Goal: Task Accomplishment & Management: Manage account settings

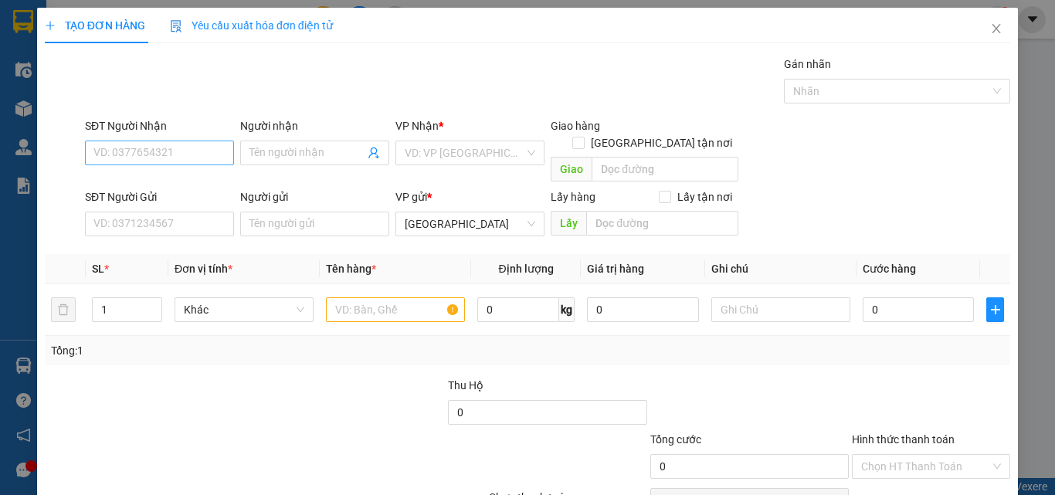
drag, startPoint x: 187, startPoint y: 148, endPoint x: 196, endPoint y: 147, distance: 9.4
click at [195, 148] on input "SĐT Người Nhận" at bounding box center [159, 153] width 149 height 25
click at [185, 155] on input "011" at bounding box center [159, 153] width 149 height 25
click at [188, 180] on div "0912720011 - VŨ" at bounding box center [169, 183] width 152 height 17
type input "0912720011"
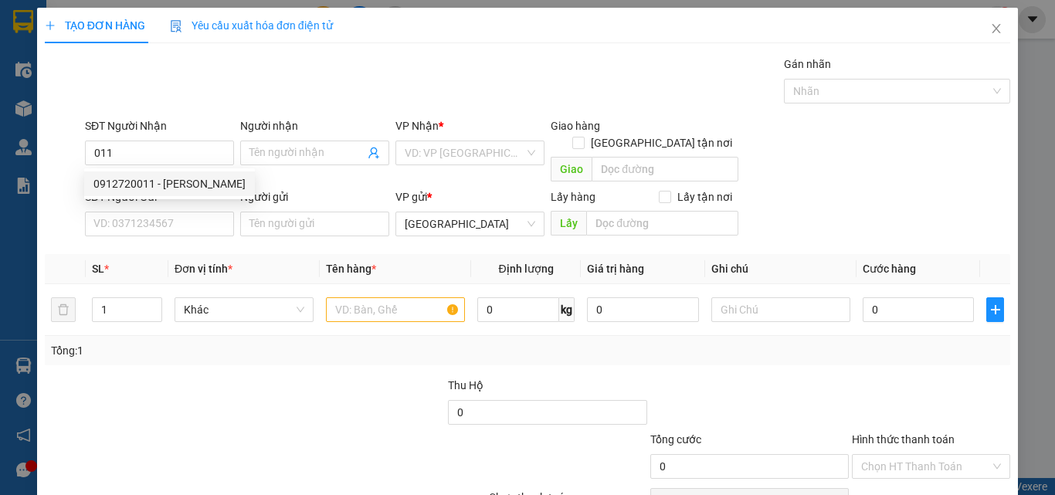
type input "VŨ"
type input "0912720011"
click at [175, 212] on input "SĐT Người Gửi" at bounding box center [159, 224] width 149 height 25
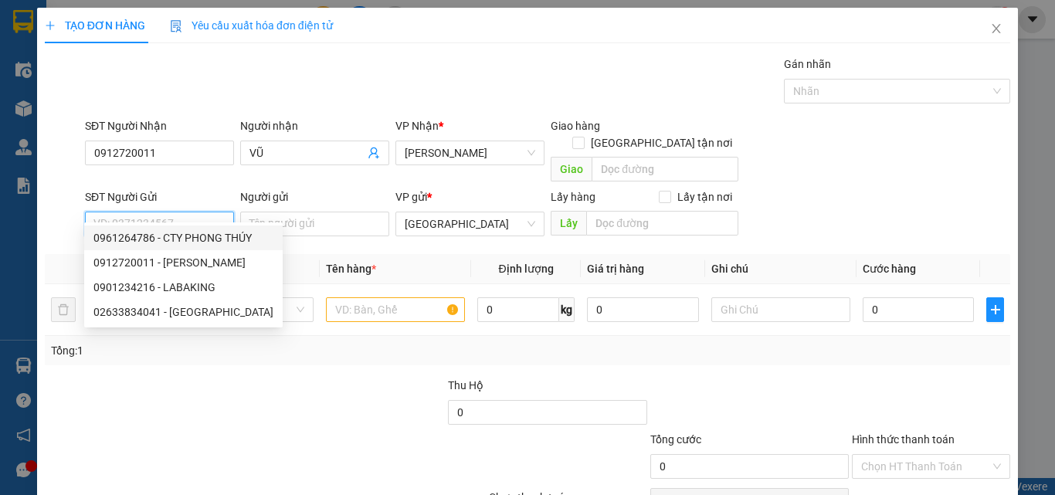
click at [200, 234] on div "0961264786 - CTY PHONG THÚY" at bounding box center [183, 237] width 180 height 17
type input "0961264786"
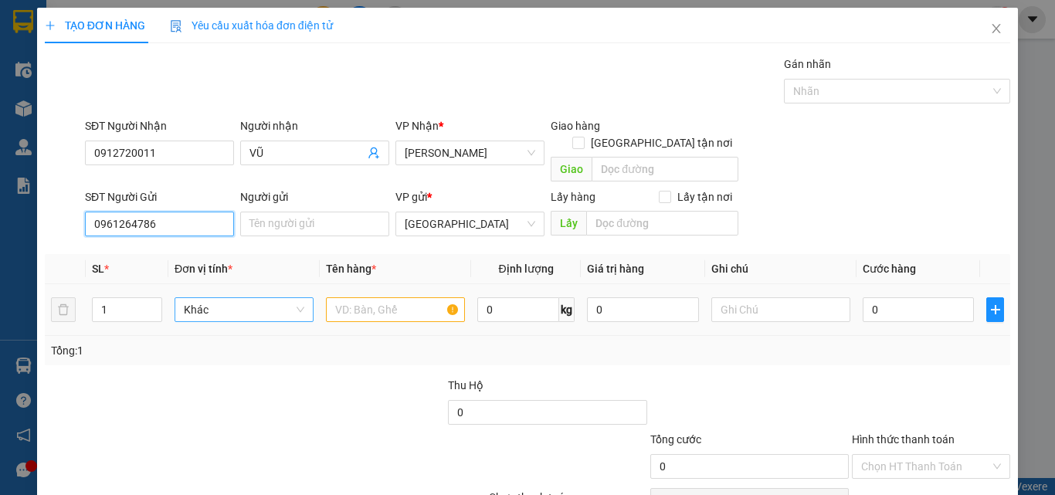
click at [203, 298] on span "Khác" at bounding box center [244, 309] width 121 height 23
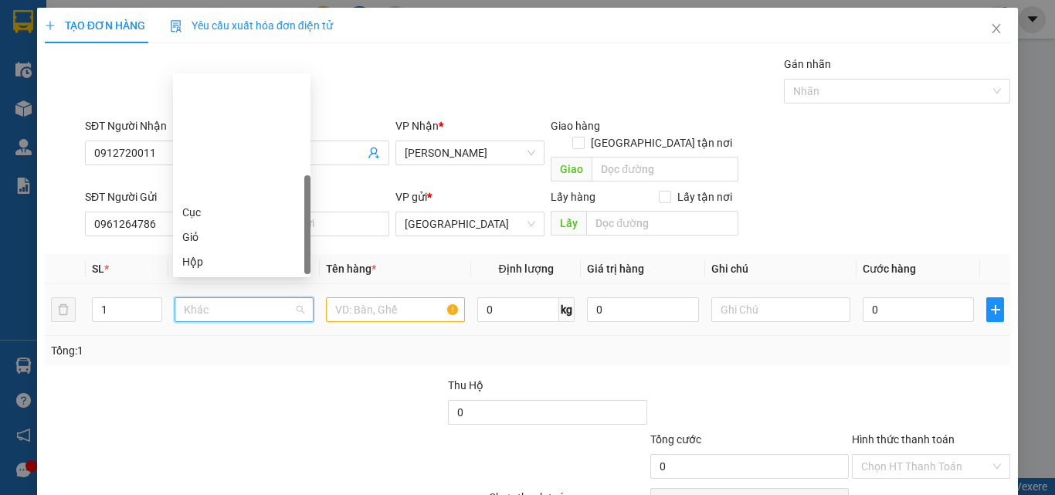
scroll to position [148, 0]
type input "t"
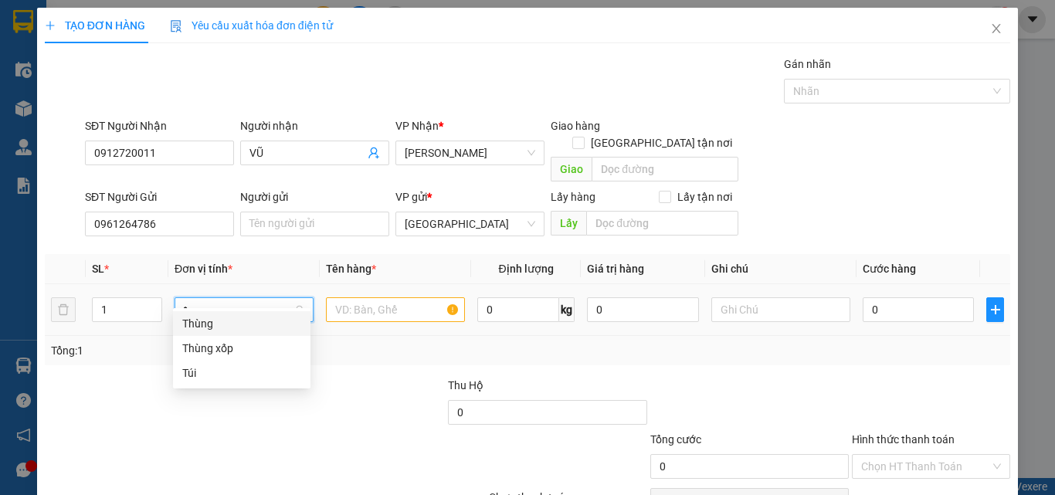
click at [212, 322] on div "Thùng" at bounding box center [241, 323] width 119 height 17
click at [152, 304] on icon "up" at bounding box center [153, 306] width 5 height 5
type input "2"
click at [151, 304] on icon "up" at bounding box center [153, 306] width 5 height 5
click at [374, 297] on input "text" at bounding box center [395, 309] width 139 height 25
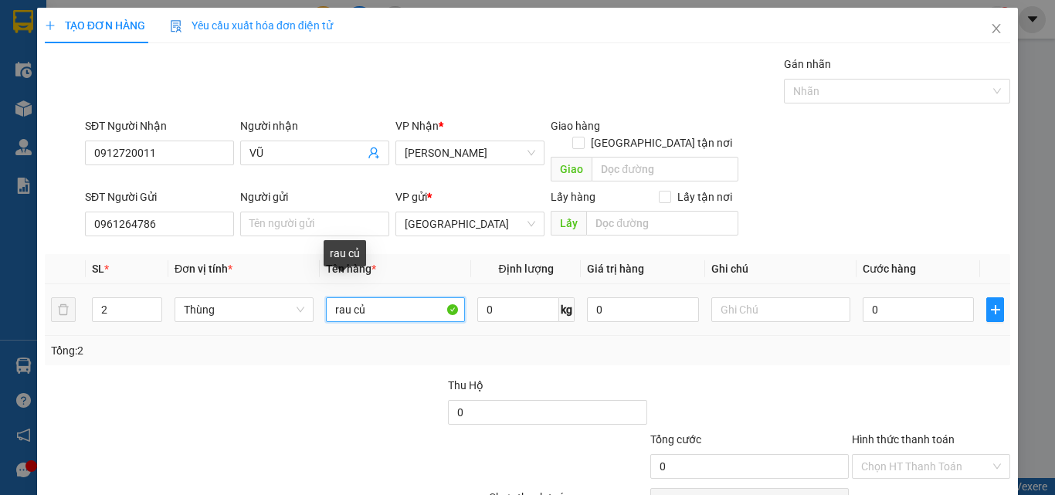
drag, startPoint x: 365, startPoint y: 298, endPoint x: 248, endPoint y: 318, distance: 118.2
click at [248, 318] on tr "2 Thùng rau củ 0 kg 0 0" at bounding box center [528, 310] width 966 height 52
type input "RAU CỦ"
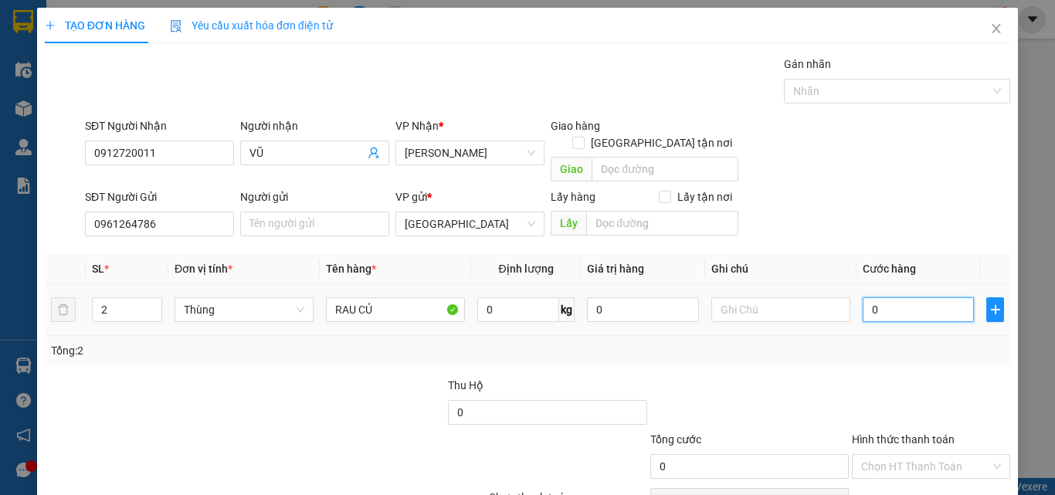
click at [901, 297] on input "0" at bounding box center [918, 309] width 111 height 25
type input "1"
type input "14"
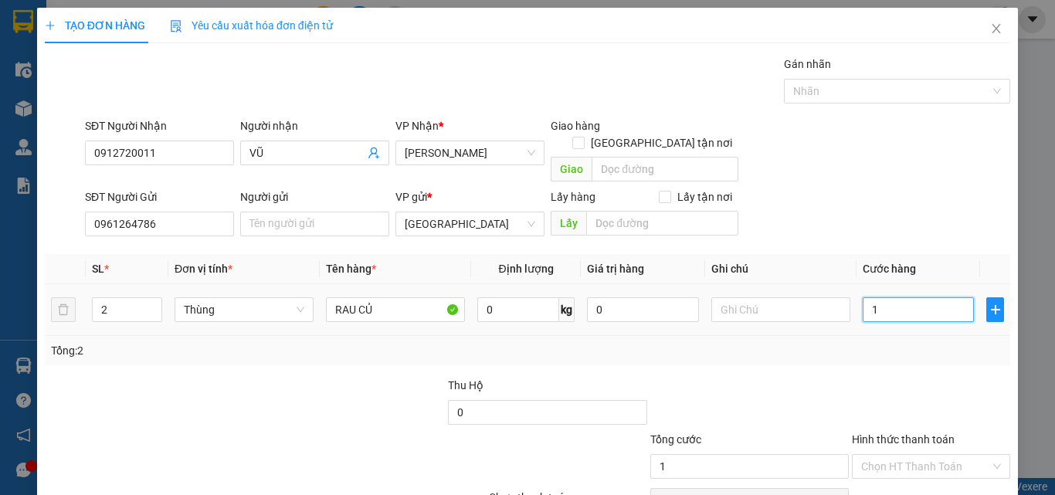
type input "14"
type input "140"
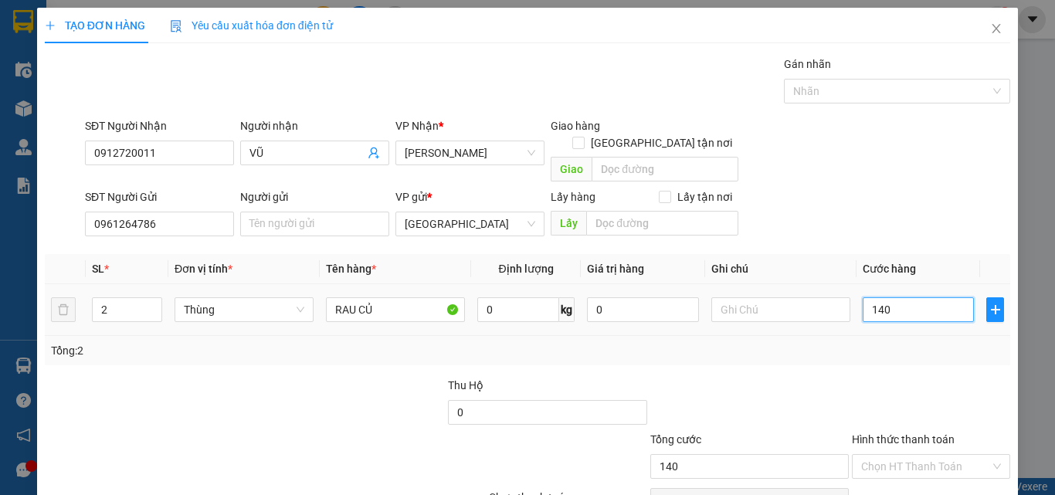
scroll to position [70, 0]
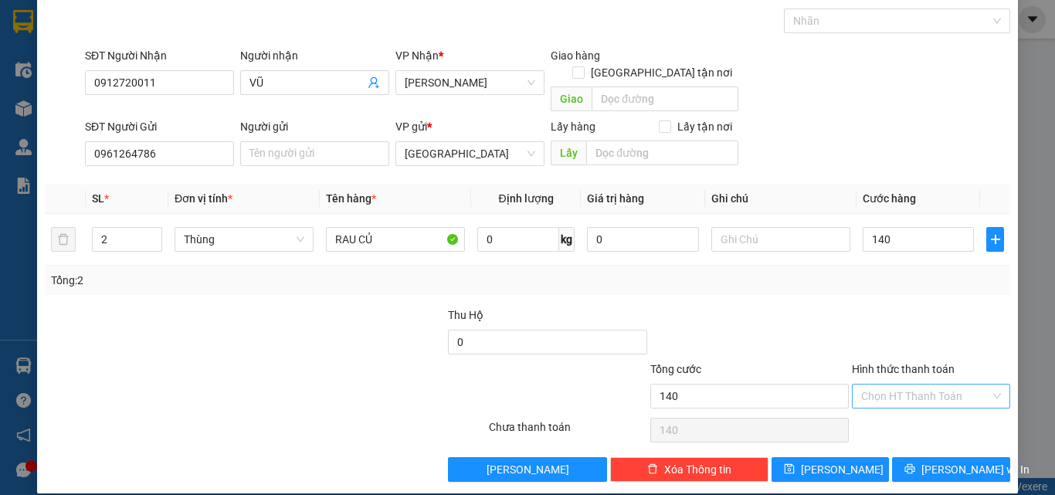
type input "140.000"
click at [902, 385] on input "Hình thức thanh toán" at bounding box center [925, 396] width 129 height 23
click at [905, 406] on div "Tại văn phòng" at bounding box center [922, 410] width 138 height 17
type input "0"
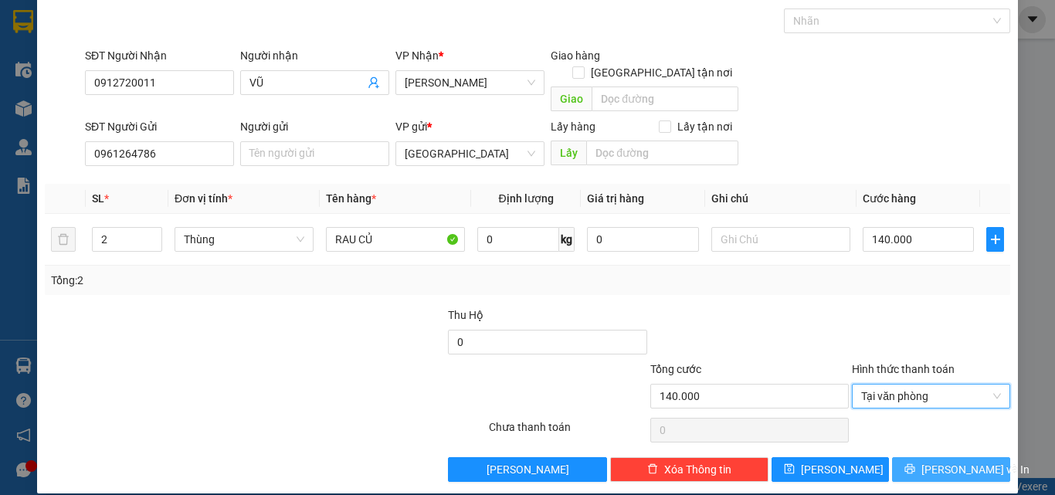
click at [916, 464] on icon "printer" at bounding box center [910, 469] width 11 height 11
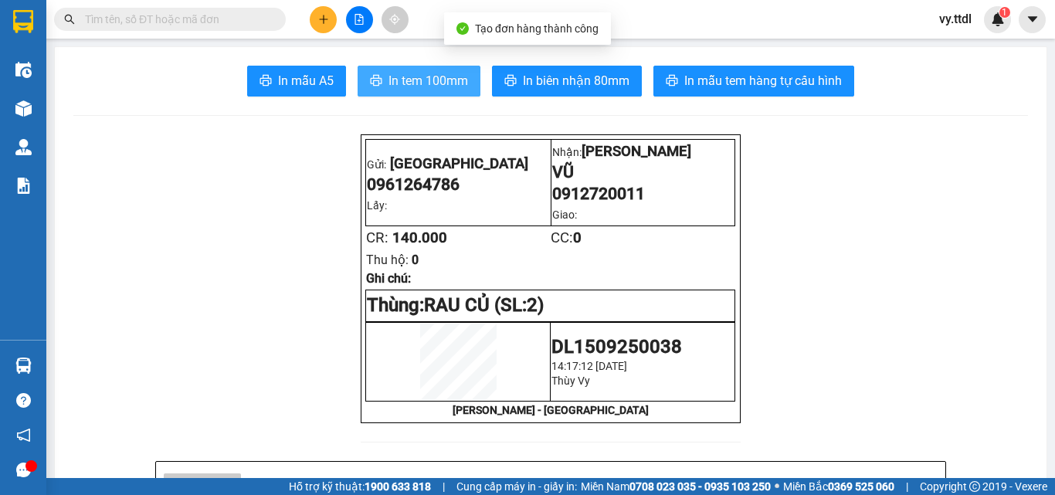
click at [442, 80] on span "In tem 100mm" at bounding box center [429, 80] width 80 height 19
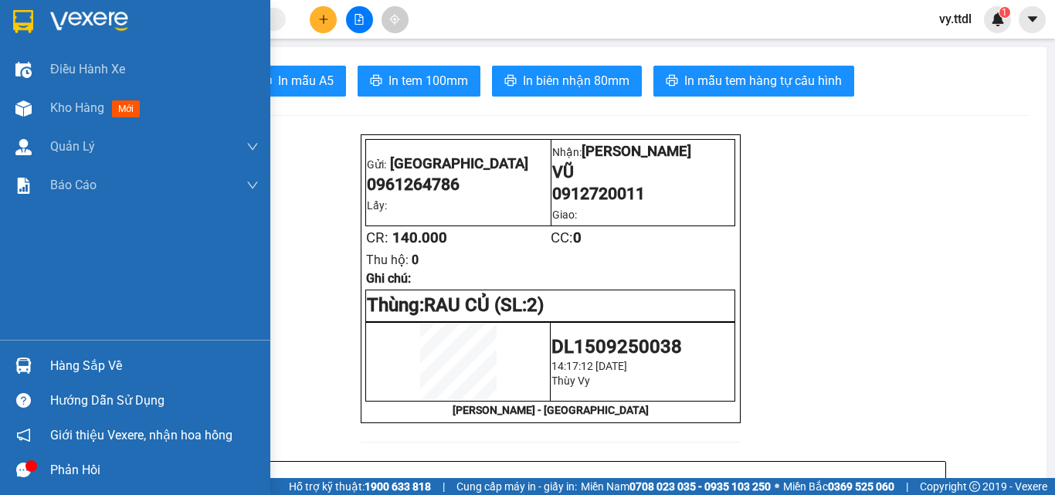
click at [19, 22] on img at bounding box center [23, 21] width 20 height 23
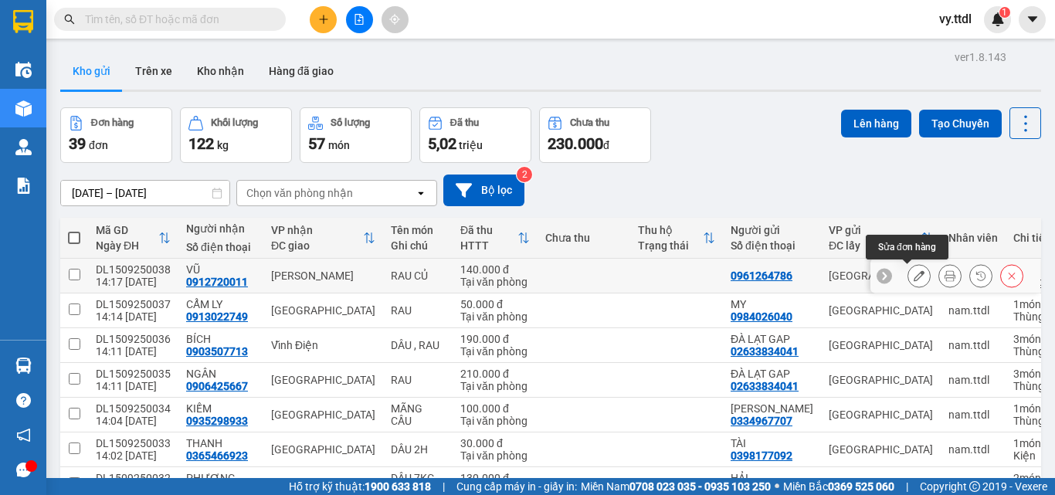
click at [915, 278] on button at bounding box center [920, 276] width 22 height 27
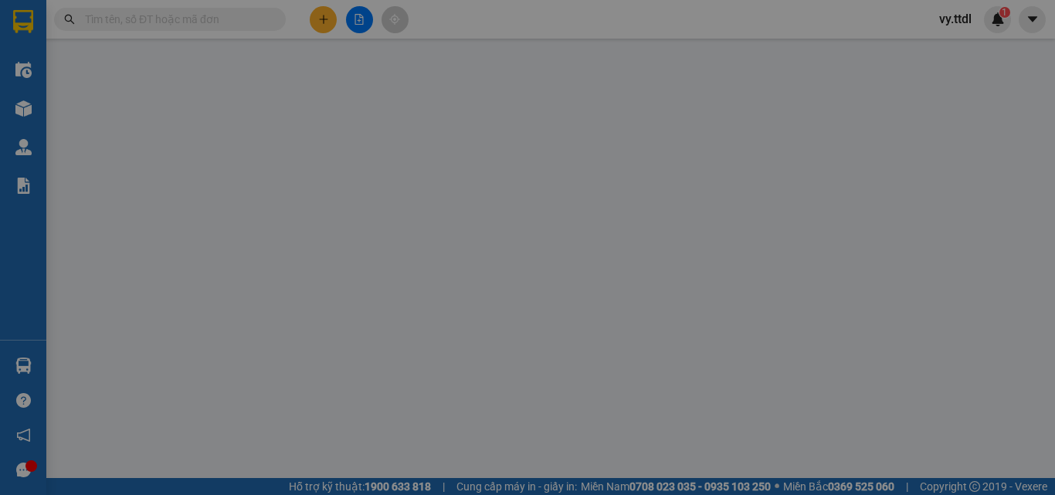
type input "0912720011"
type input "VŨ"
type input "0961264786"
type input "140.000"
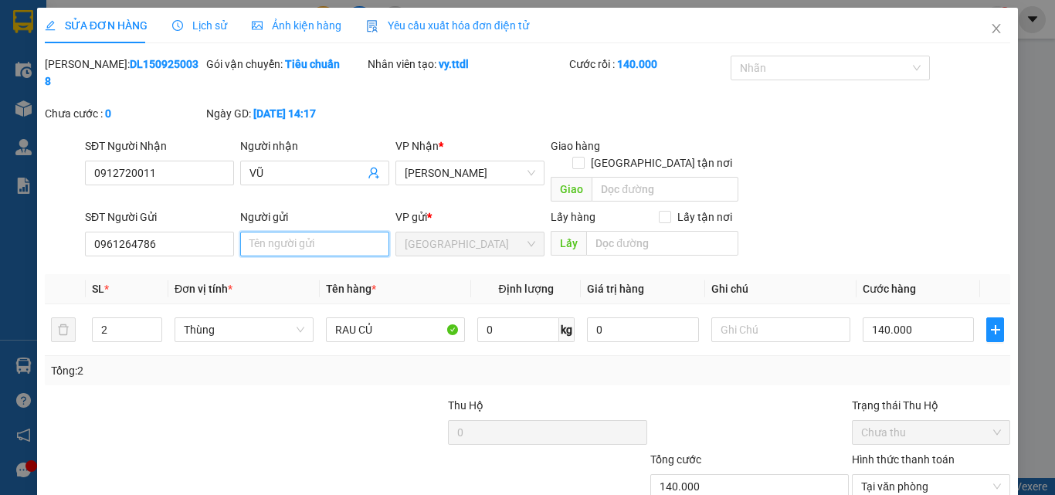
click at [304, 232] on input "Người gửi" at bounding box center [314, 244] width 149 height 25
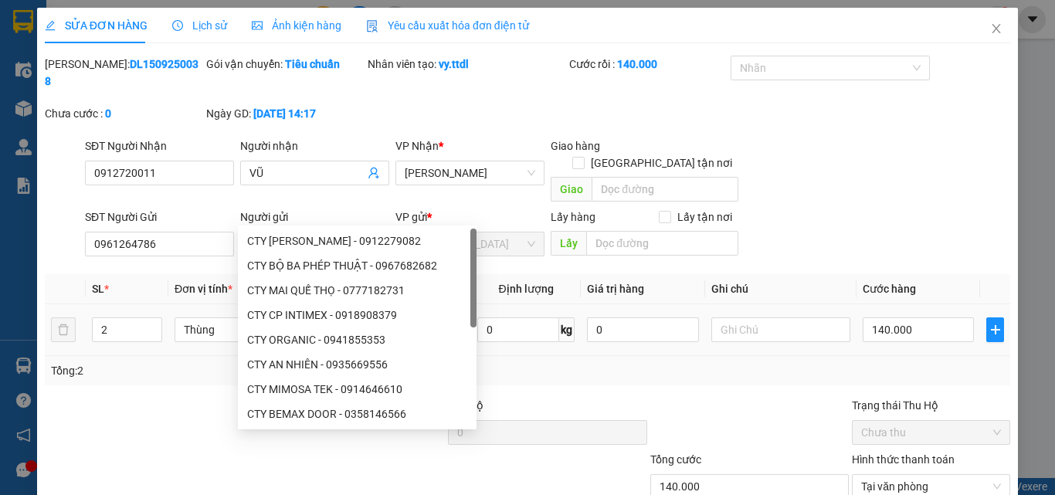
scroll to position [73, 0]
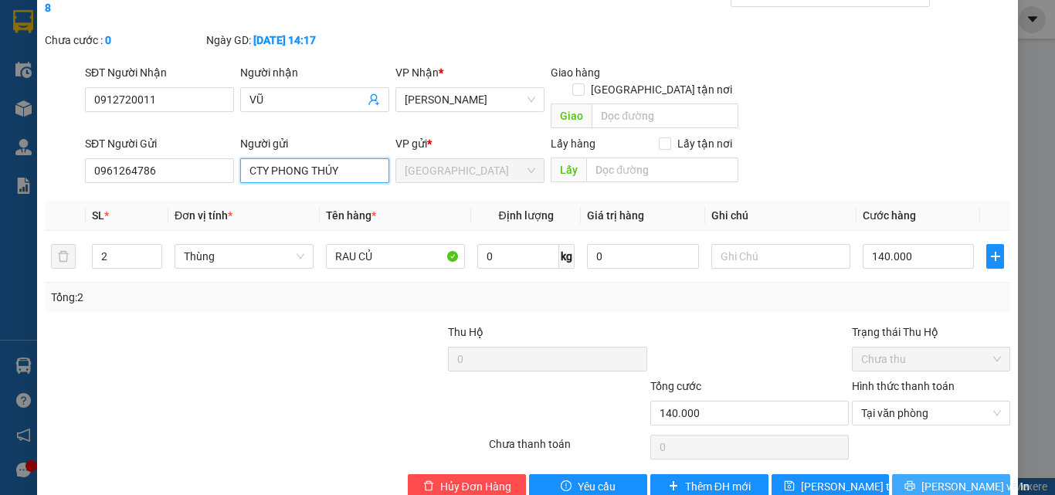
type input "CTY PHONG THÚY"
click at [907, 474] on button "Lưu và In" at bounding box center [951, 486] width 118 height 25
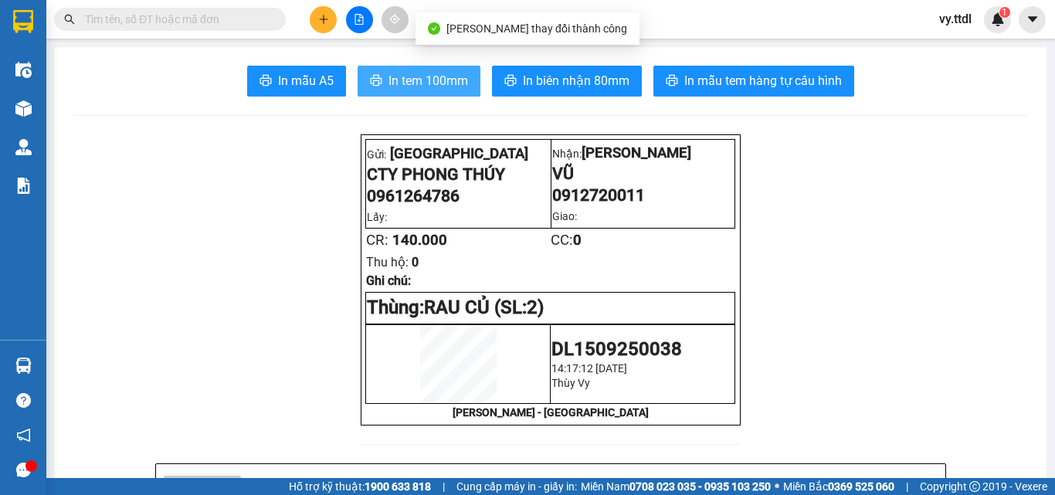
click at [433, 89] on span "In tem 100mm" at bounding box center [429, 80] width 80 height 19
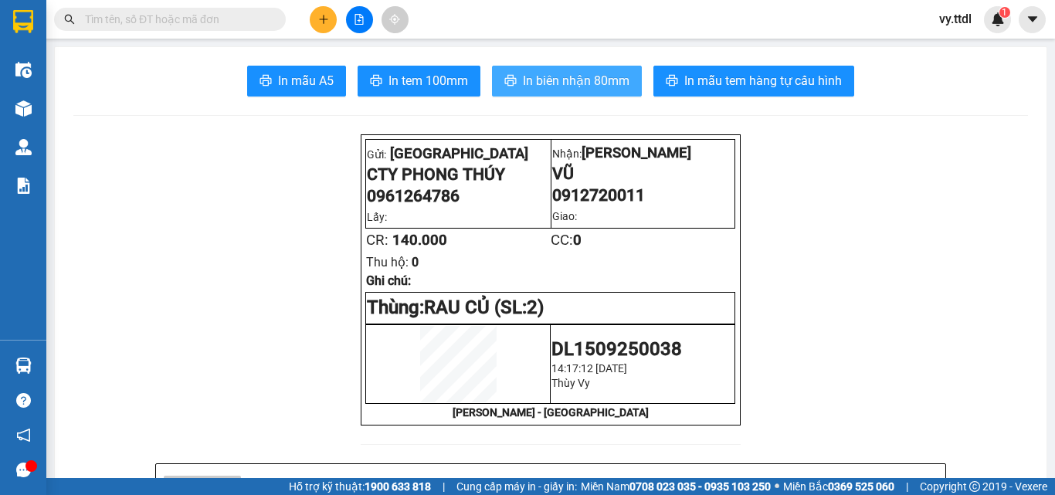
click at [610, 86] on span "In biên nhận 80mm" at bounding box center [576, 80] width 107 height 19
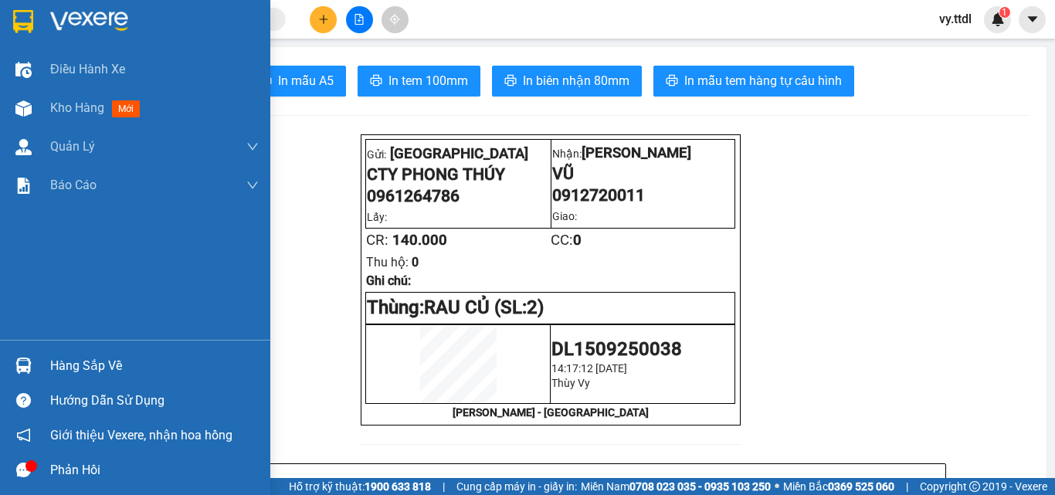
click at [16, 19] on img at bounding box center [23, 21] width 20 height 23
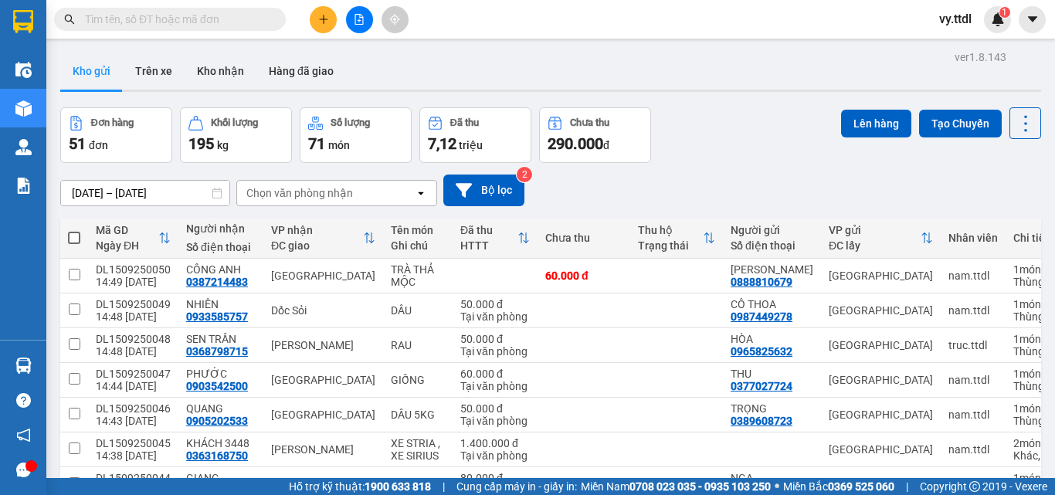
click at [80, 234] on span at bounding box center [74, 238] width 12 height 12
click at [74, 230] on input "checkbox" at bounding box center [74, 230] width 0 height 0
checkbox input "true"
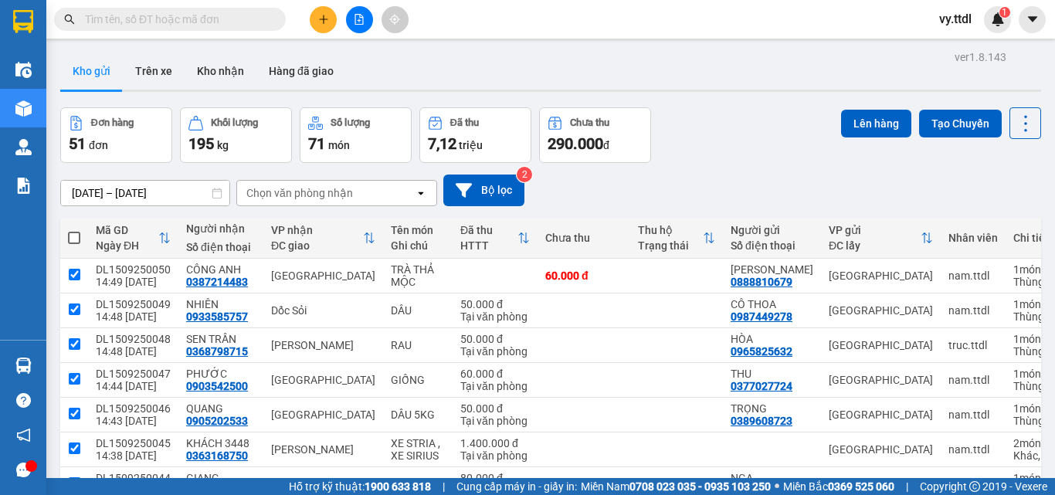
checkbox input "true"
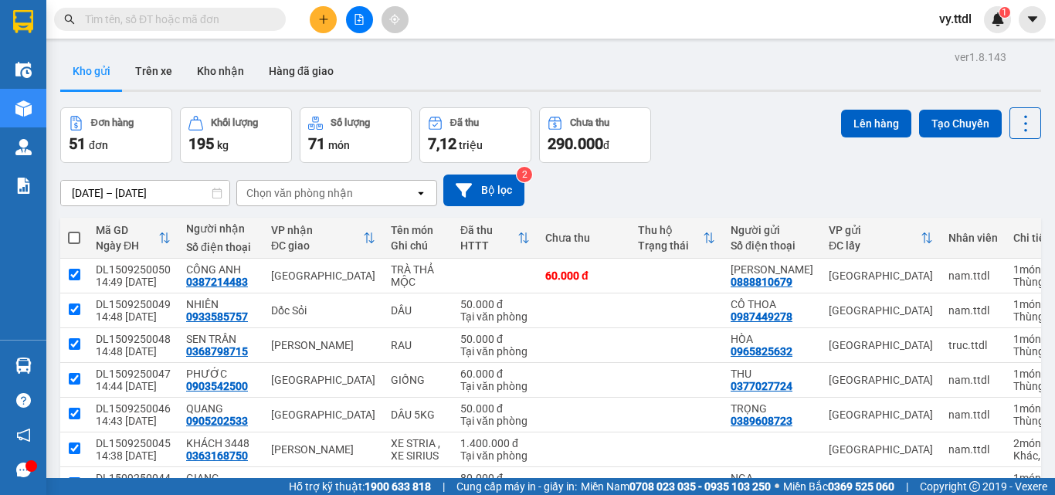
checkbox input "true"
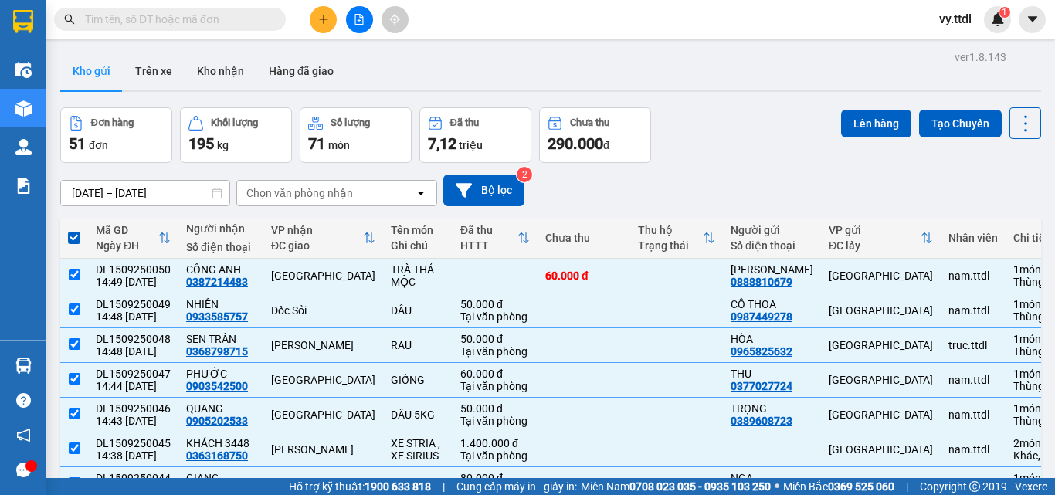
scroll to position [210, 0]
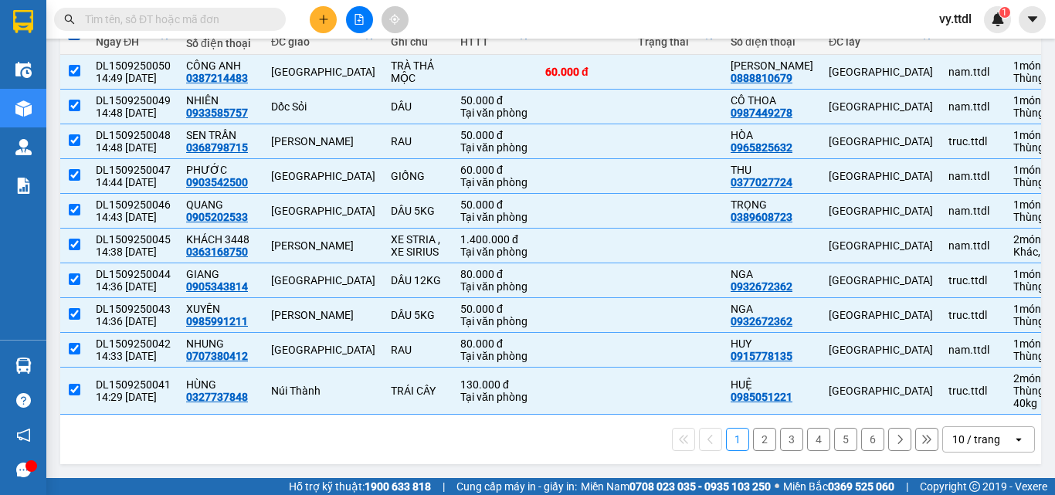
click at [987, 443] on div "10 / trang" at bounding box center [977, 439] width 48 height 15
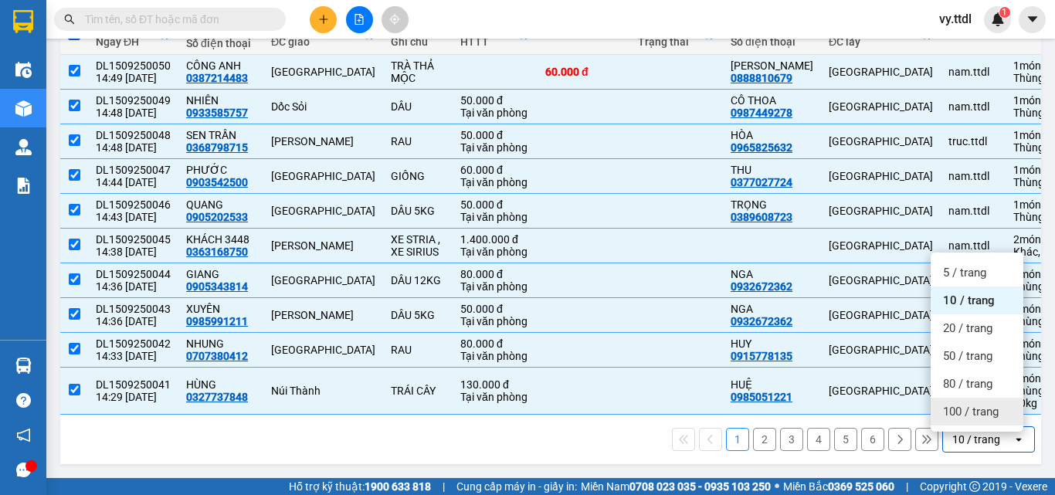
click at [976, 406] on span "100 / trang" at bounding box center [971, 411] width 56 height 15
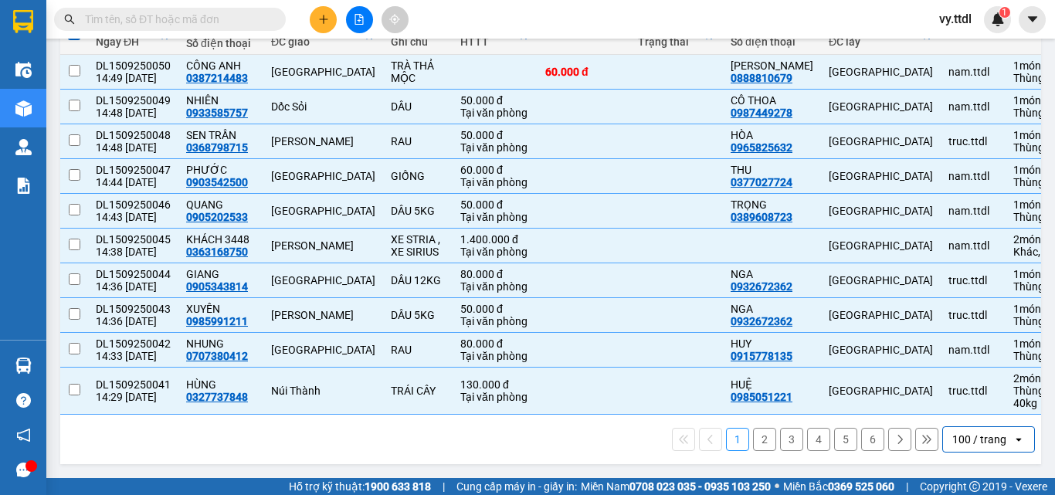
checkbox input "false"
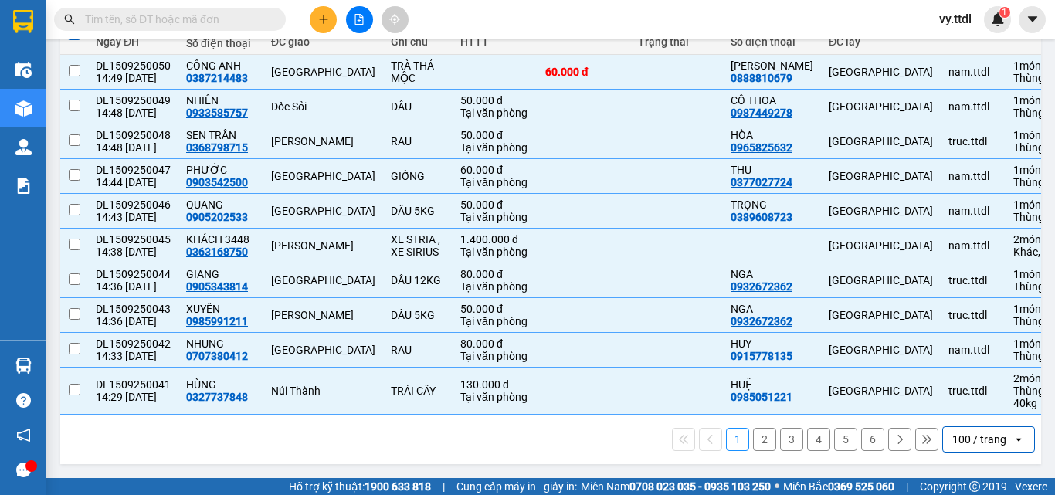
checkbox input "false"
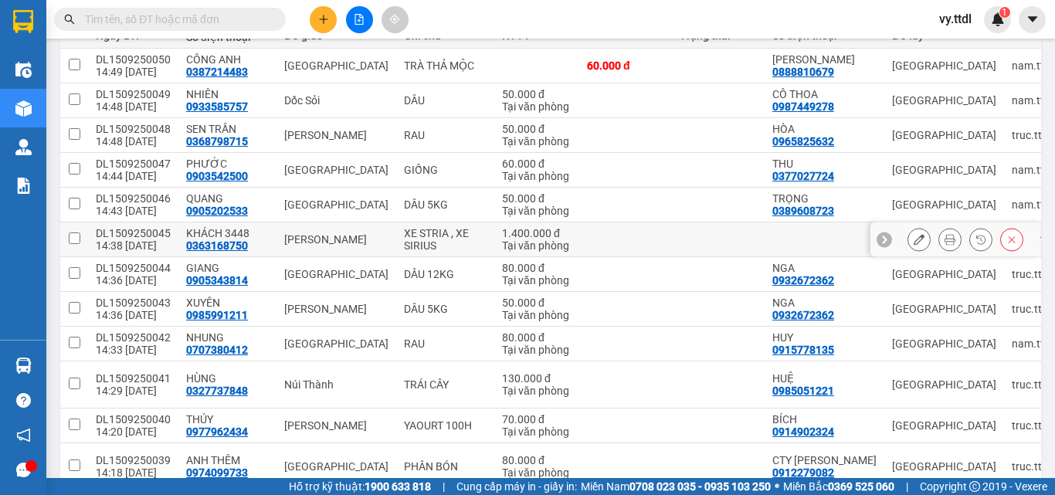
click at [80, 238] on td at bounding box center [74, 240] width 28 height 35
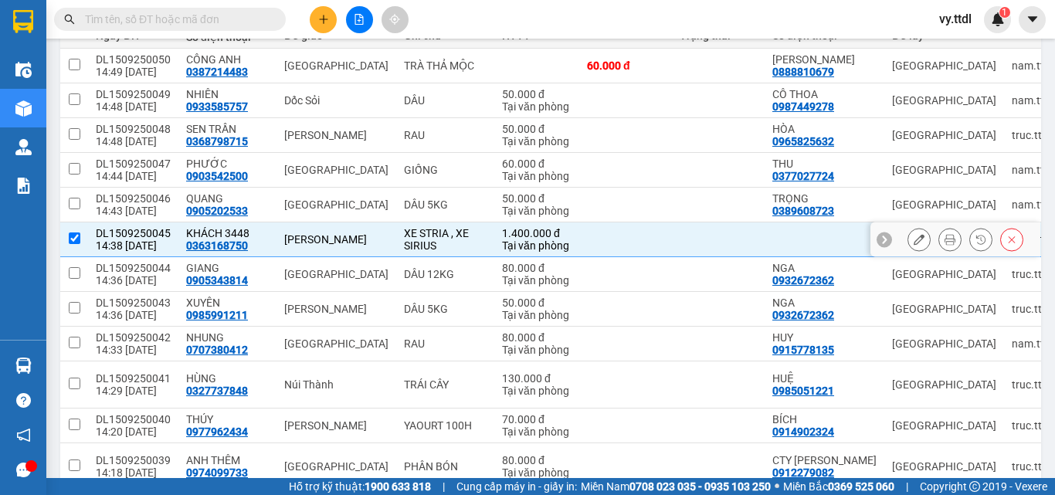
click at [80, 238] on td at bounding box center [74, 240] width 28 height 35
checkbox input "false"
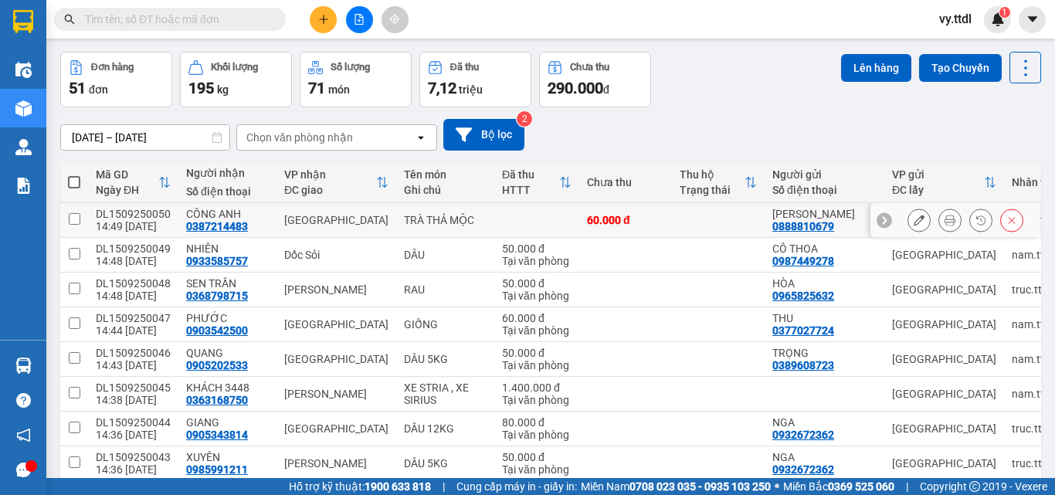
scroll to position [0, 0]
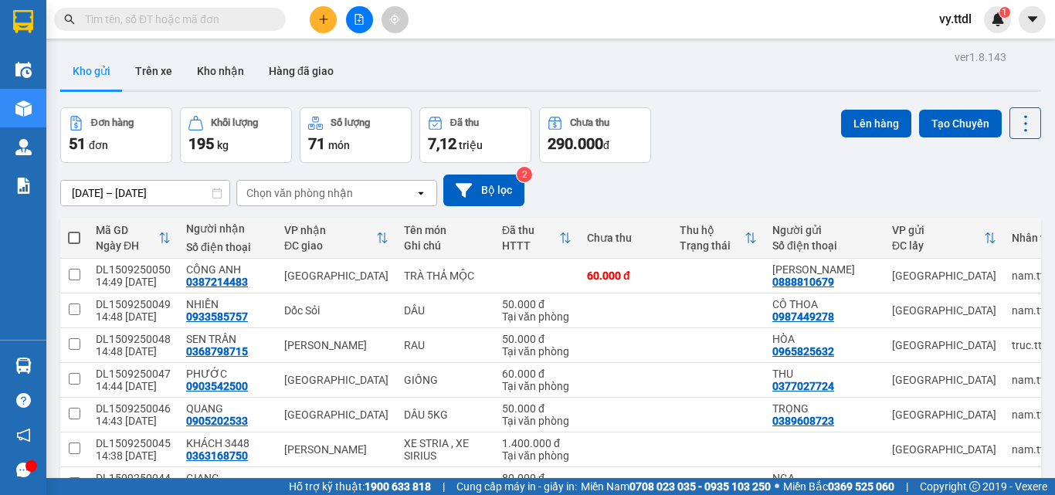
click at [73, 242] on span at bounding box center [74, 238] width 12 height 12
click at [74, 230] on input "checkbox" at bounding box center [74, 230] width 0 height 0
checkbox input "true"
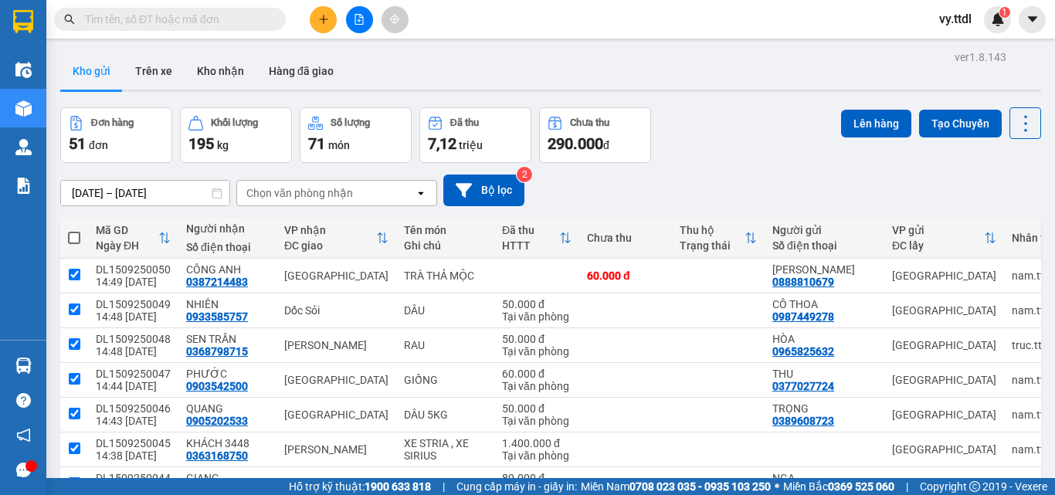
checkbox input "true"
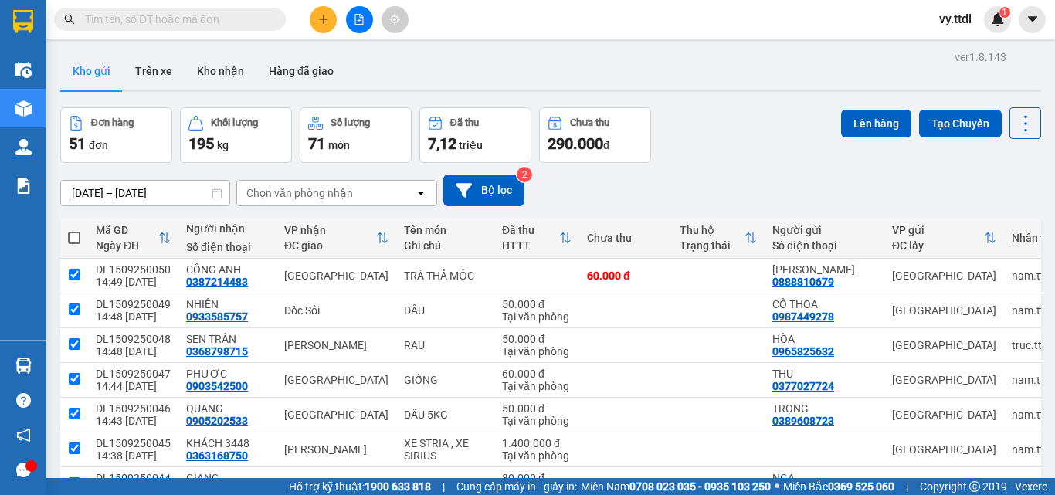
checkbox input "true"
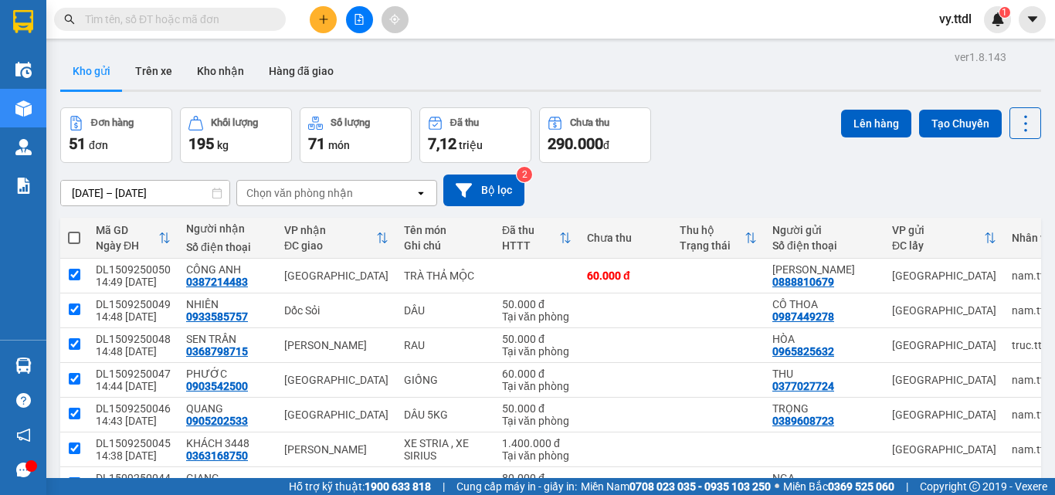
checkbox input "true"
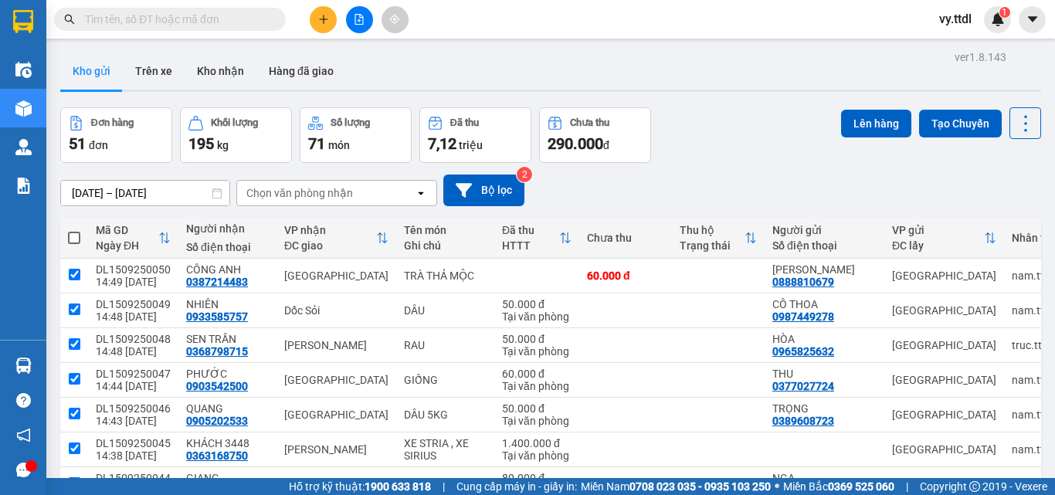
checkbox input "true"
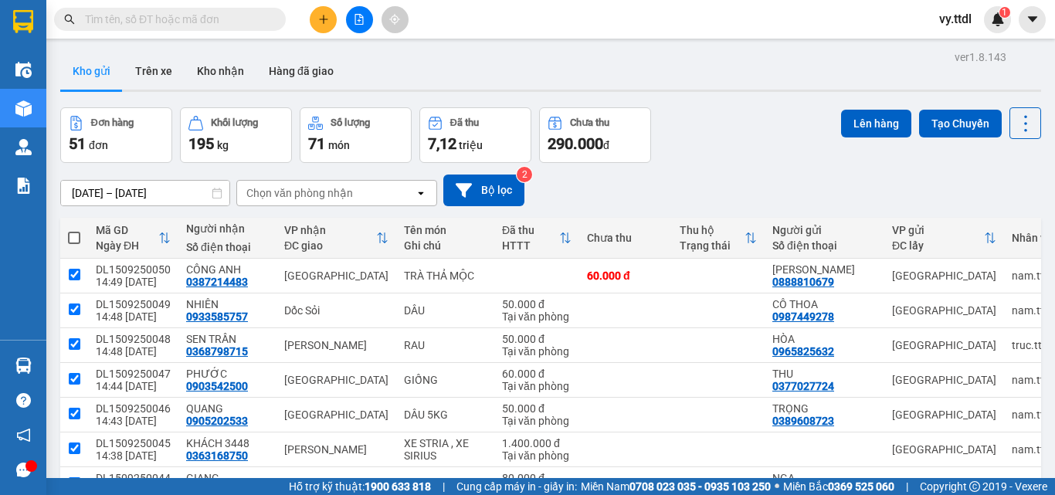
checkbox input "true"
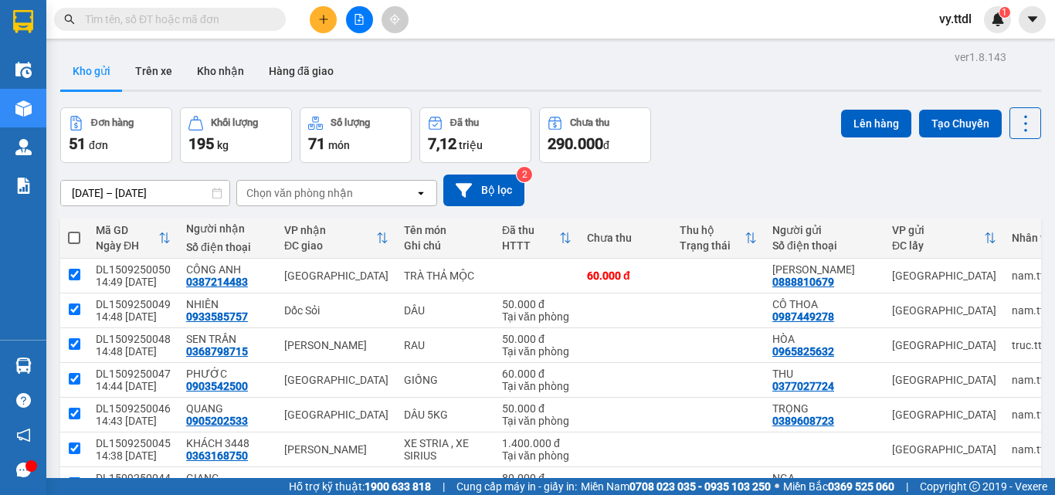
checkbox input "true"
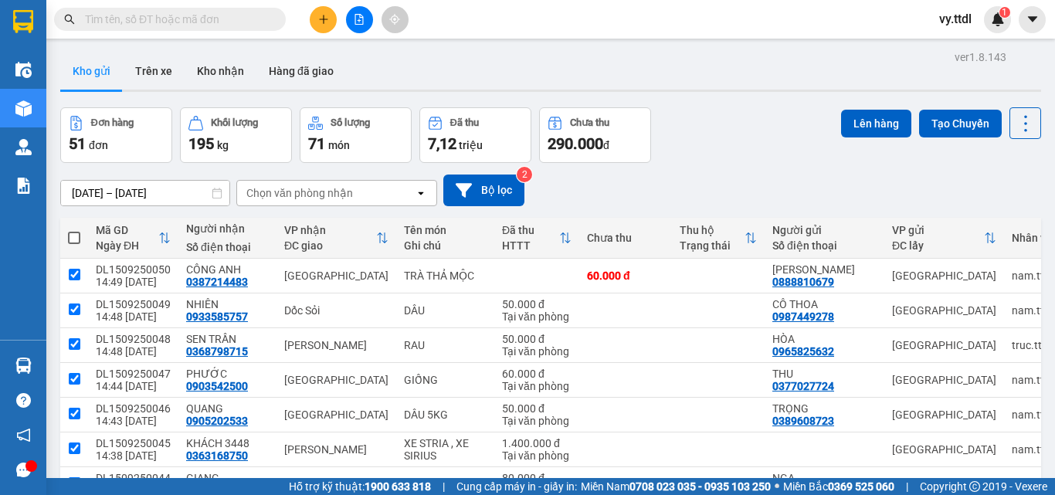
checkbox input "true"
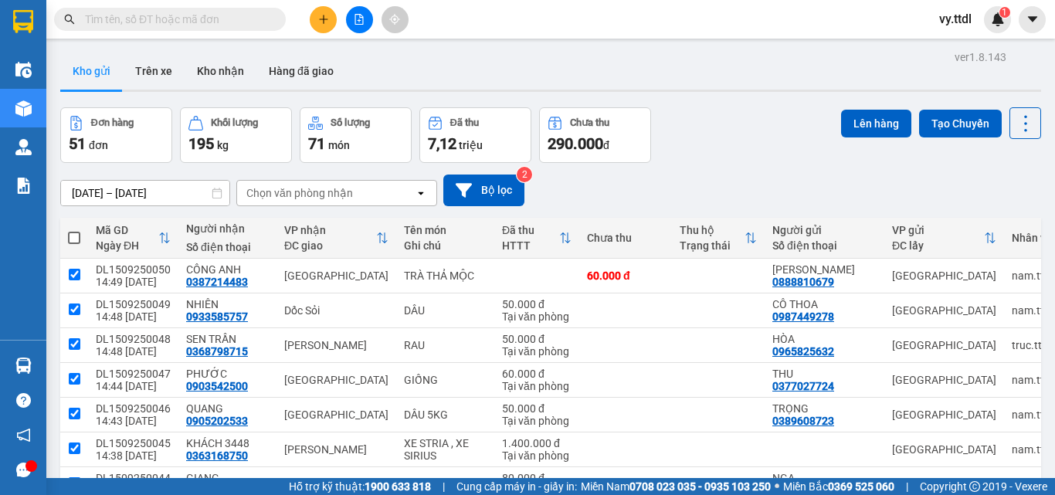
checkbox input "true"
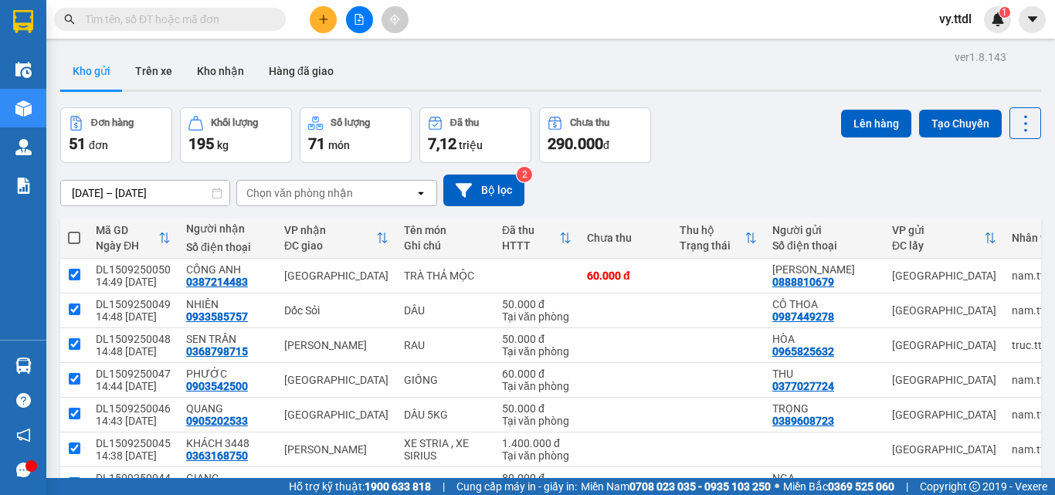
checkbox input "true"
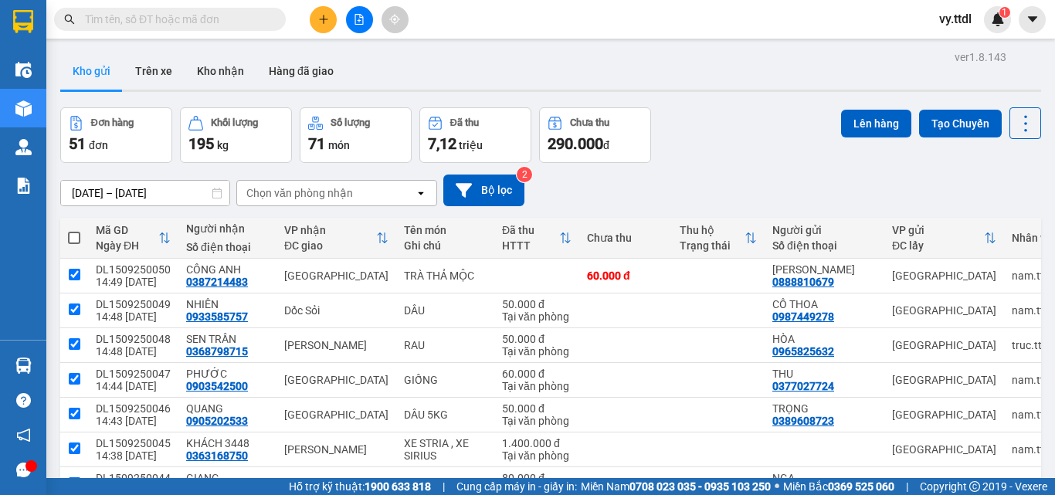
checkbox input "true"
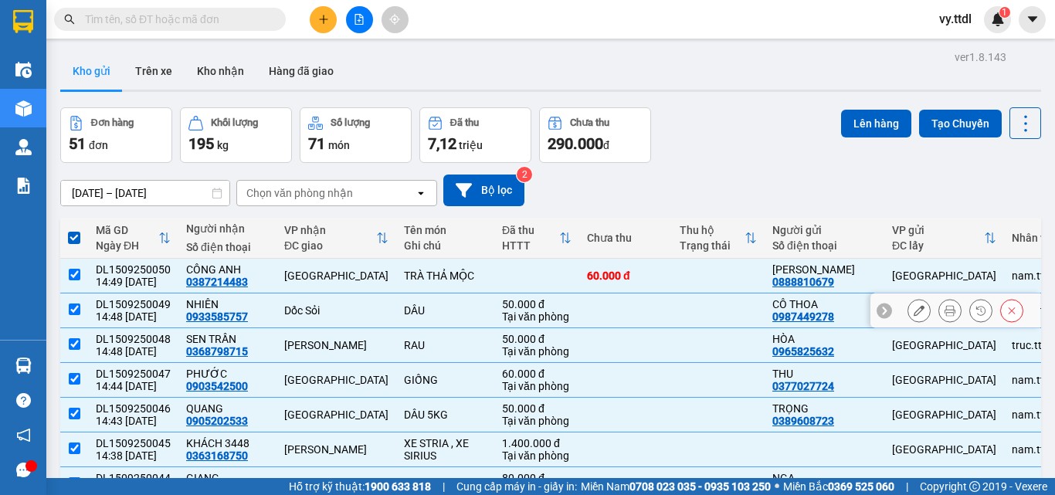
scroll to position [155, 0]
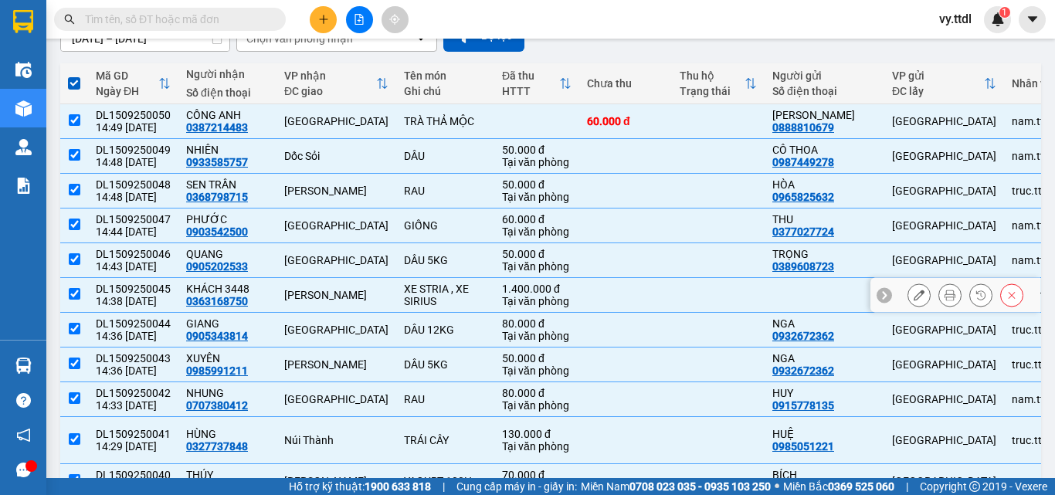
click at [87, 294] on td at bounding box center [74, 295] width 28 height 35
checkbox input "false"
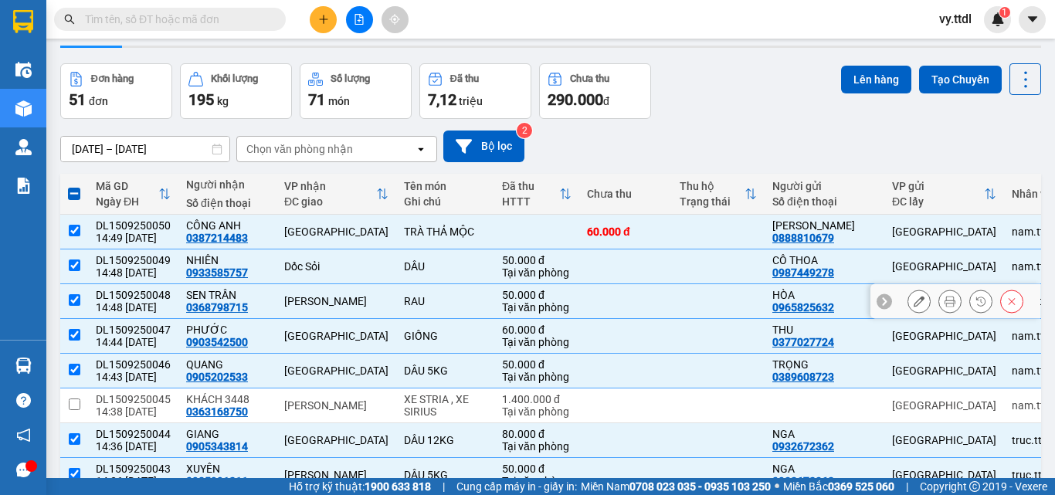
scroll to position [0, 0]
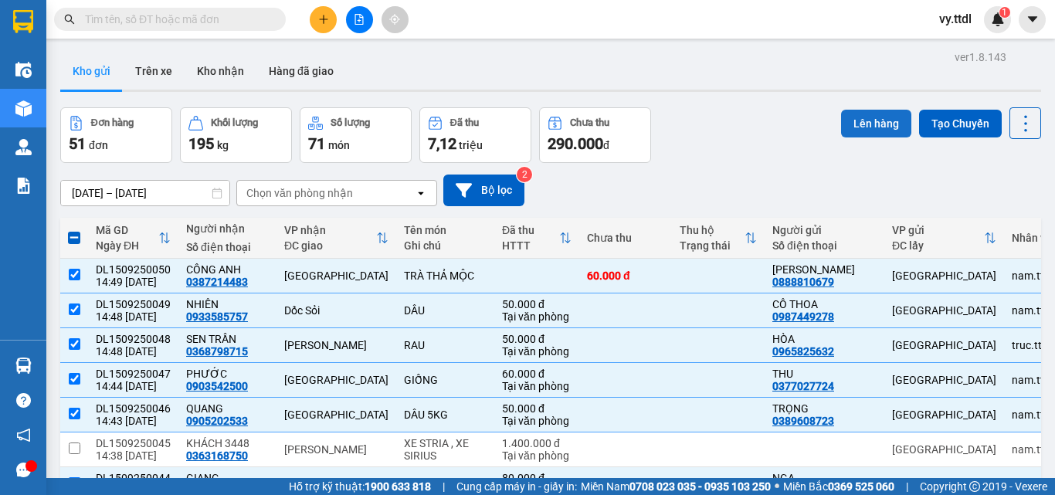
click at [862, 114] on button "Lên hàng" at bounding box center [876, 124] width 70 height 28
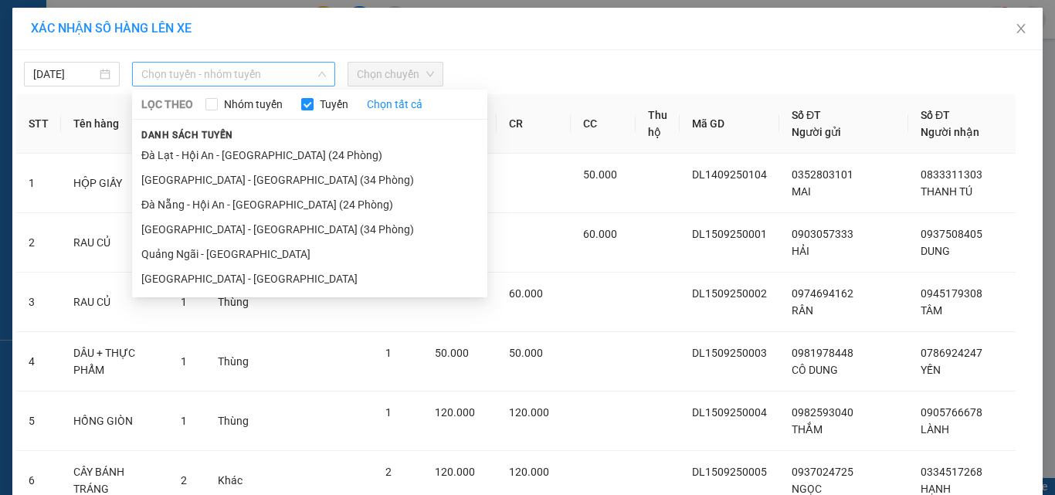
click at [237, 75] on span "Chọn tuyến - nhóm tuyến" at bounding box center [233, 74] width 185 height 23
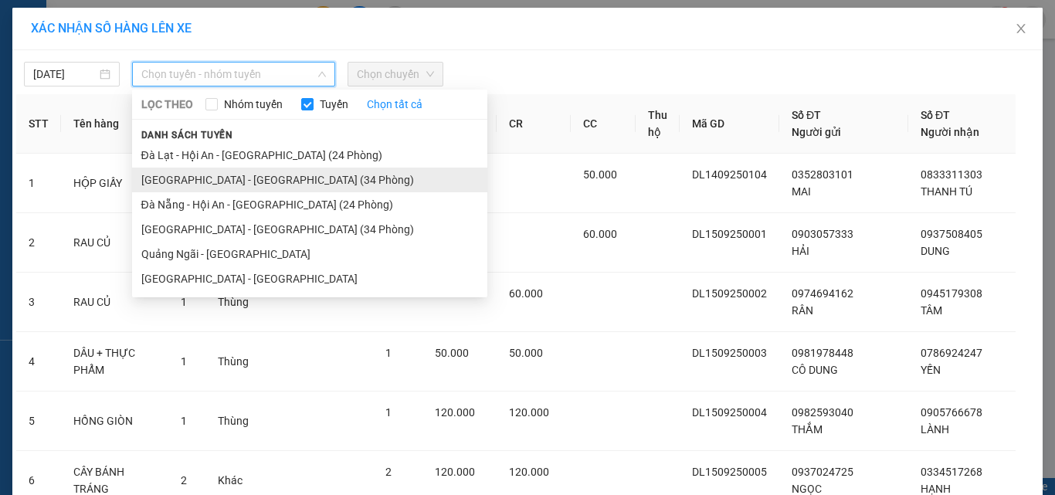
click at [233, 183] on li "[GEOGRAPHIC_DATA] - [GEOGRAPHIC_DATA] (34 Phòng)" at bounding box center [309, 180] width 355 height 25
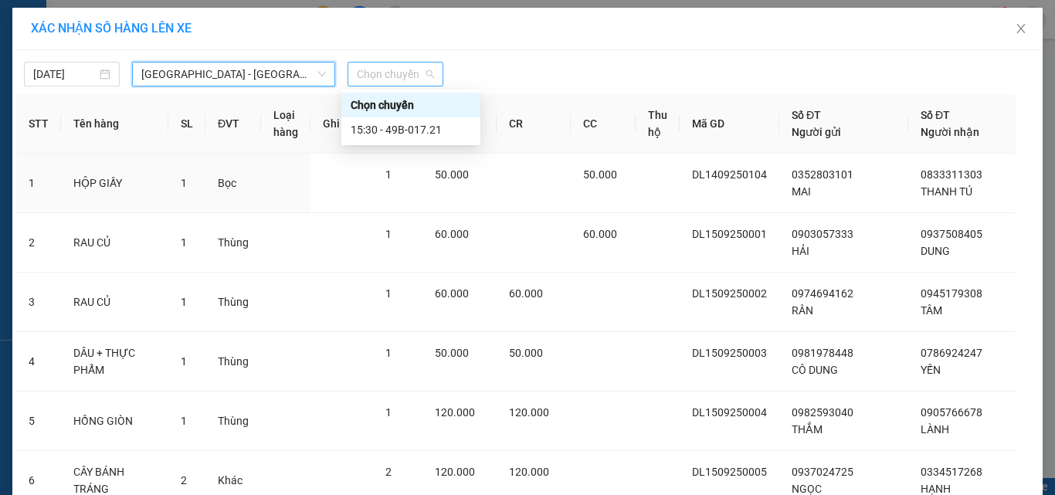
click at [409, 74] on span "Chọn chuyến" at bounding box center [395, 74] width 77 height 23
click at [455, 141] on div "15:30 - 49B-017.21" at bounding box center [410, 129] width 139 height 25
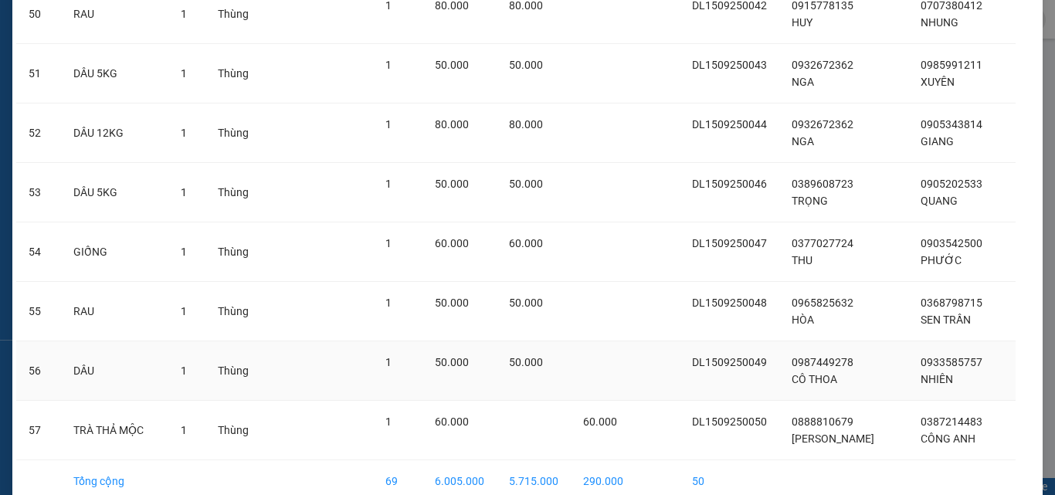
scroll to position [3202, 0]
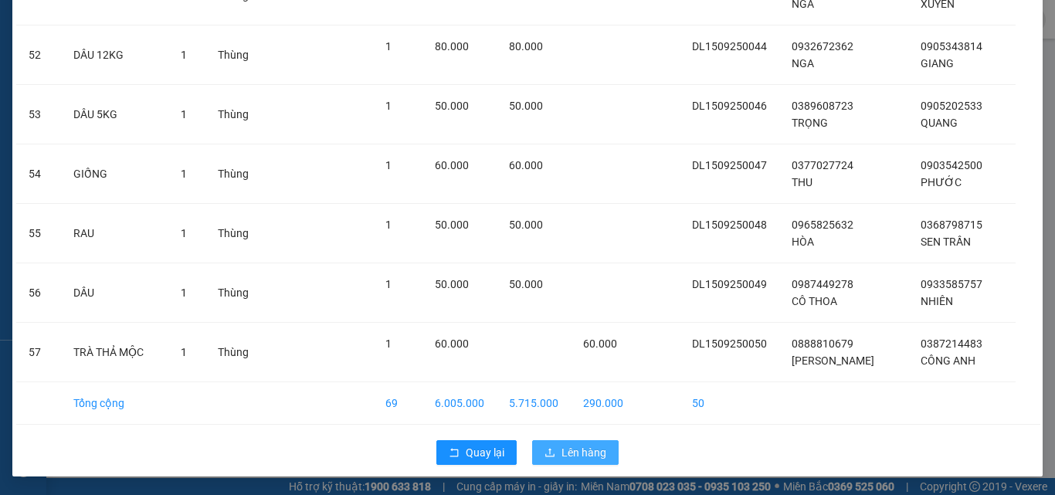
click at [579, 451] on span "Lên hàng" at bounding box center [584, 452] width 45 height 17
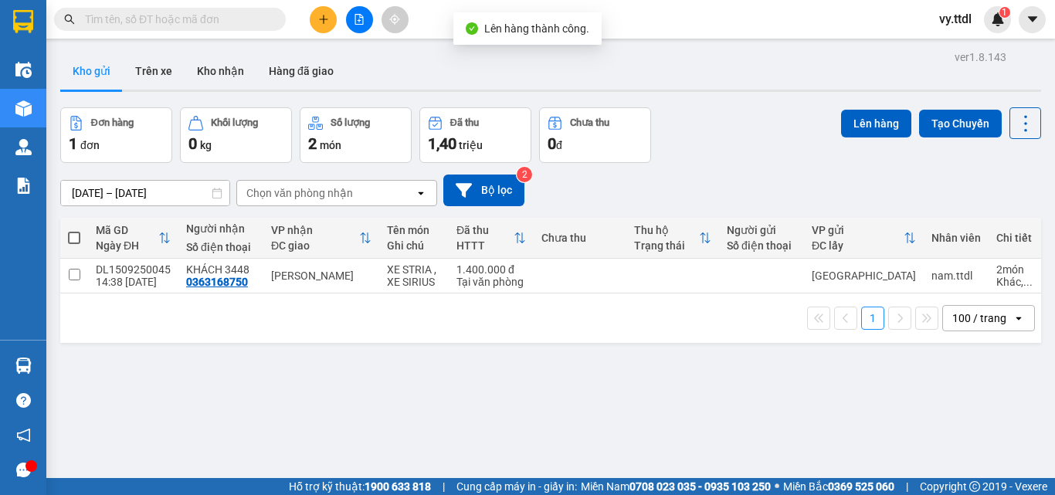
click at [362, 16] on icon "file-add" at bounding box center [359, 19] width 11 height 11
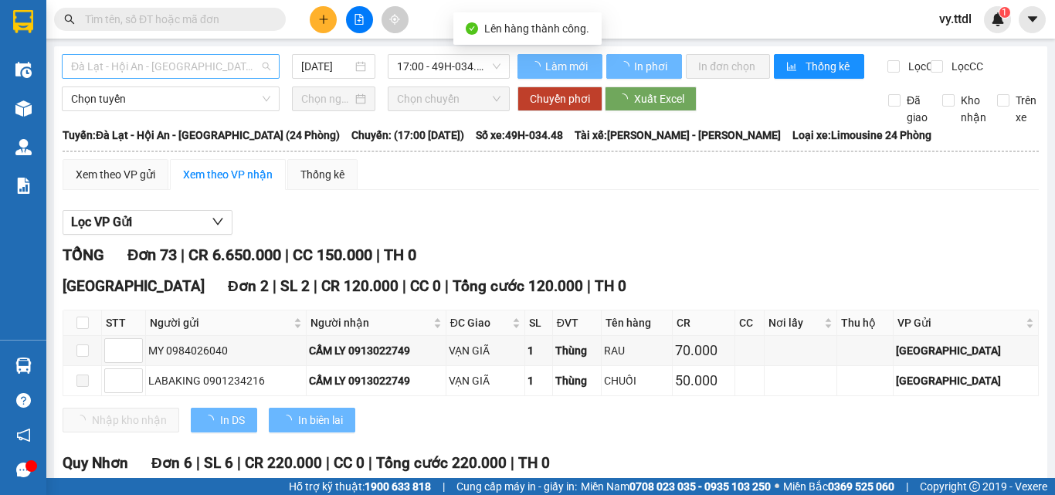
type input "[DATE]"
click at [251, 68] on span "Đà Lạt - Hội An - [GEOGRAPHIC_DATA] (24 Phòng)" at bounding box center [170, 66] width 199 height 23
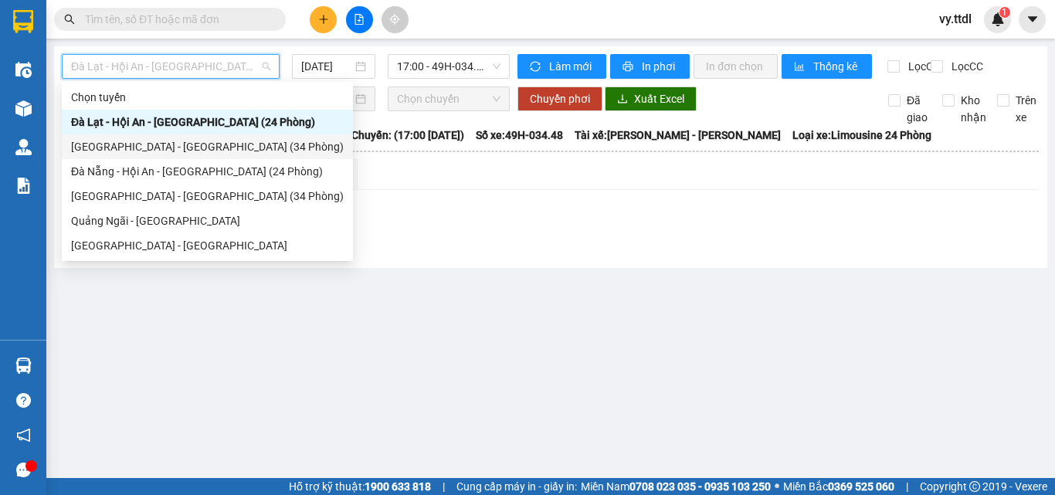
click at [190, 148] on div "[GEOGRAPHIC_DATA] - [GEOGRAPHIC_DATA] (34 Phòng)" at bounding box center [207, 146] width 273 height 17
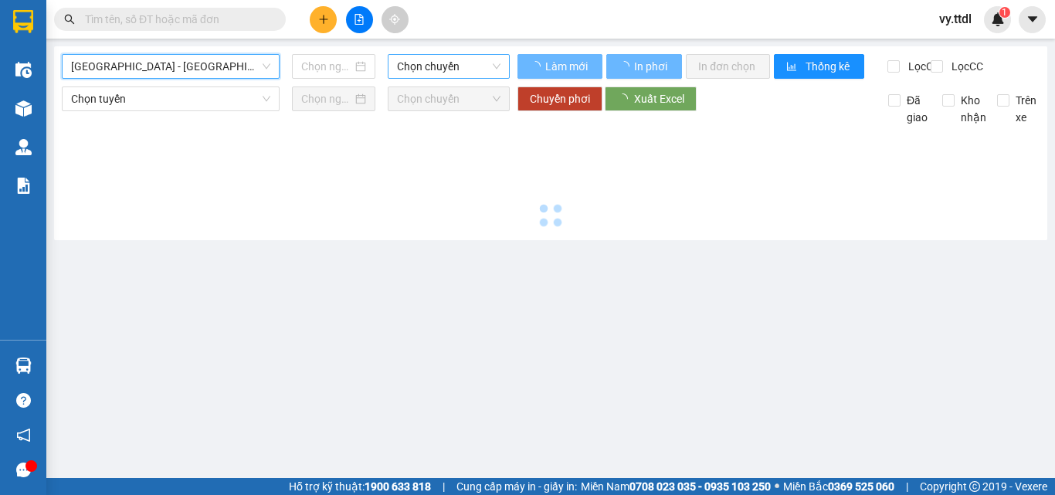
type input "[DATE]"
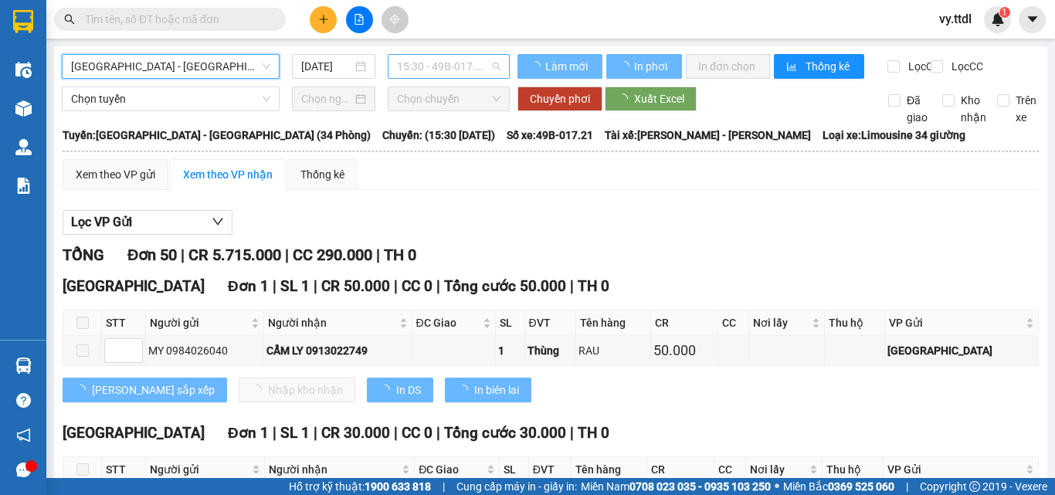
click at [469, 69] on span "15:30 - 49B-017.21" at bounding box center [449, 66] width 104 height 23
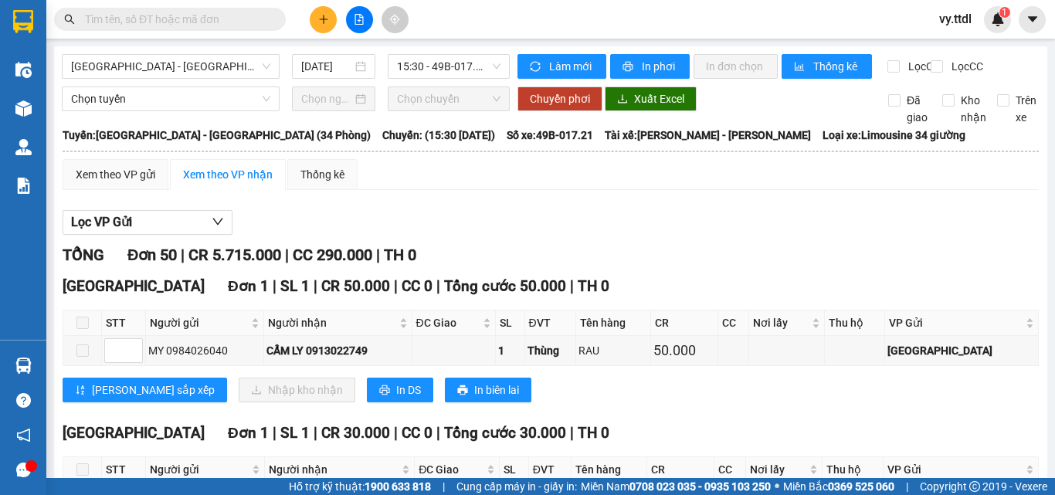
click at [581, 57] on button "Làm mới" at bounding box center [562, 66] width 89 height 25
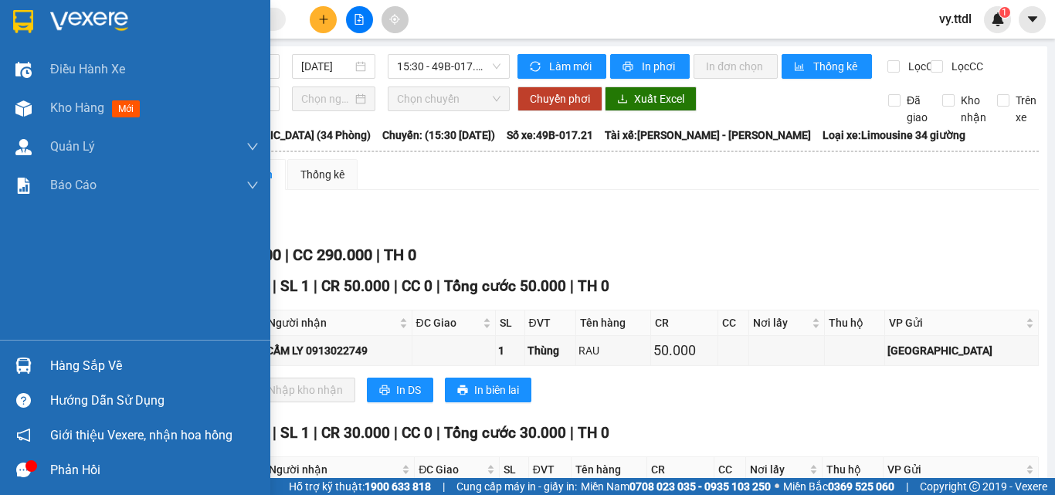
click at [33, 38] on div at bounding box center [135, 25] width 270 height 50
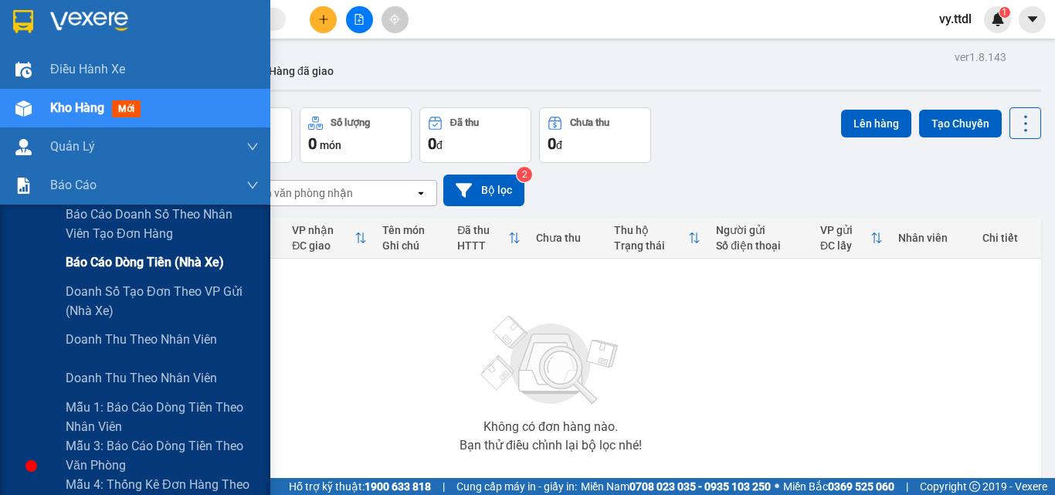
click at [115, 260] on span "Báo cáo dòng tiền (nhà xe)" at bounding box center [145, 262] width 158 height 19
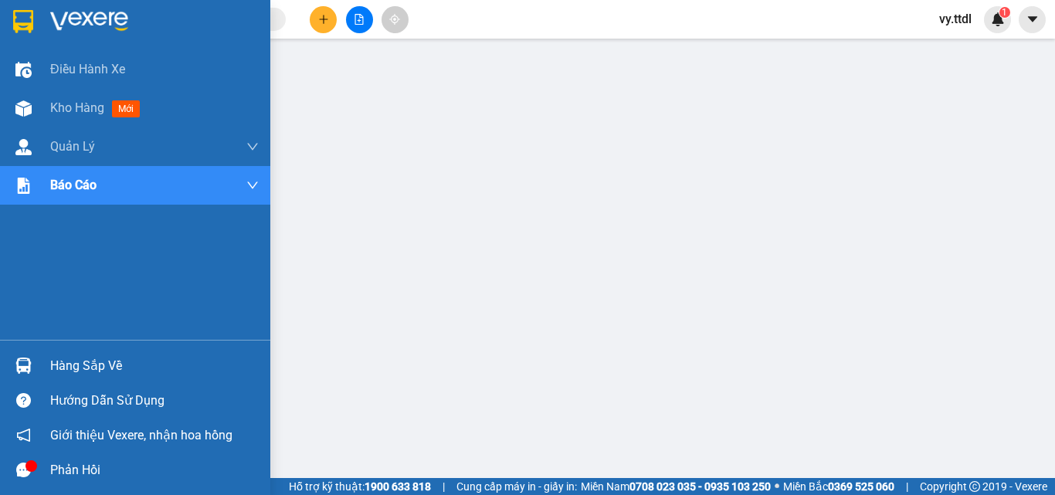
click at [47, 22] on div at bounding box center [135, 25] width 270 height 50
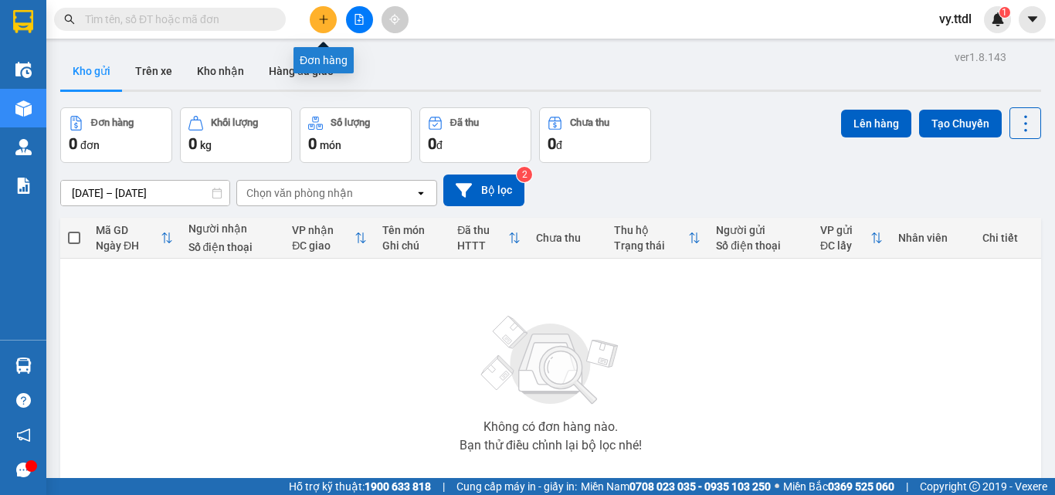
click at [318, 24] on icon "plus" at bounding box center [323, 19] width 11 height 11
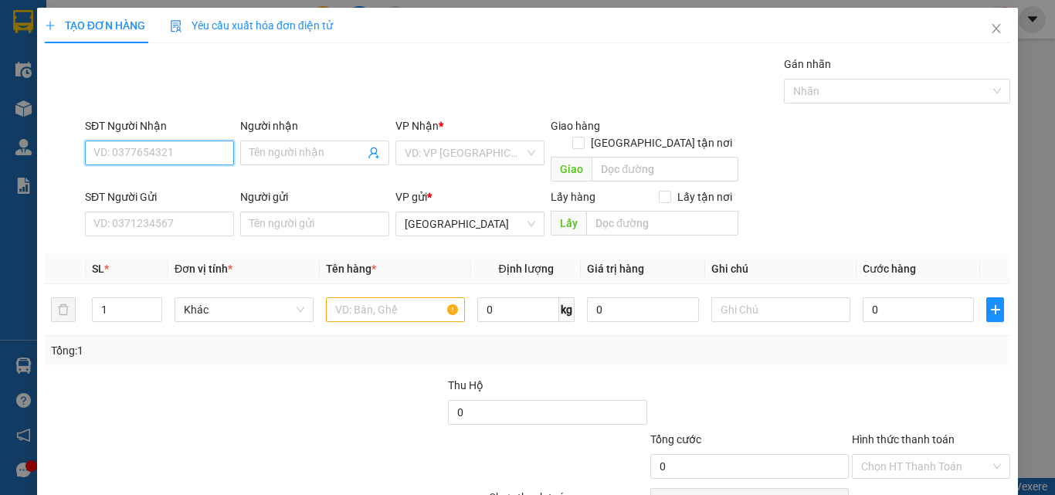
click at [207, 151] on input "SĐT Người Nhận" at bounding box center [159, 153] width 149 height 25
paste input "0865620374"
type input "0865620374"
click at [318, 148] on input "Người nhận" at bounding box center [307, 152] width 115 height 17
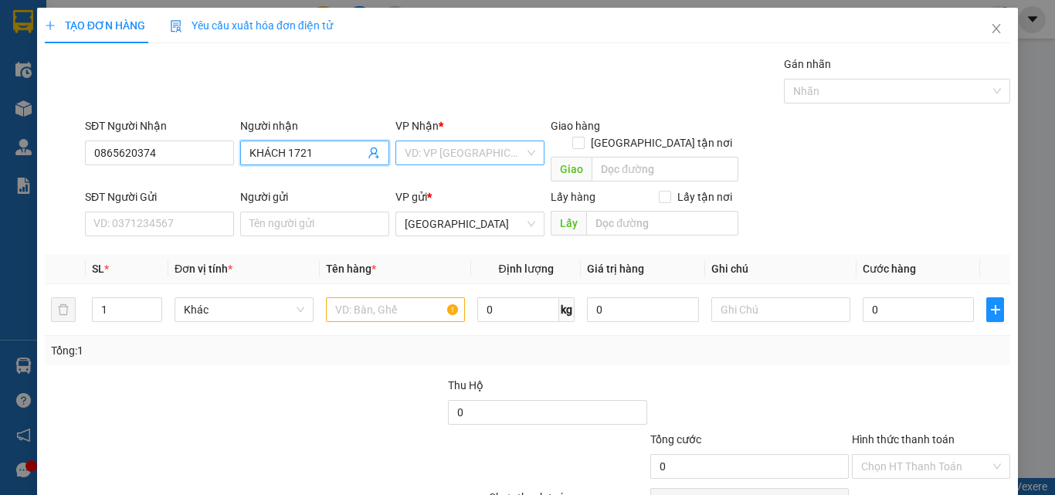
type input "KHÁCH 1721"
click at [474, 146] on input "search" at bounding box center [465, 152] width 120 height 23
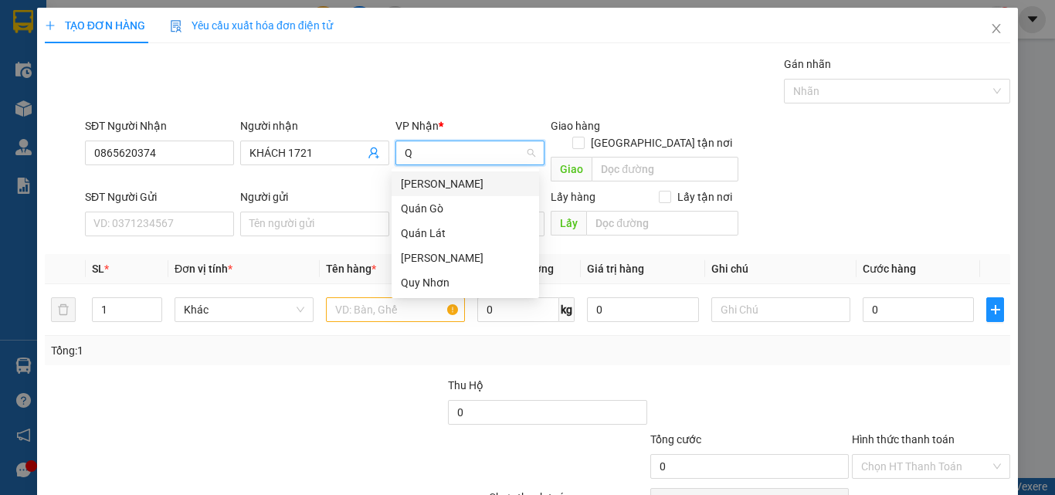
drag, startPoint x: 469, startPoint y: 156, endPoint x: 321, endPoint y: 182, distance: 149.8
click at [321, 182] on form "SĐT Người Nhận 0865620374 Người nhận KHÁCH 1721 VP Nhận * Q VD: VP Sài Gòn Giao…" at bounding box center [528, 179] width 966 height 125
type input "KH"
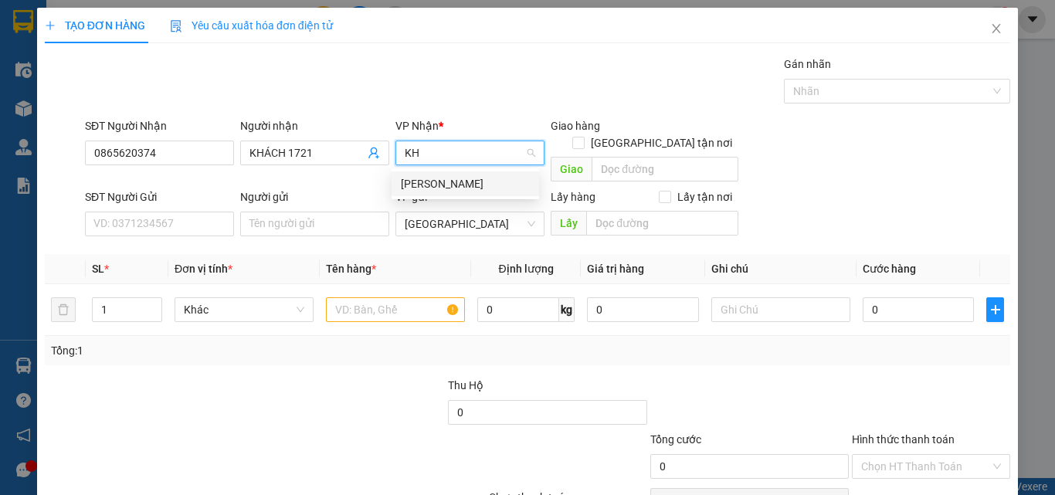
drag, startPoint x: 470, startPoint y: 185, endPoint x: 665, endPoint y: 131, distance: 203.0
click at [471, 185] on div "[PERSON_NAME]" at bounding box center [465, 183] width 129 height 17
click at [661, 134] on span "Giao tận nơi" at bounding box center [662, 142] width 154 height 17
click at [583, 137] on input "Giao tận nơi" at bounding box center [577, 142] width 11 height 11
checkbox input "true"
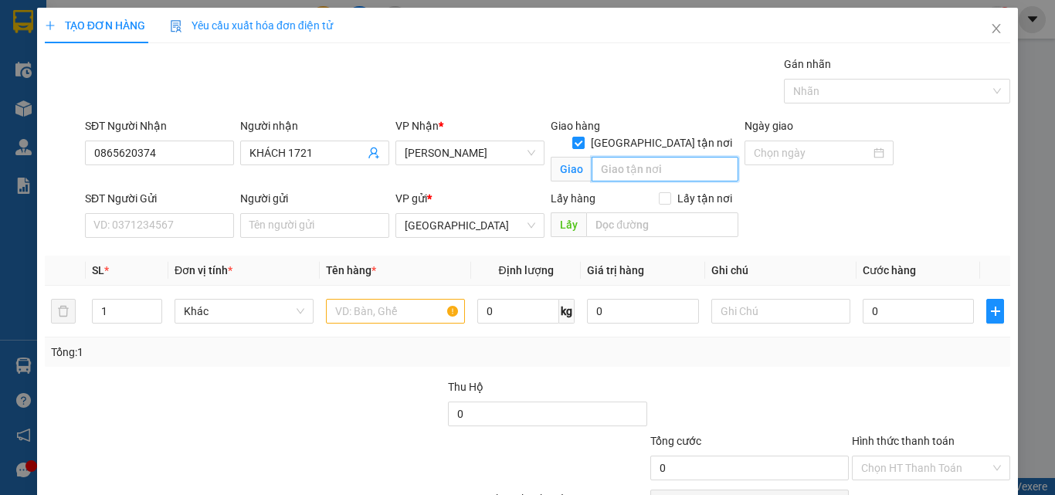
click at [654, 157] on input "text" at bounding box center [665, 169] width 147 height 25
click at [233, 319] on span "Khác" at bounding box center [244, 311] width 121 height 23
type input "KS ĐỒNG LỢI"
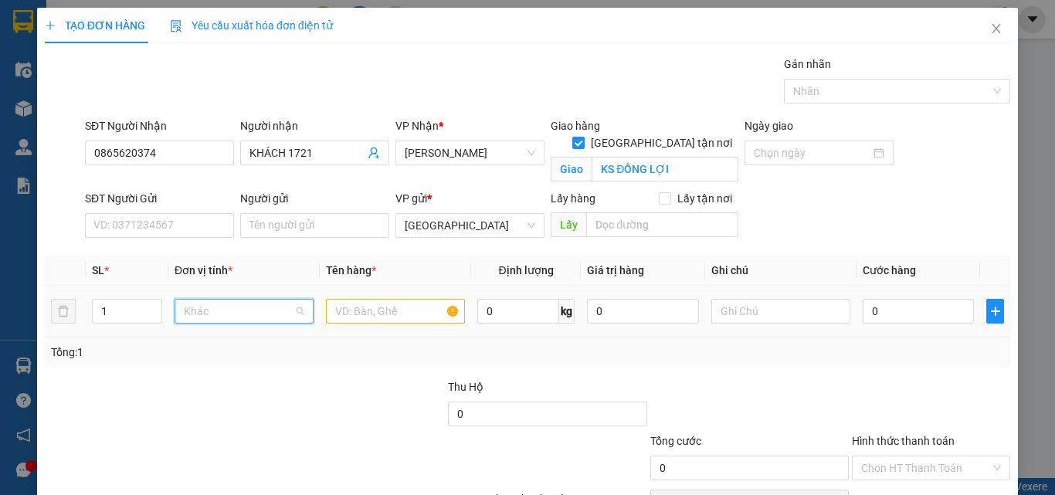
scroll to position [148, 0]
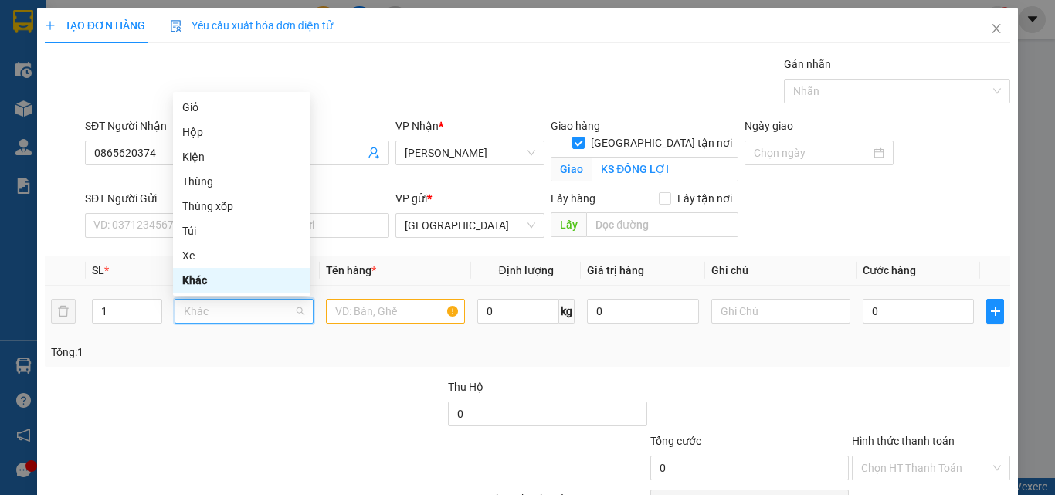
click at [228, 286] on div "Khác" at bounding box center [241, 280] width 119 height 17
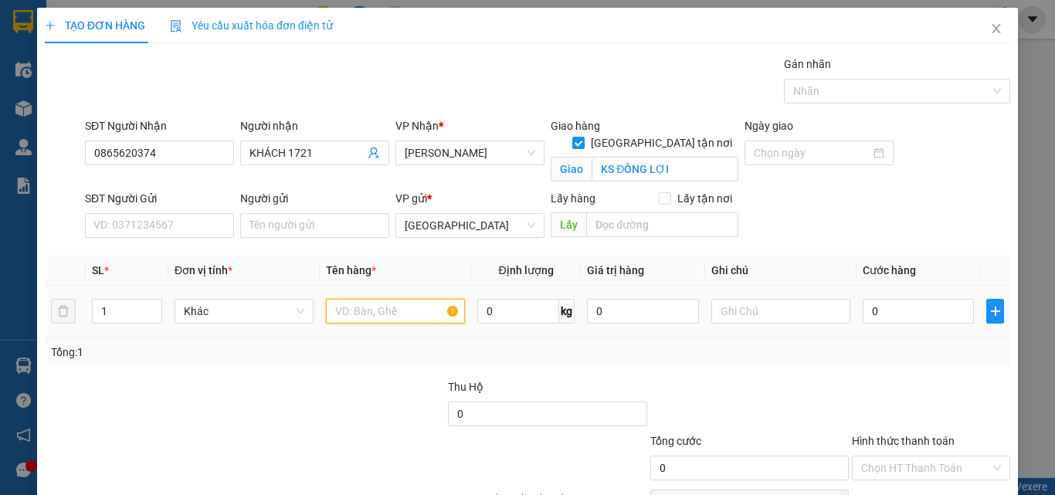
click at [369, 307] on input "text" at bounding box center [395, 311] width 139 height 25
type input "C"
type input "TIVI"
click at [910, 316] on input "0" at bounding box center [918, 311] width 111 height 25
type input "2"
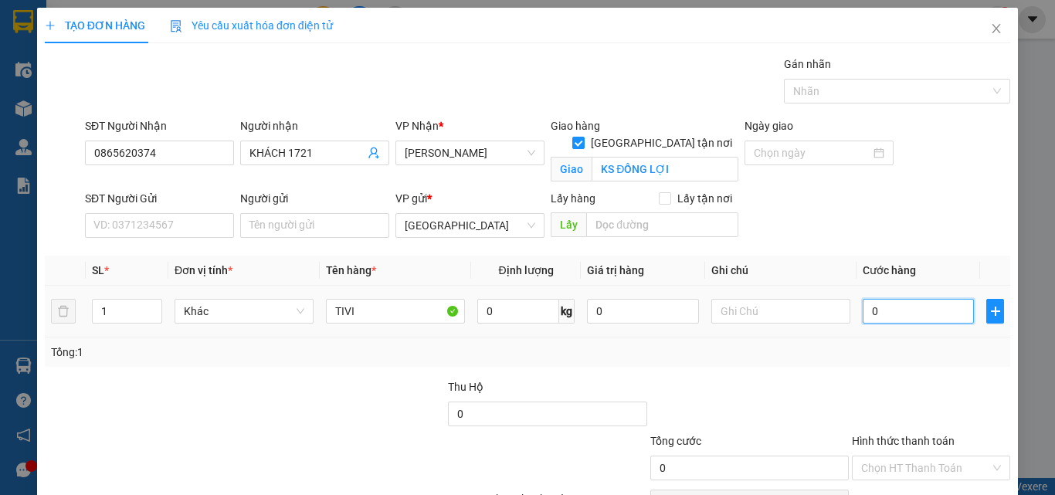
type input "2"
type input "20"
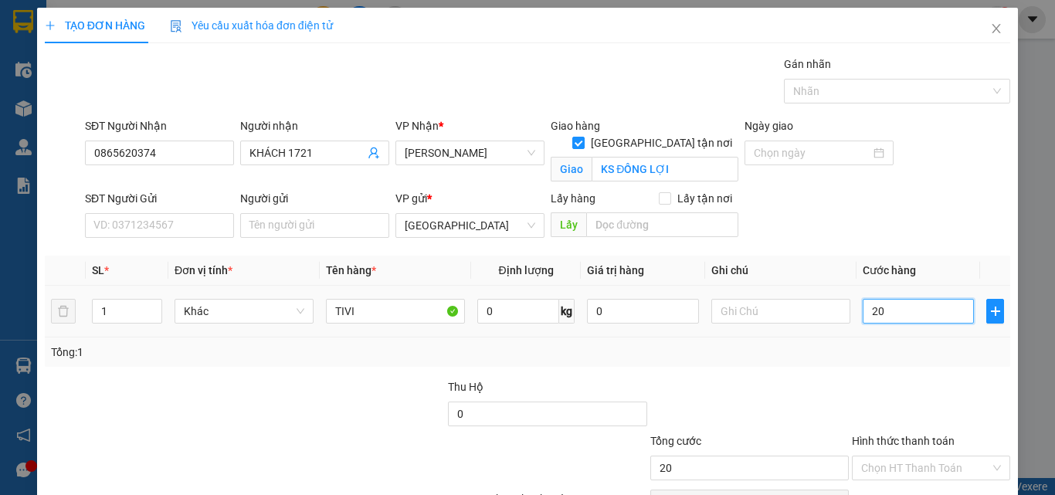
type input "200"
type input "200.000"
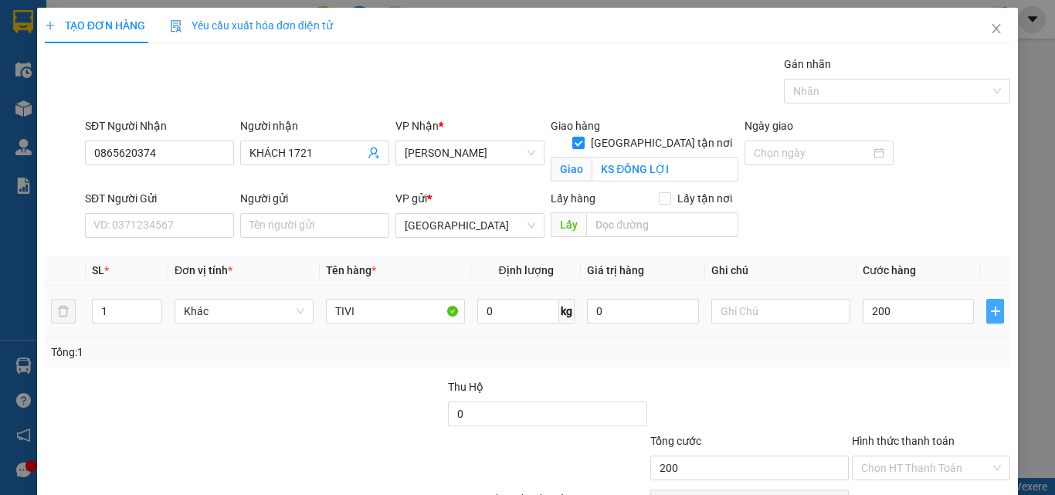
type input "200.000"
click at [987, 319] on button "button" at bounding box center [996, 311] width 18 height 25
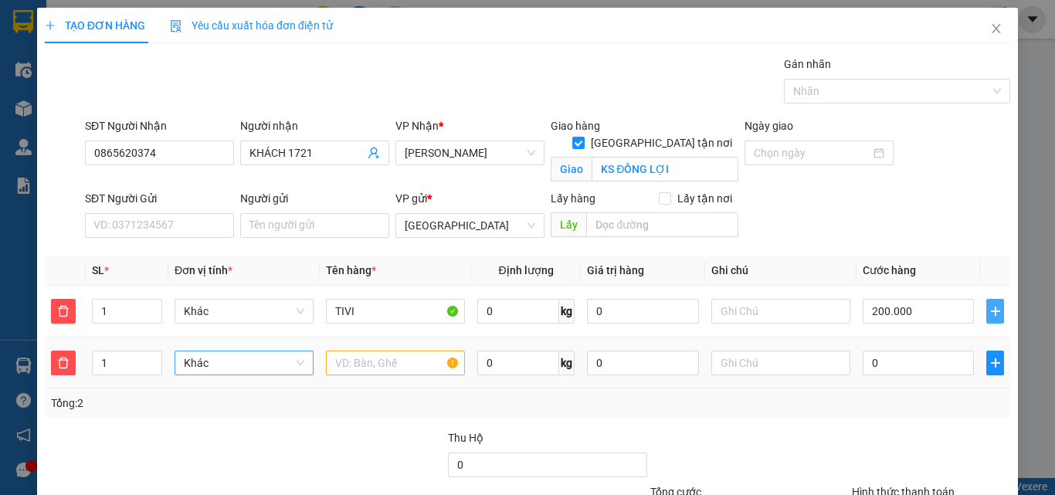
click at [240, 356] on span "Khác" at bounding box center [244, 363] width 121 height 23
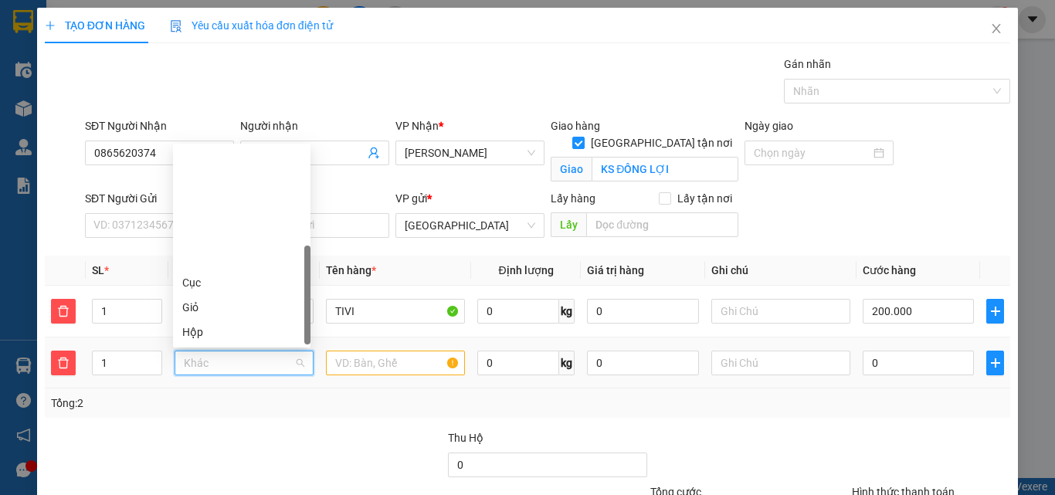
type input "T"
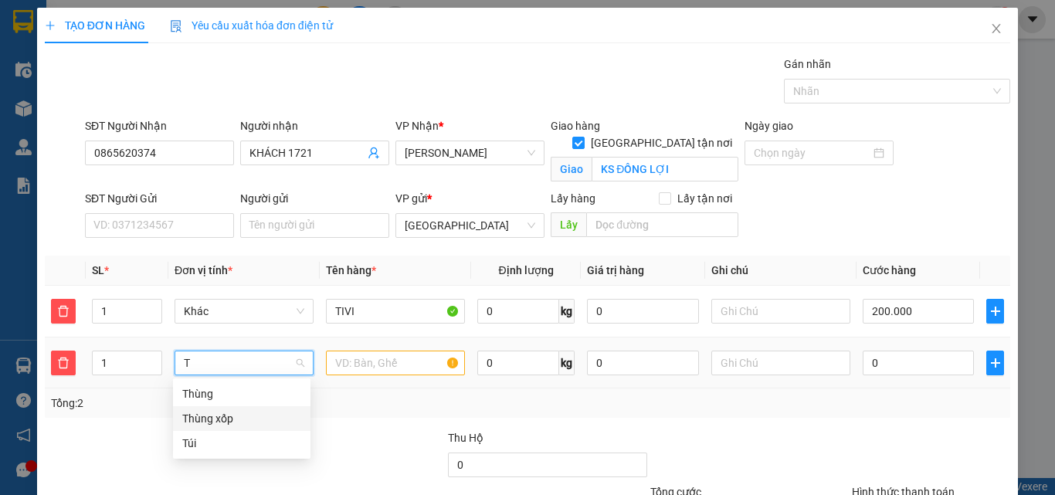
drag, startPoint x: 211, startPoint y: 421, endPoint x: 345, endPoint y: 372, distance: 143.0
click at [229, 419] on div "Thùng xốp" at bounding box center [241, 418] width 119 height 17
click at [369, 360] on input "text" at bounding box center [395, 363] width 139 height 25
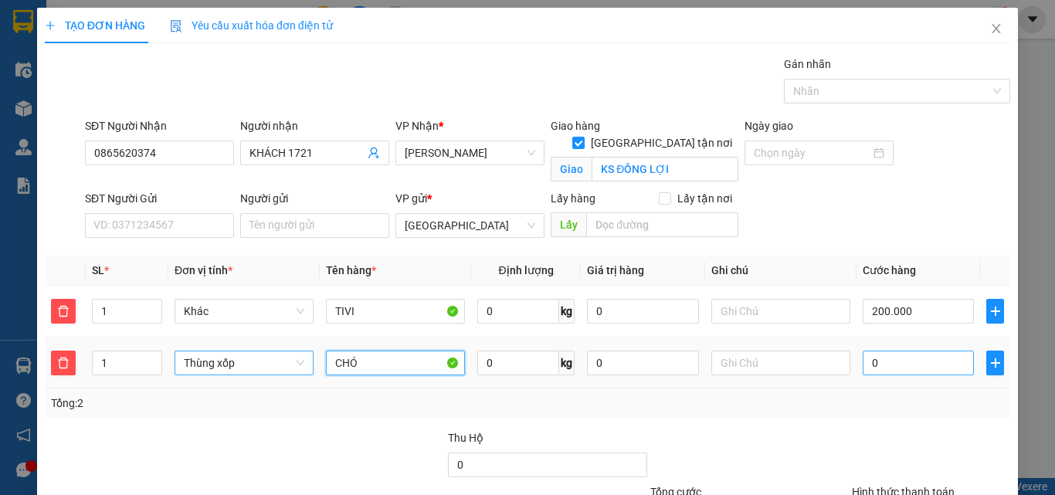
type input "CHÓ"
click at [917, 361] on input "0" at bounding box center [918, 363] width 111 height 25
type input "200.001"
type input "1"
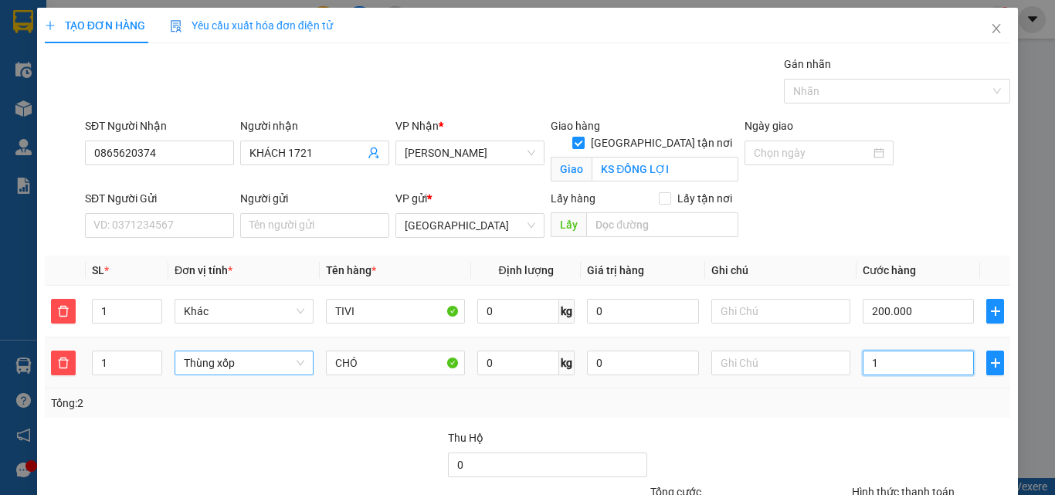
type input "200.010"
type input "10"
type input "200.100"
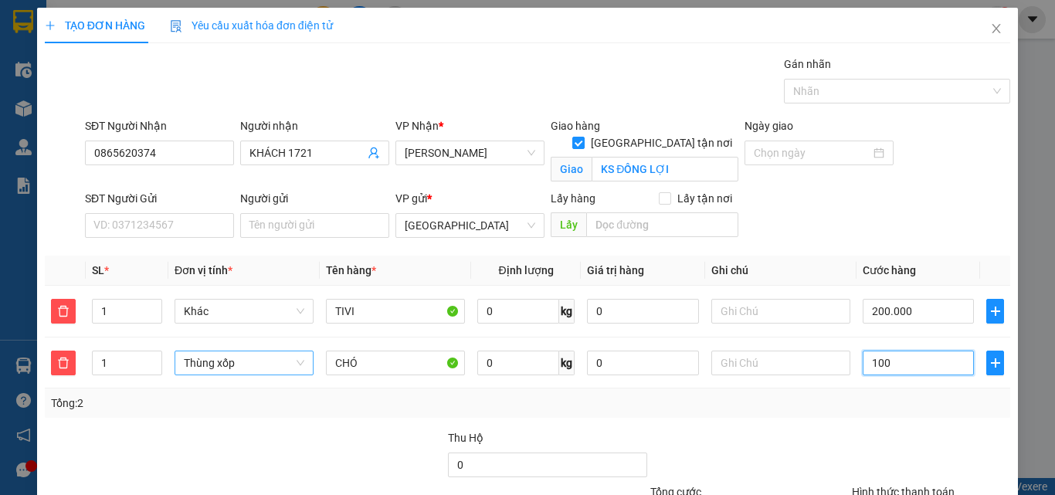
type input "100"
click at [960, 438] on div at bounding box center [931, 457] width 161 height 54
type input "300.000"
type input "100.000"
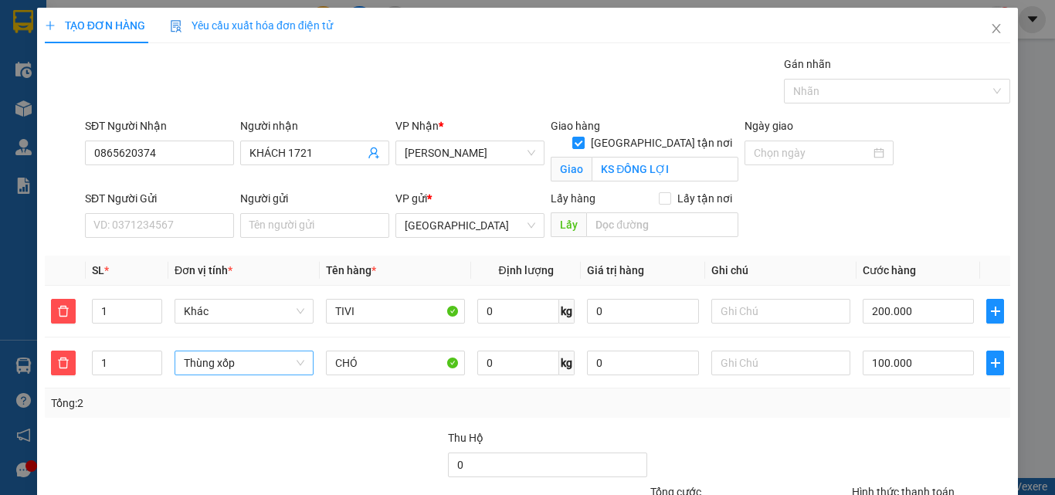
scroll to position [140, 0]
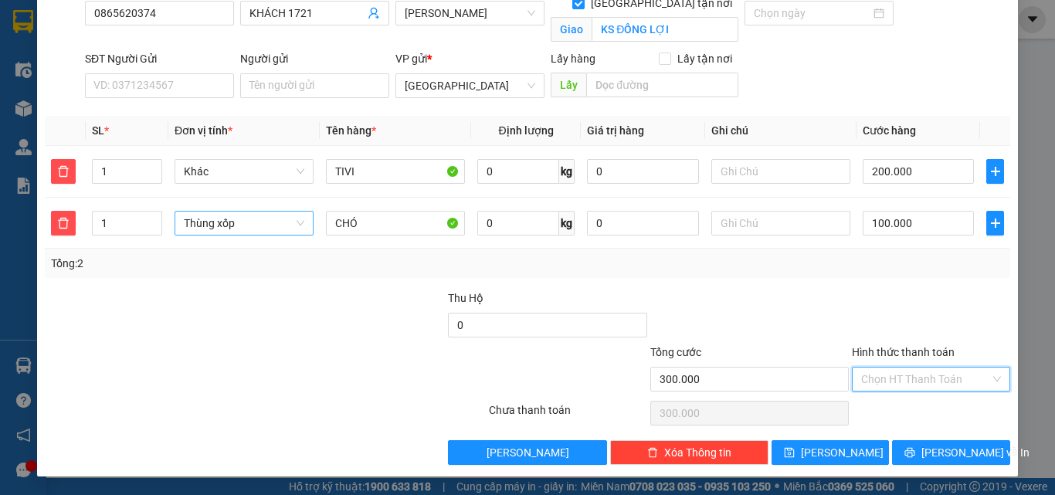
click at [939, 368] on input "Hình thức thanh toán" at bounding box center [925, 379] width 129 height 23
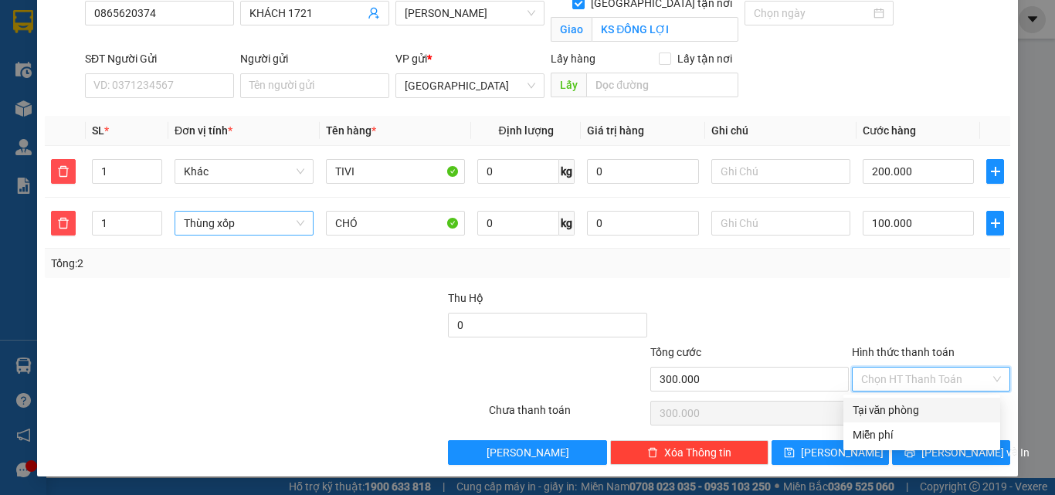
click at [919, 410] on div "Tại văn phòng" at bounding box center [922, 410] width 138 height 17
type input "0"
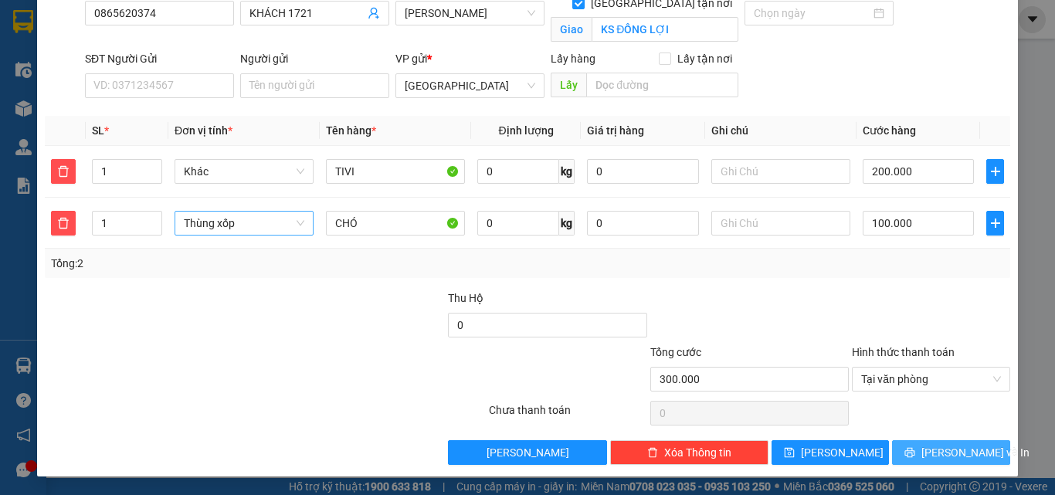
click at [939, 453] on span "Lưu và In" at bounding box center [976, 452] width 108 height 17
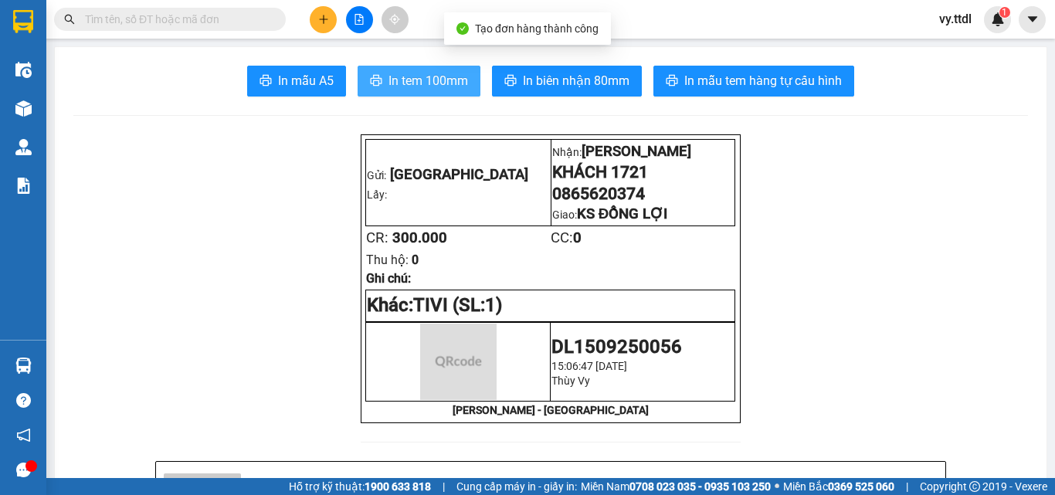
drag, startPoint x: 446, startPoint y: 86, endPoint x: 438, endPoint y: 104, distance: 19.4
click at [447, 86] on span "In tem 100mm" at bounding box center [429, 80] width 80 height 19
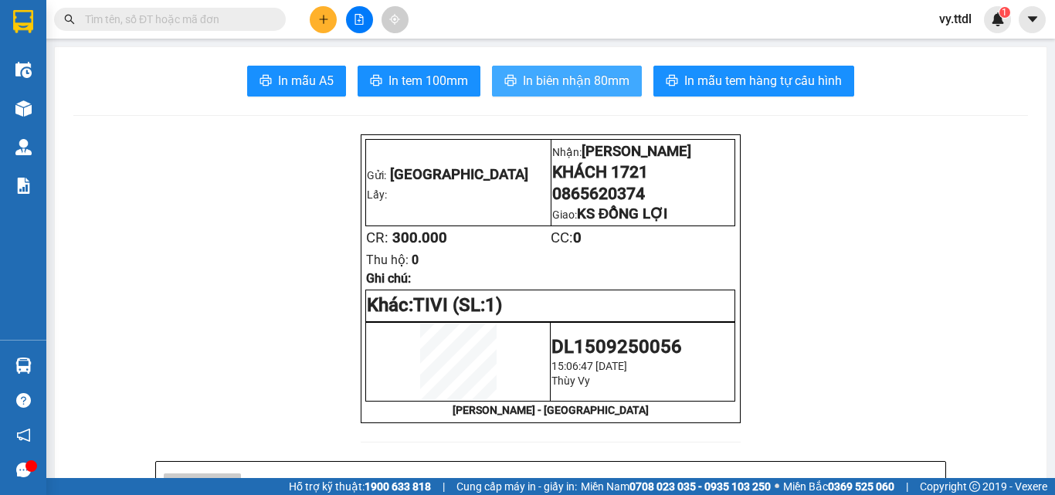
click at [596, 76] on span "In biên nhận 80mm" at bounding box center [576, 80] width 107 height 19
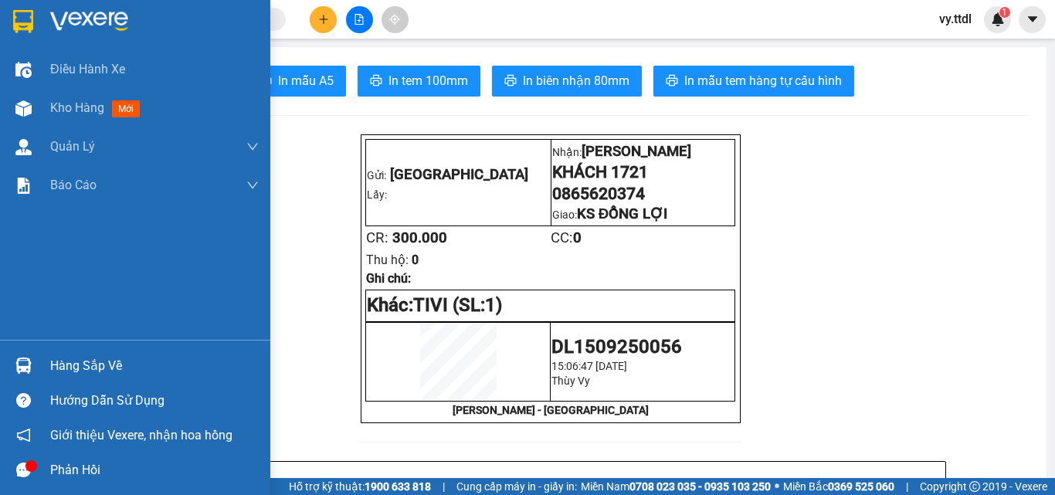
click at [20, 22] on img at bounding box center [23, 21] width 20 height 23
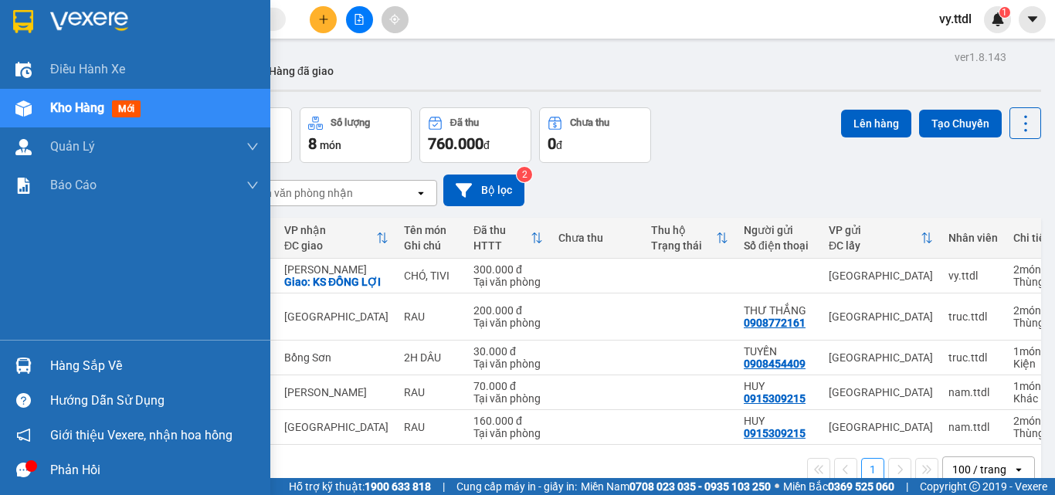
click at [5, 32] on div at bounding box center [135, 25] width 270 height 50
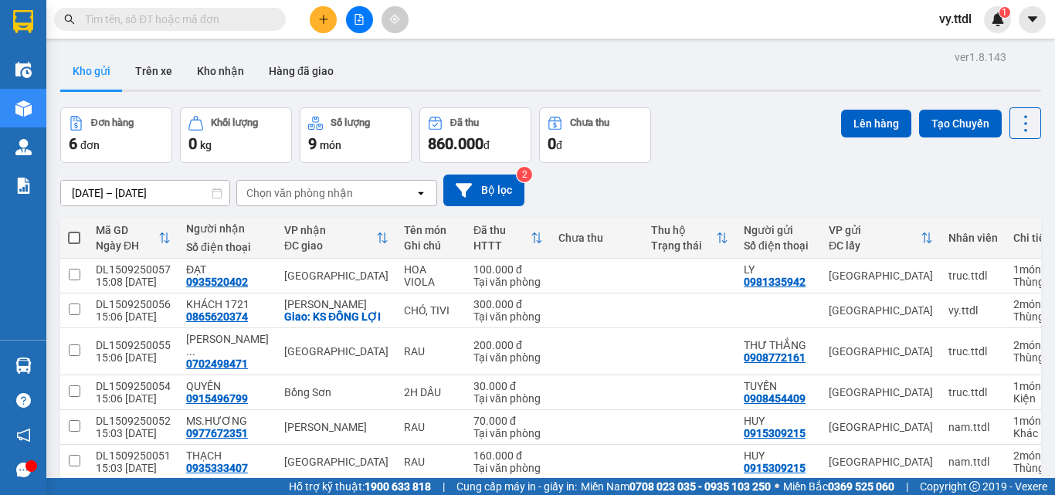
click at [83, 245] on th at bounding box center [74, 238] width 28 height 41
click at [75, 240] on span at bounding box center [74, 238] width 12 height 12
click at [74, 230] on input "checkbox" at bounding box center [74, 230] width 0 height 0
checkbox input "true"
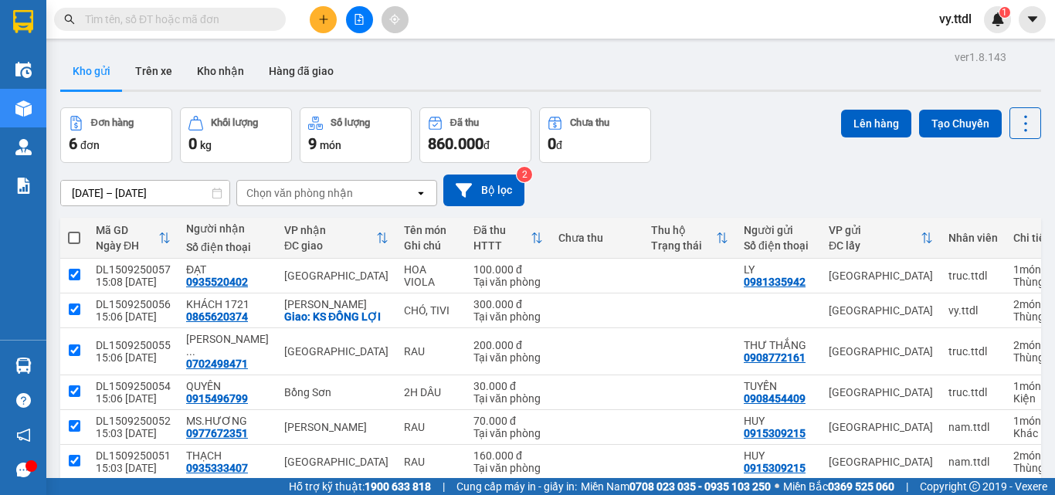
checkbox input "true"
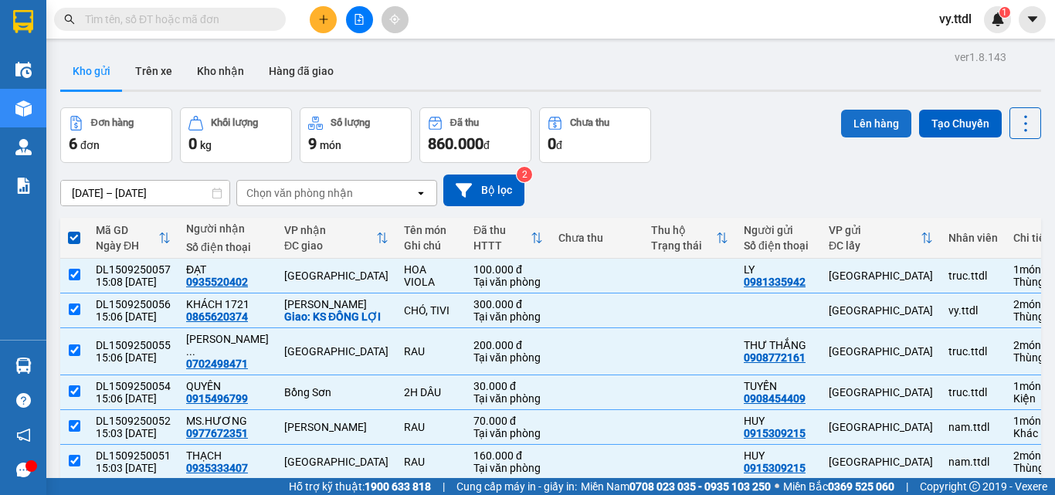
click at [880, 129] on button "Lên hàng" at bounding box center [876, 124] width 70 height 28
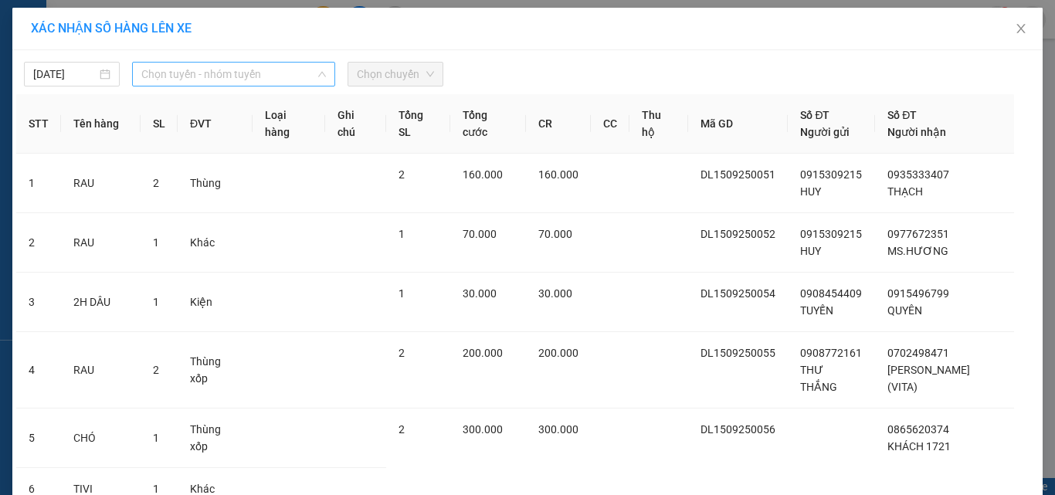
click at [183, 80] on span "Chọn tuyến - nhóm tuyến" at bounding box center [233, 74] width 185 height 23
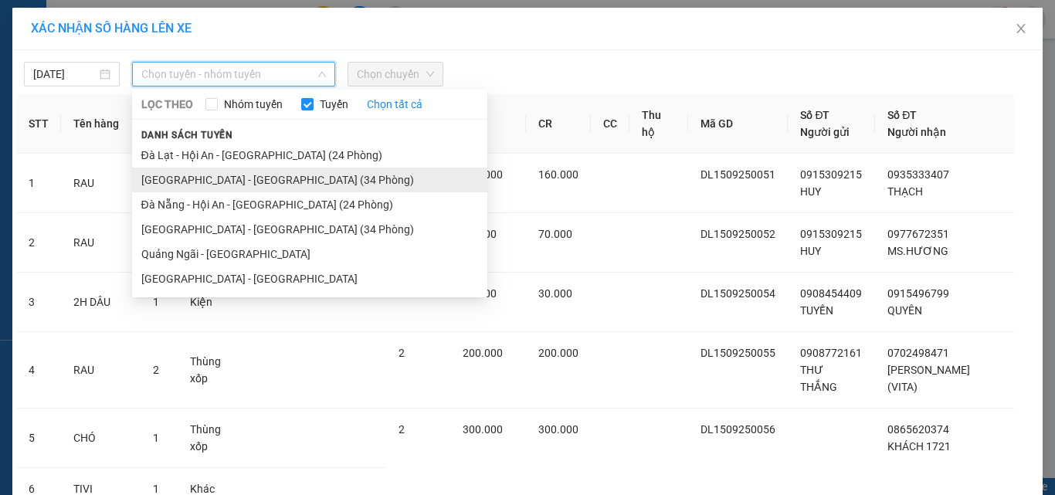
click at [226, 175] on li "[GEOGRAPHIC_DATA] - [GEOGRAPHIC_DATA] (34 Phòng)" at bounding box center [309, 180] width 355 height 25
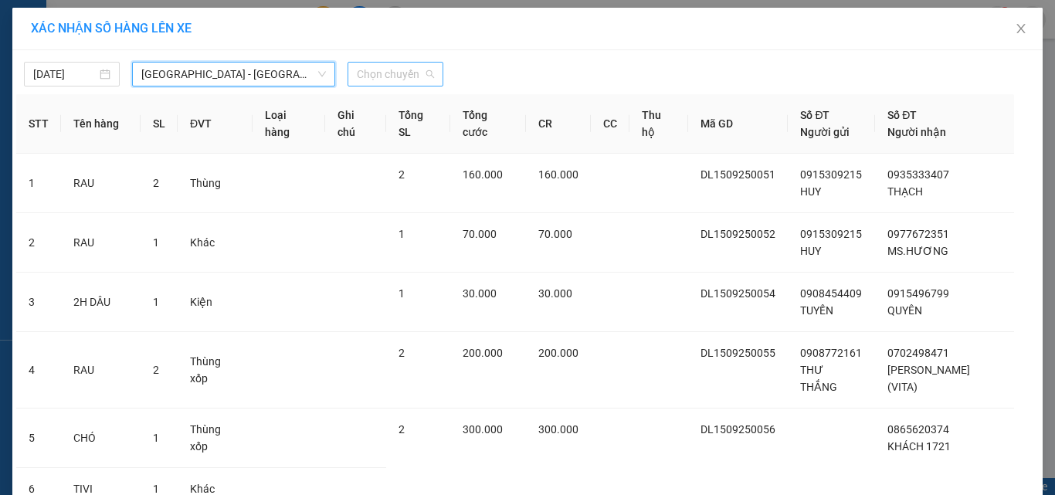
click at [397, 70] on span "Chọn chuyến" at bounding box center [395, 74] width 77 height 23
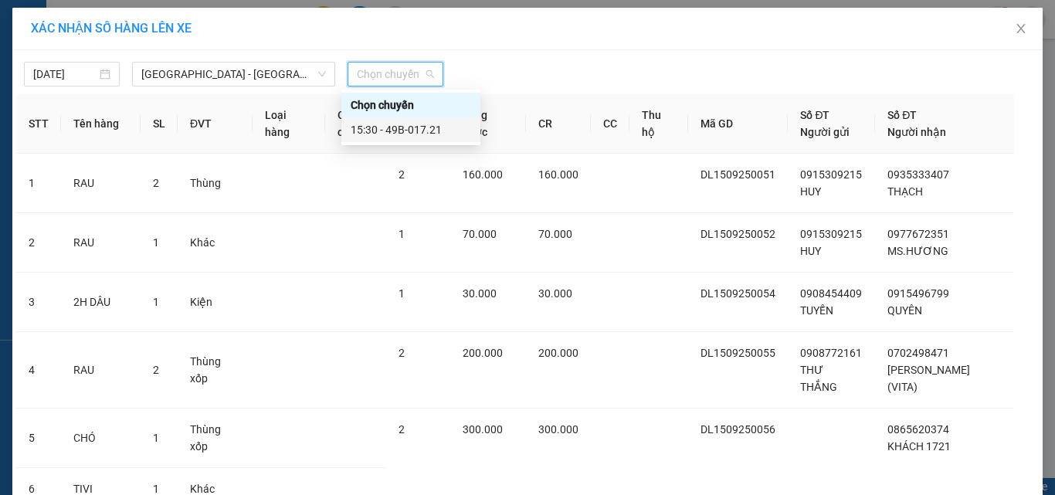
click at [438, 131] on div "15:30 - 49B-017.21" at bounding box center [411, 129] width 121 height 17
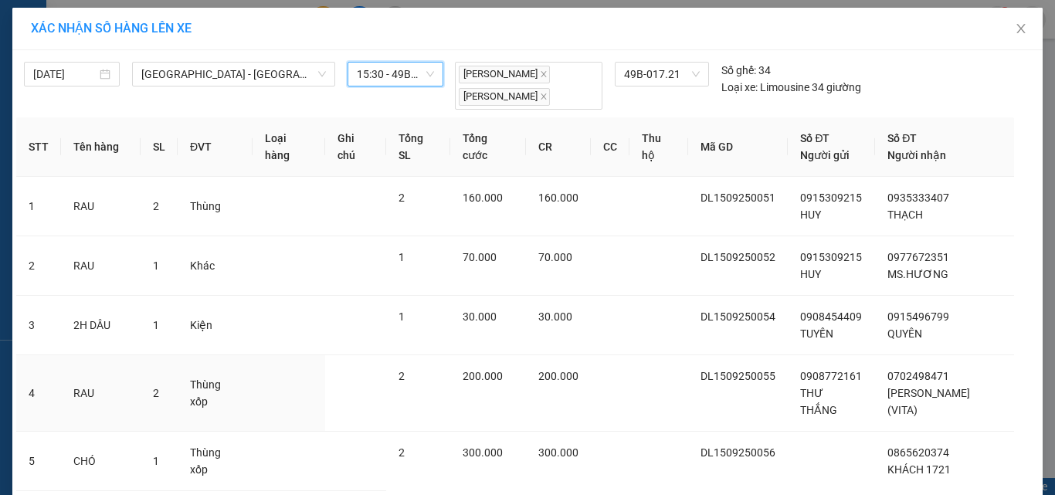
scroll to position [177, 0]
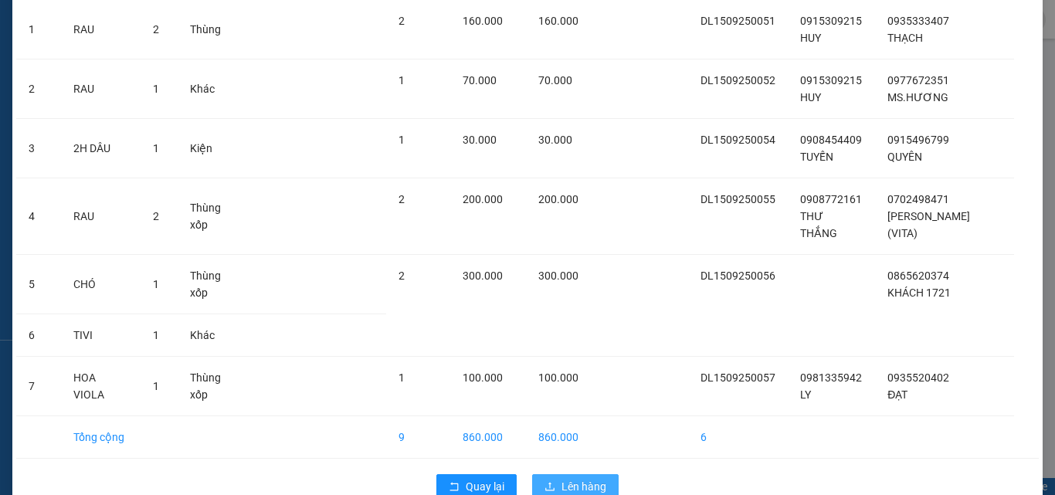
click at [604, 474] on button "Lên hàng" at bounding box center [575, 486] width 87 height 25
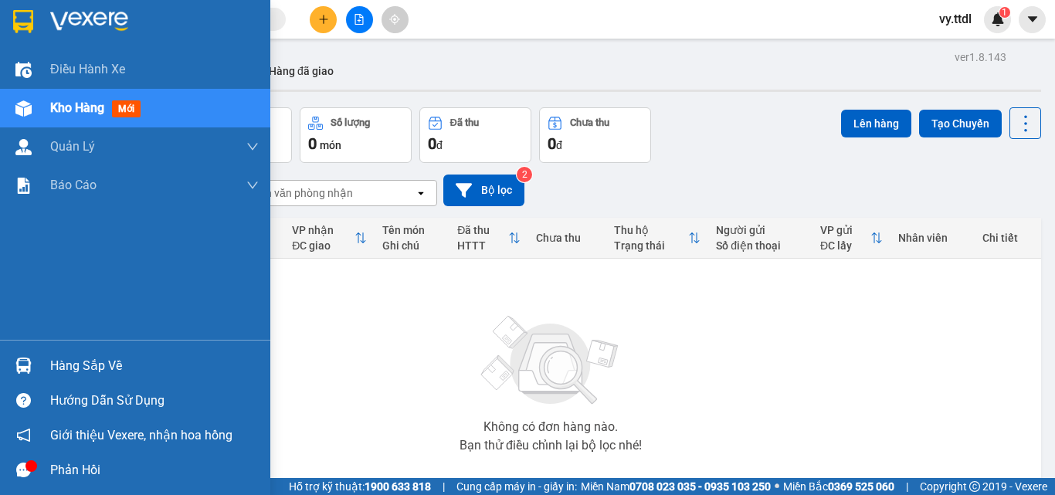
click at [19, 26] on img at bounding box center [23, 21] width 20 height 23
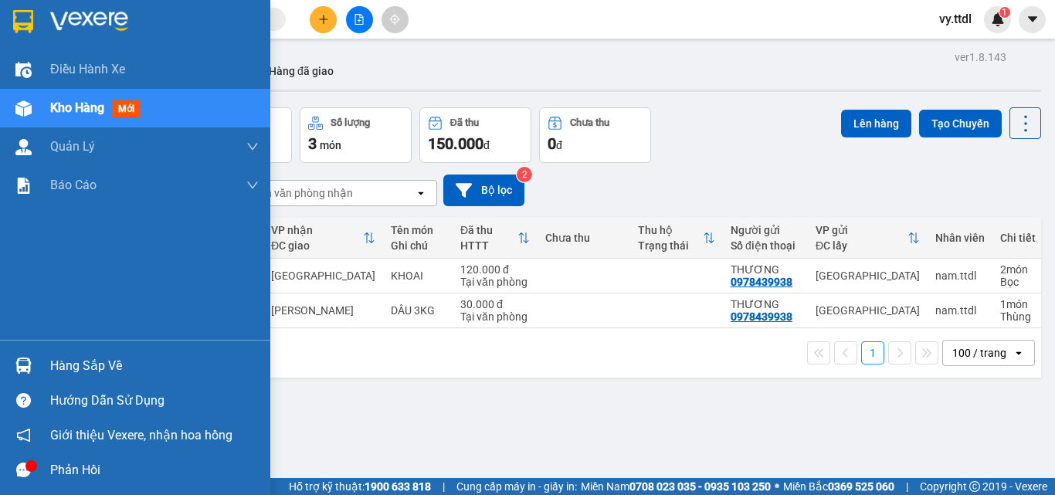
click at [29, 30] on img at bounding box center [23, 21] width 20 height 23
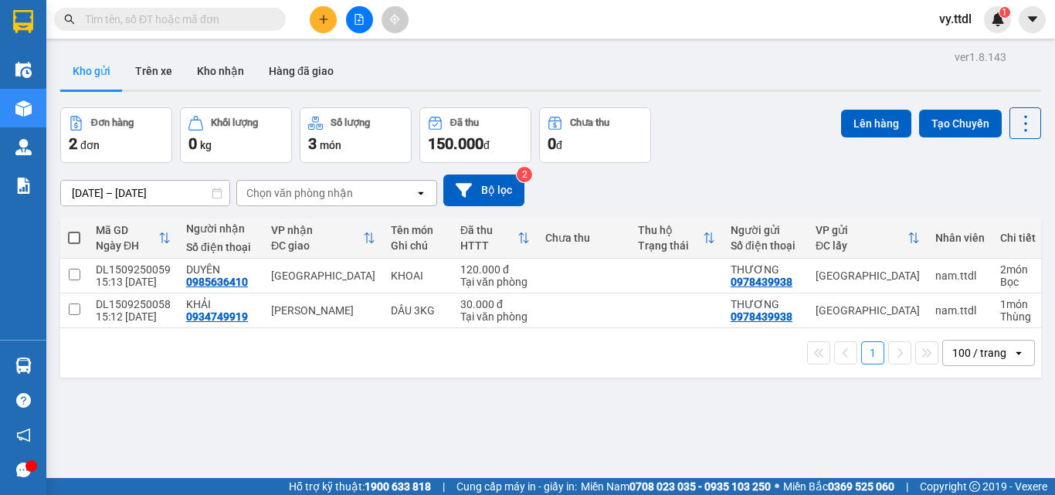
click at [78, 241] on span at bounding box center [74, 238] width 12 height 12
click at [74, 230] on input "checkbox" at bounding box center [74, 230] width 0 height 0
checkbox input "true"
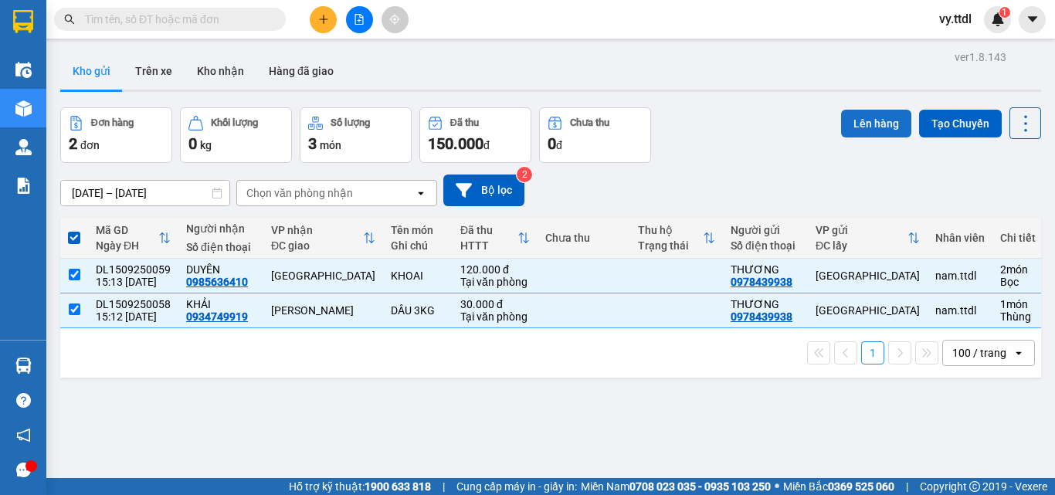
click at [854, 114] on button "Lên hàng" at bounding box center [876, 124] width 70 height 28
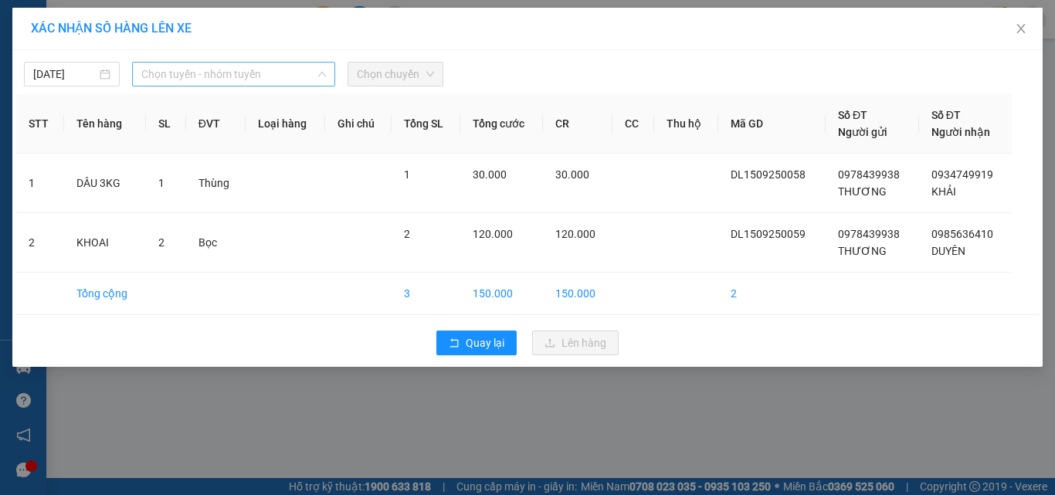
click at [223, 67] on span "Chọn tuyến - nhóm tuyến" at bounding box center [233, 74] width 185 height 23
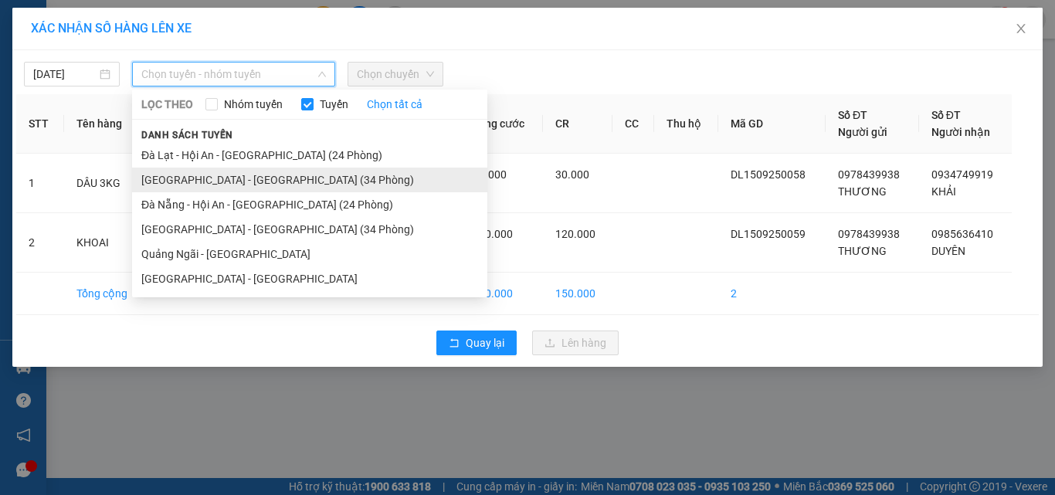
click at [230, 182] on li "[GEOGRAPHIC_DATA] - [GEOGRAPHIC_DATA] (34 Phòng)" at bounding box center [309, 180] width 355 height 25
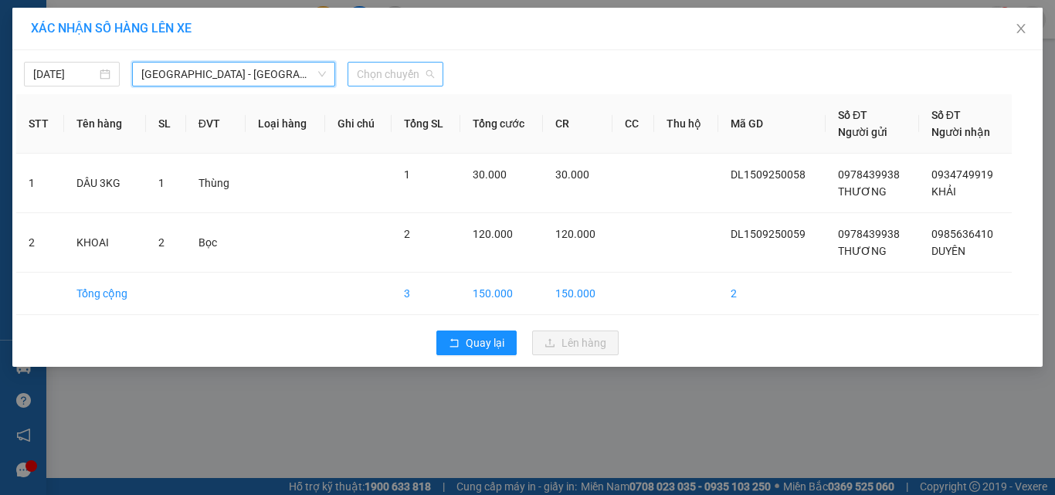
click at [413, 70] on span "Chọn chuyến" at bounding box center [395, 74] width 77 height 23
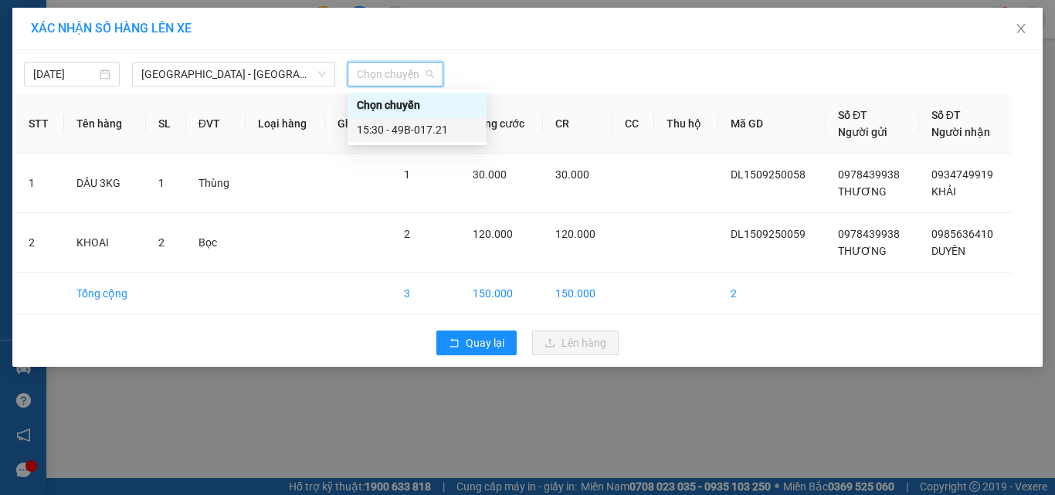
click at [411, 130] on div "15:30 - 49B-017.21" at bounding box center [417, 129] width 121 height 17
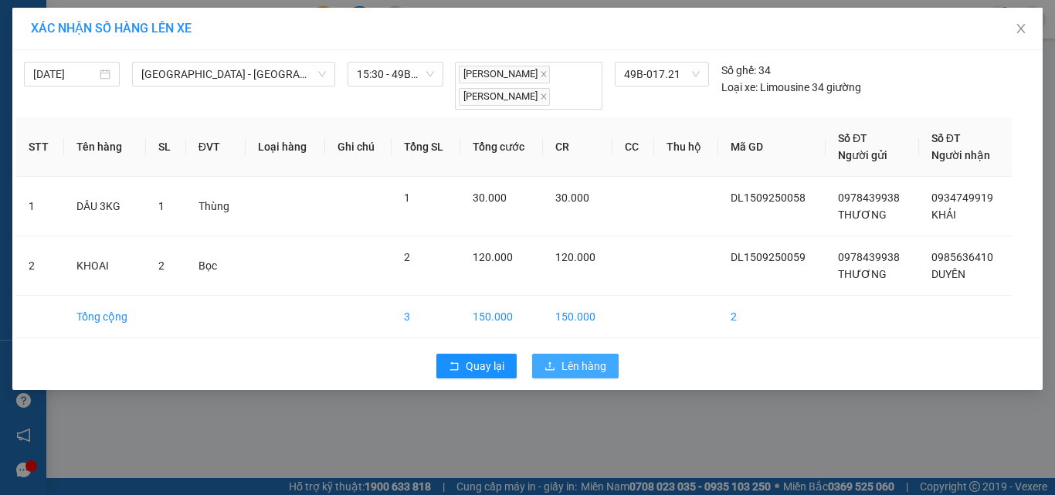
click at [560, 368] on button "Lên hàng" at bounding box center [575, 366] width 87 height 25
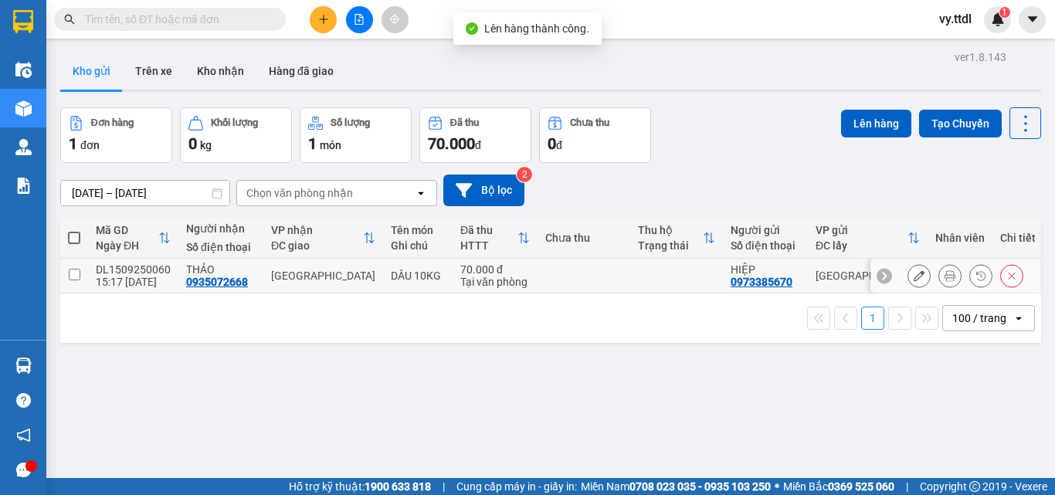
click at [70, 273] on input "checkbox" at bounding box center [75, 275] width 12 height 12
checkbox input "true"
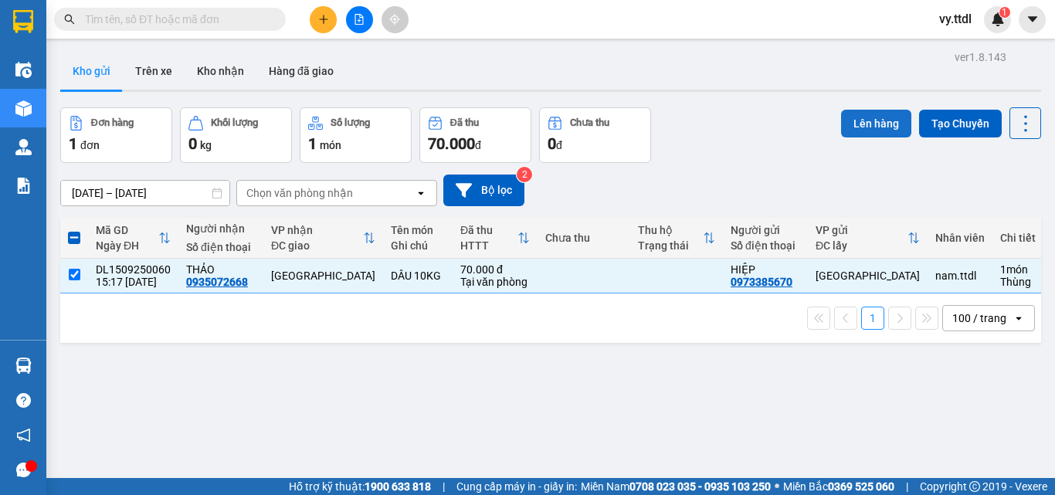
click at [859, 116] on button "Lên hàng" at bounding box center [876, 124] width 70 height 28
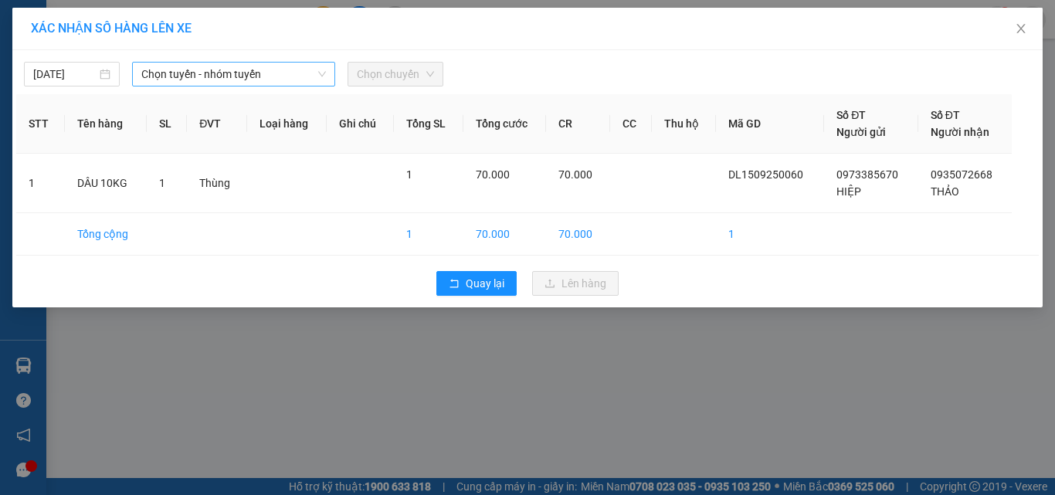
click at [202, 73] on span "Chọn tuyến - nhóm tuyến" at bounding box center [233, 74] width 185 height 23
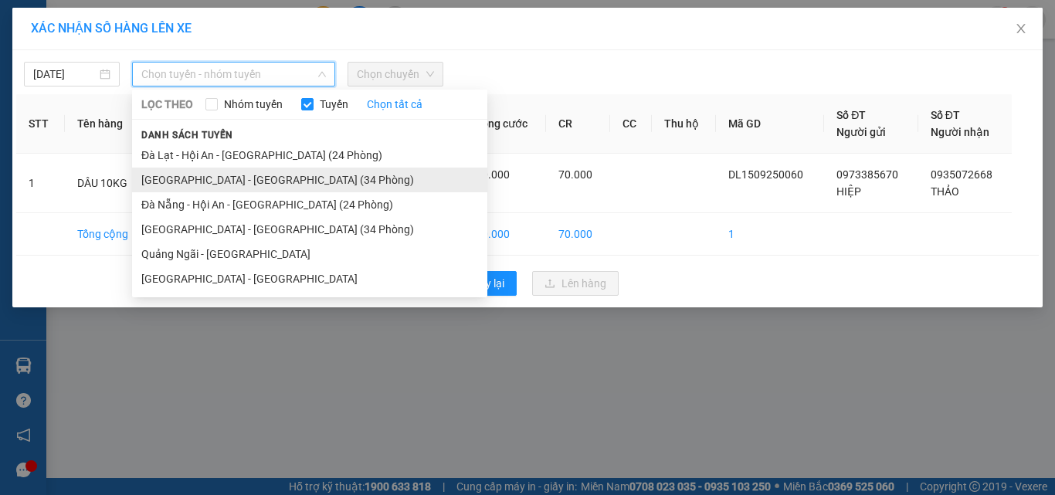
click at [195, 181] on li "[GEOGRAPHIC_DATA] - [GEOGRAPHIC_DATA] (34 Phòng)" at bounding box center [309, 180] width 355 height 25
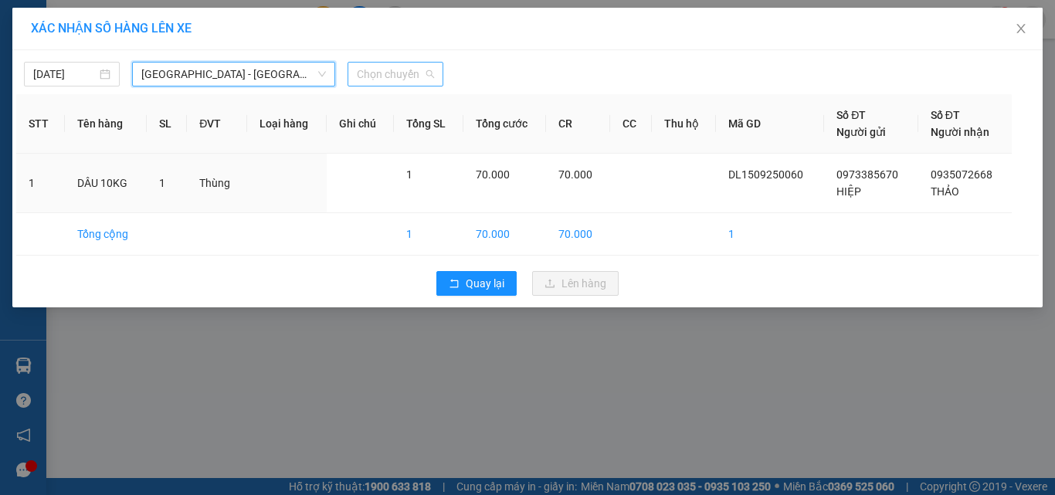
click at [394, 71] on span "Chọn chuyến" at bounding box center [395, 74] width 77 height 23
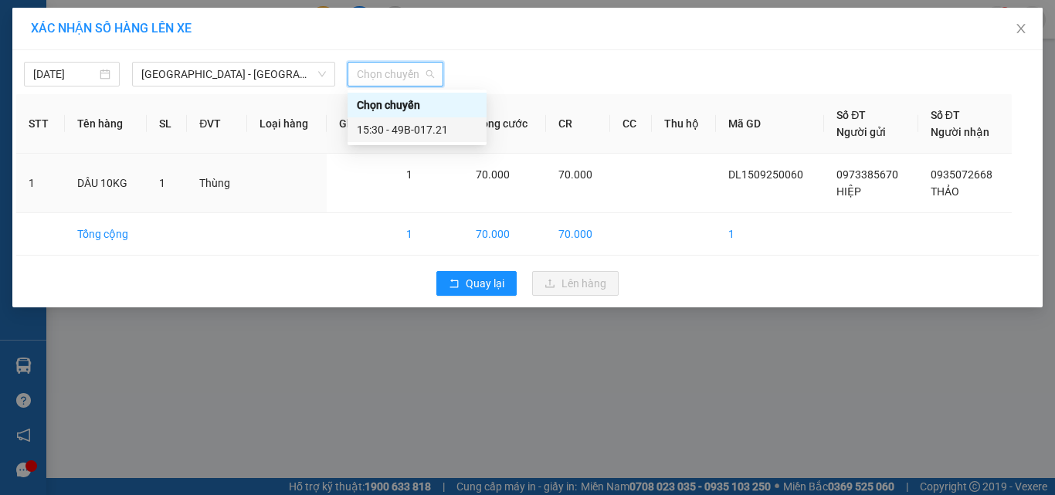
click at [417, 131] on div "15:30 - 49B-017.21" at bounding box center [417, 129] width 121 height 17
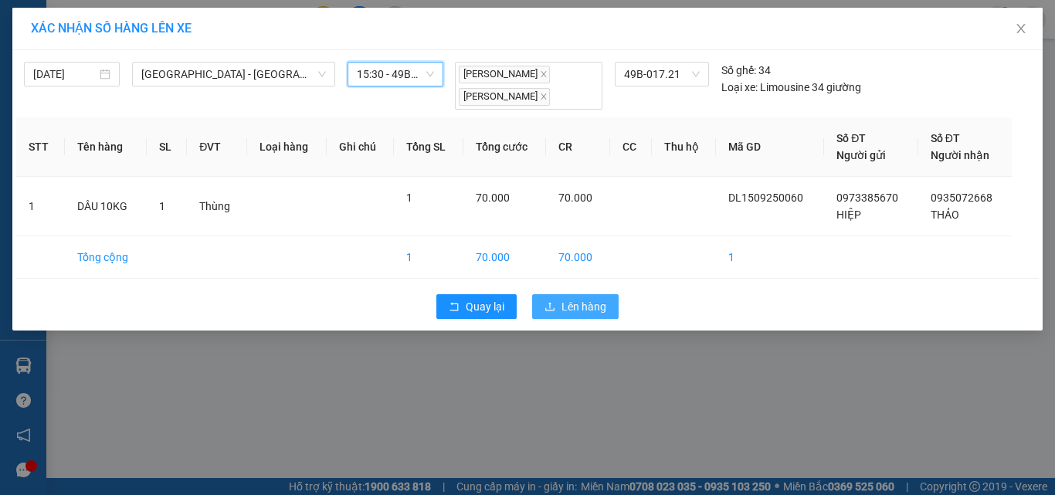
click at [572, 307] on span "Lên hàng" at bounding box center [584, 306] width 45 height 17
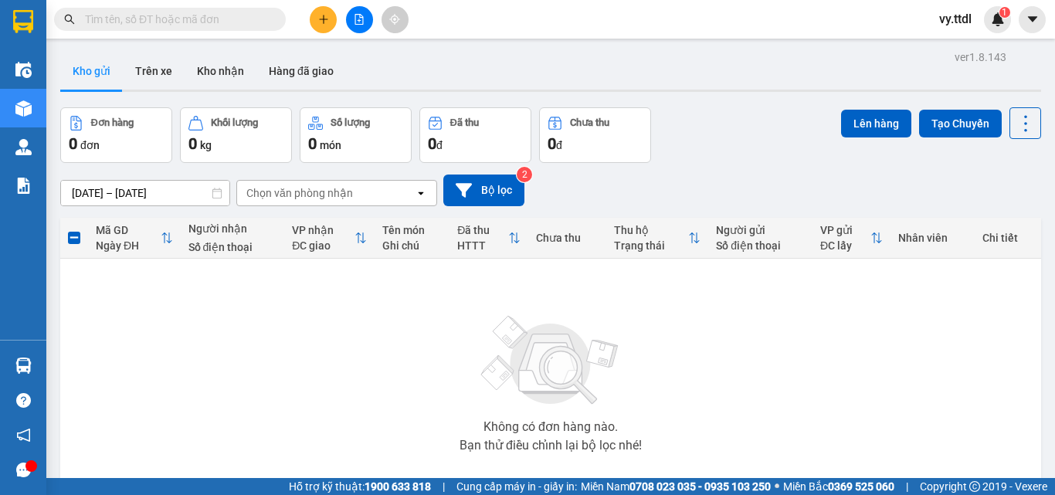
click at [474, 414] on img at bounding box center [551, 361] width 155 height 108
click at [351, 28] on button at bounding box center [359, 19] width 27 height 27
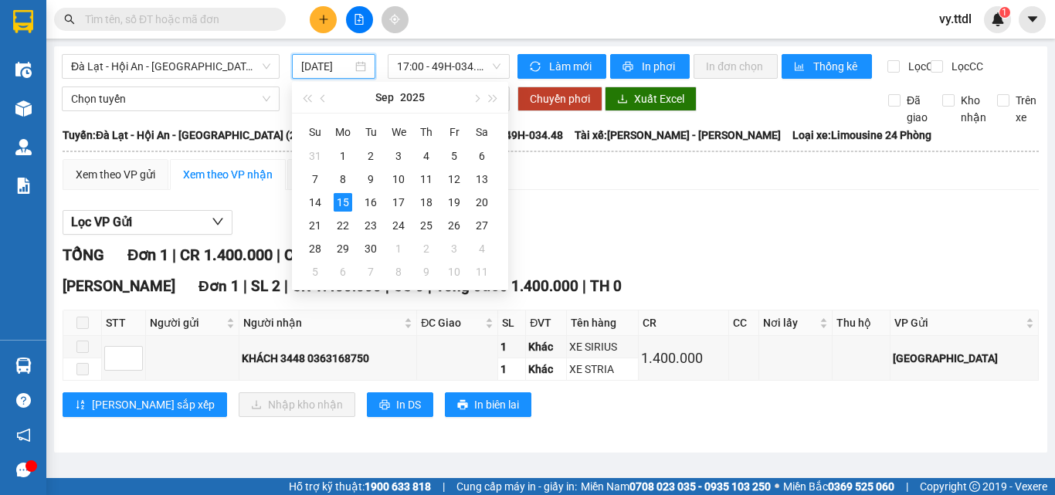
click at [345, 67] on input "[DATE]" at bounding box center [326, 66] width 51 height 17
type input "[DATE]"
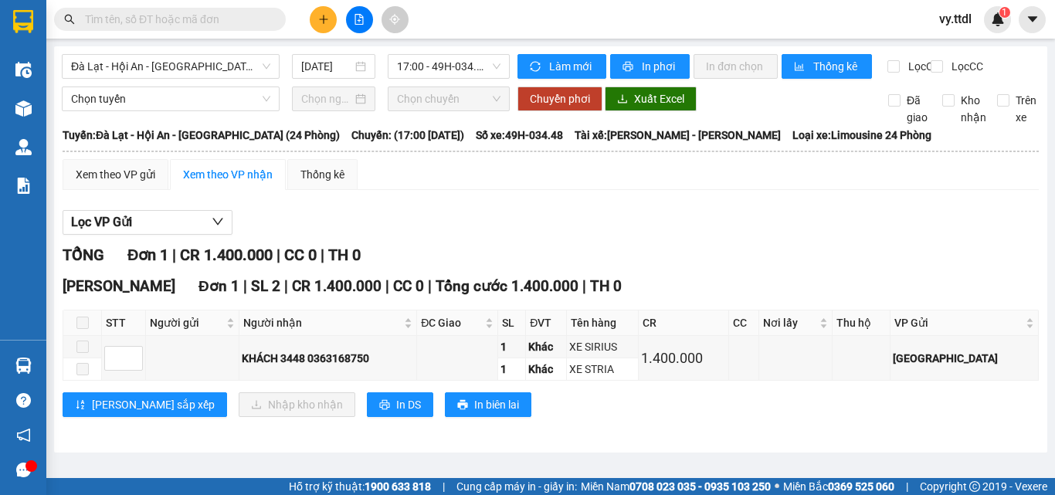
click at [221, 47] on div "Đà Lạt - Hội An - Đà Nẵng (24 Phòng) 15/09/2025 17:00 - 49H-034.48 Làm mới In p…" at bounding box center [551, 249] width 994 height 406
click at [219, 72] on span "Đà Lạt - Hội An - [GEOGRAPHIC_DATA] (24 Phòng)" at bounding box center [170, 66] width 199 height 23
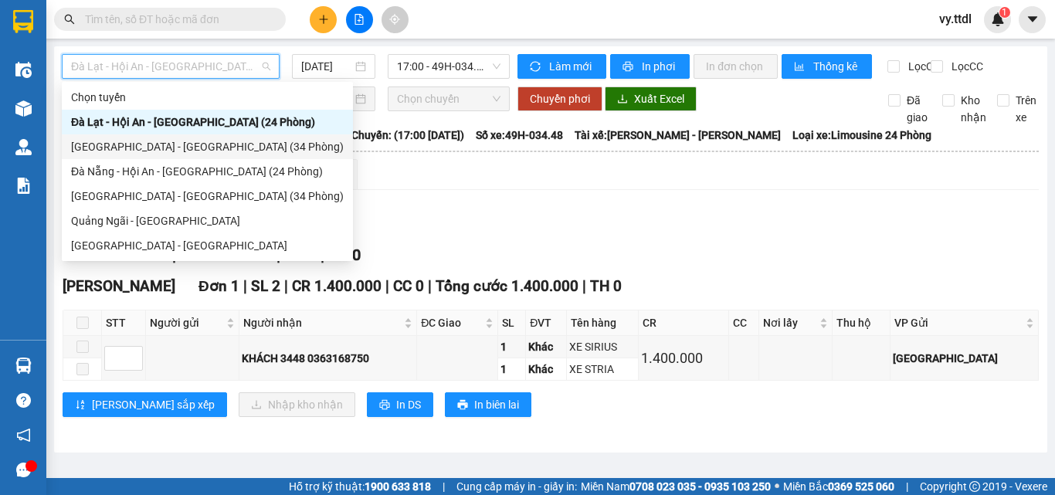
drag, startPoint x: 181, startPoint y: 151, endPoint x: 314, endPoint y: 121, distance: 136.3
click at [182, 151] on div "[GEOGRAPHIC_DATA] - [GEOGRAPHIC_DATA] (34 Phòng)" at bounding box center [207, 146] width 273 height 17
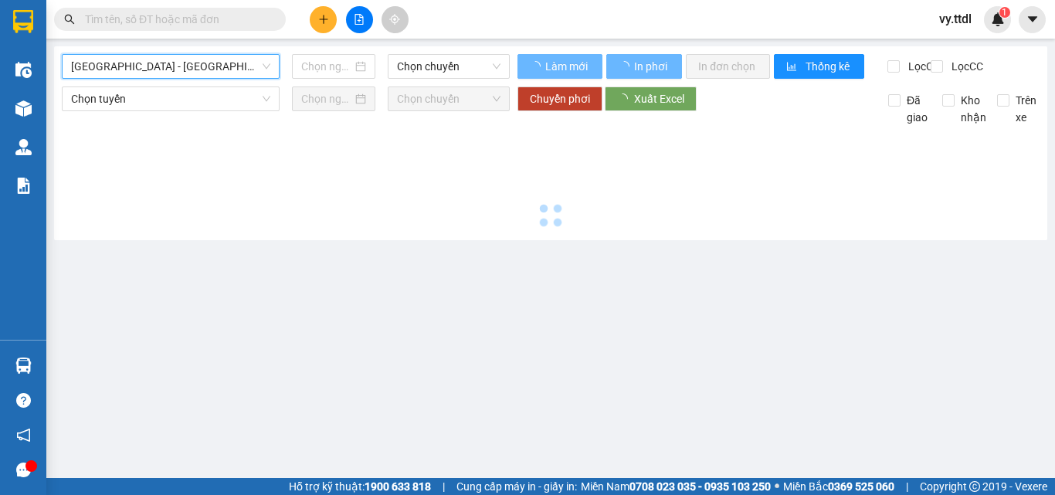
type input "[DATE]"
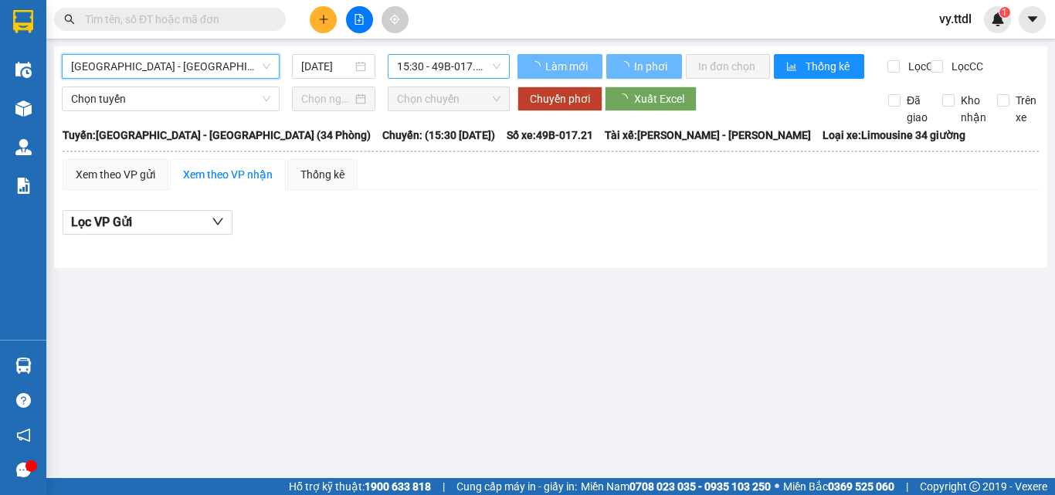
click at [440, 66] on span "15:30 - 49B-017.21" at bounding box center [449, 66] width 104 height 23
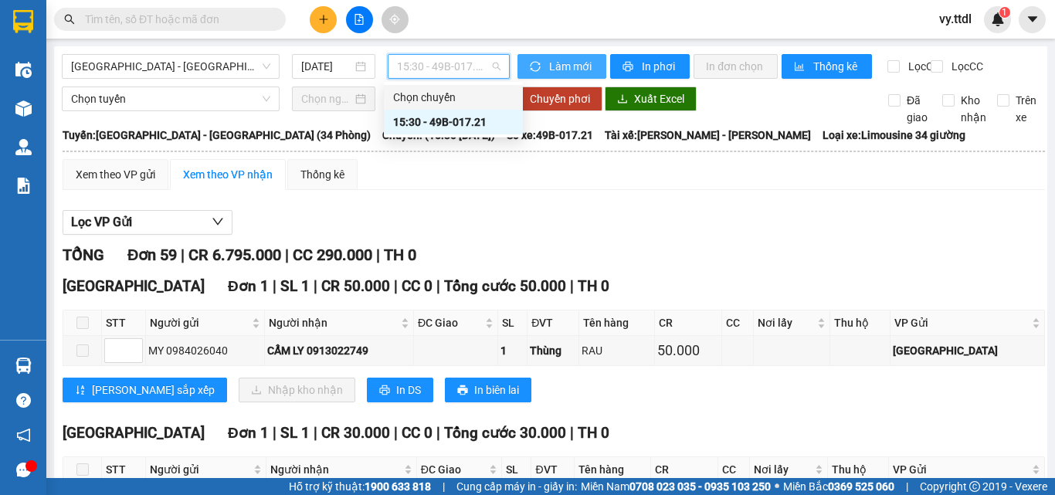
click at [573, 65] on span "Làm mới" at bounding box center [571, 66] width 45 height 17
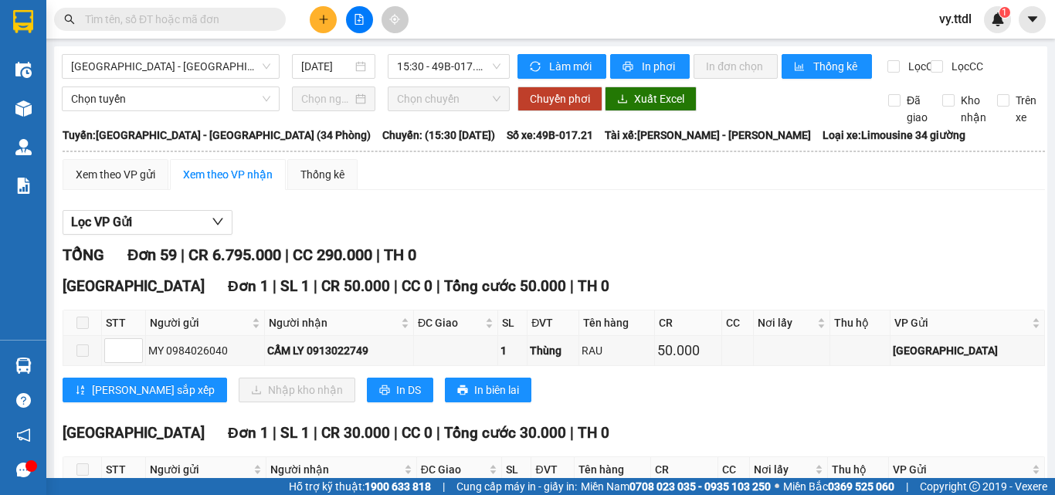
click at [563, 185] on div "Xem theo VP gửi Xem theo VP nhận Thống kê" at bounding box center [554, 174] width 983 height 31
click at [724, 233] on div "Lọc VP Gửi" at bounding box center [554, 222] width 983 height 25
click at [587, 190] on div "Xem theo VP gửi Xem theo VP nhận Thống kê" at bounding box center [554, 174] width 983 height 31
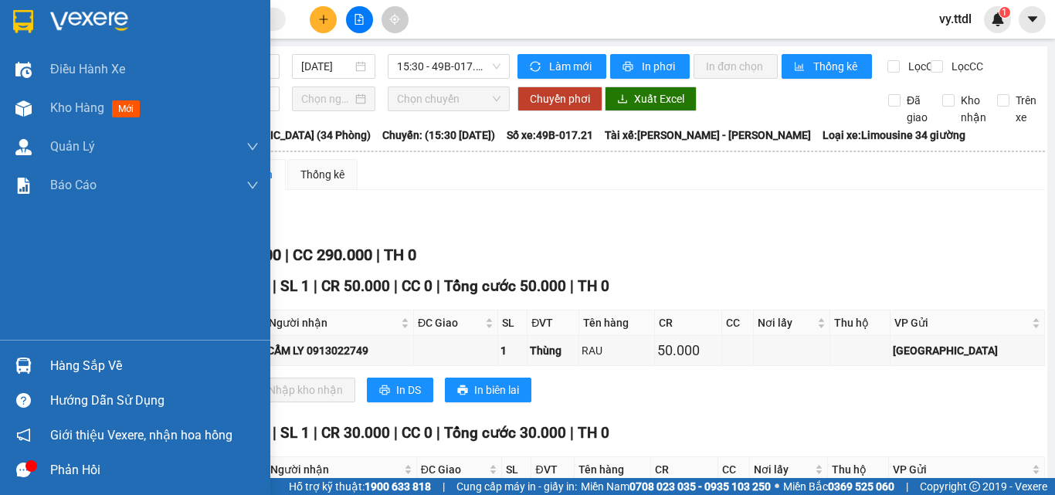
click at [25, 10] on img at bounding box center [23, 21] width 20 height 23
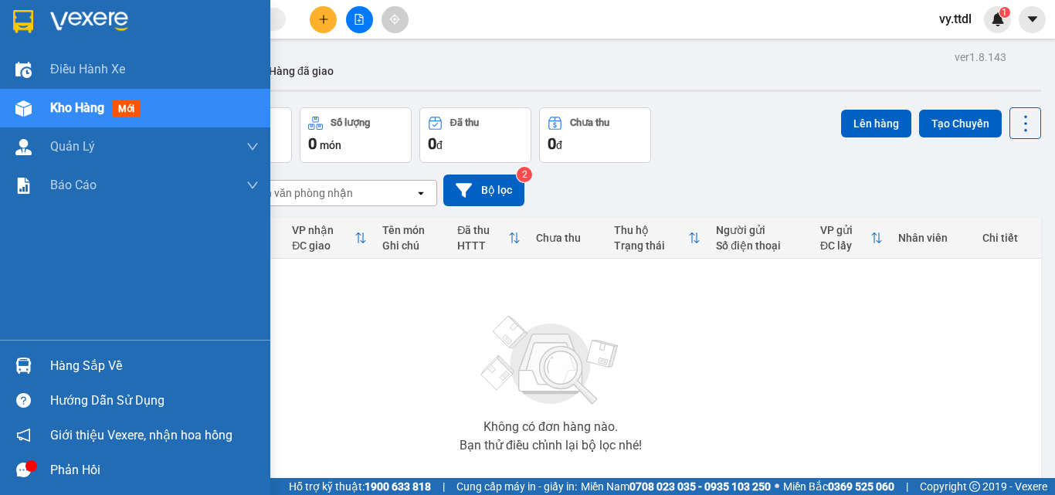
click at [37, 19] on div at bounding box center [135, 25] width 270 height 50
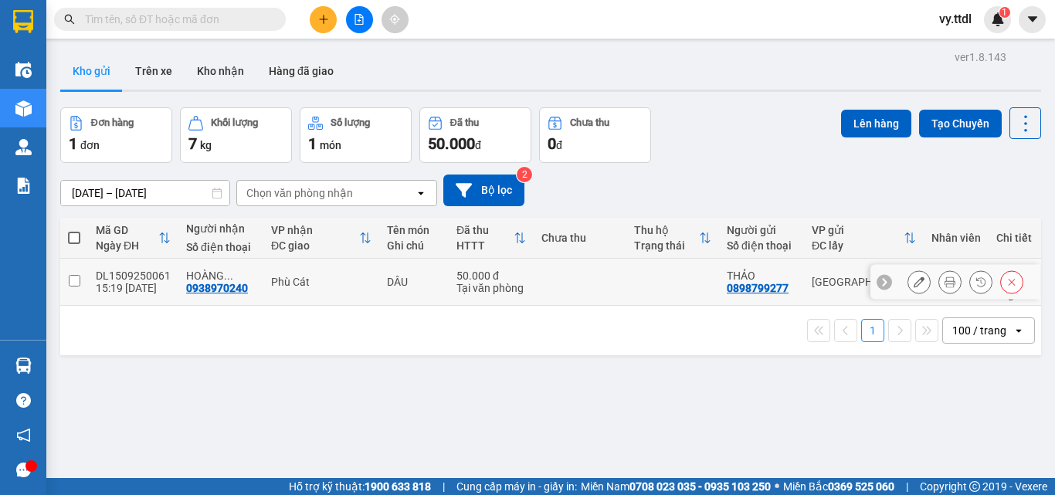
click at [86, 284] on td at bounding box center [74, 282] width 28 height 47
checkbox input "true"
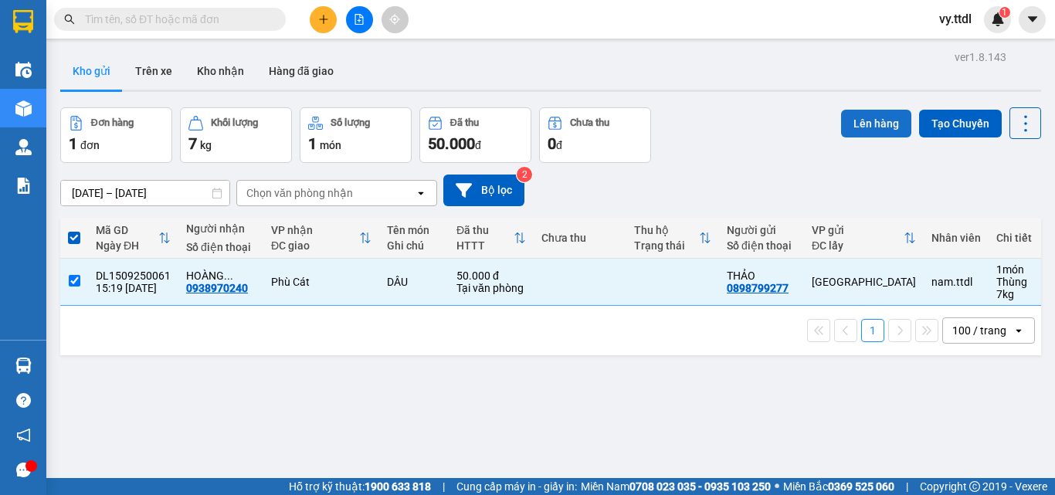
click at [877, 130] on button "Lên hàng" at bounding box center [876, 124] width 70 height 28
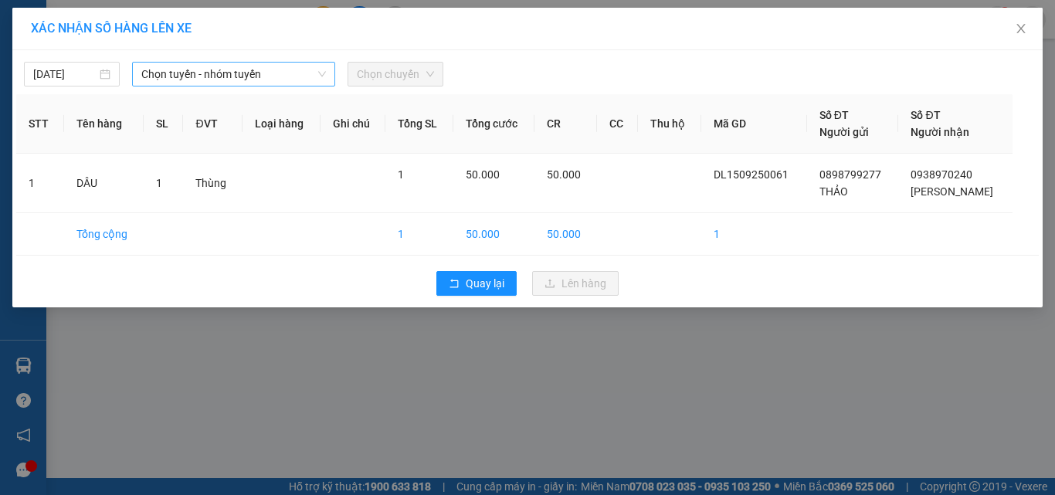
click at [178, 83] on span "Chọn tuyến - nhóm tuyến" at bounding box center [233, 74] width 185 height 23
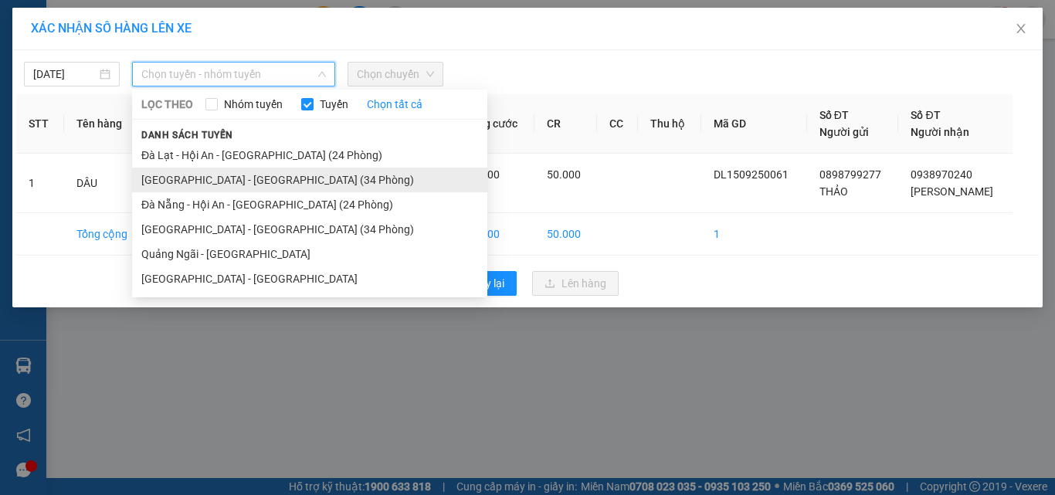
click at [209, 185] on li "[GEOGRAPHIC_DATA] - [GEOGRAPHIC_DATA] (34 Phòng)" at bounding box center [309, 180] width 355 height 25
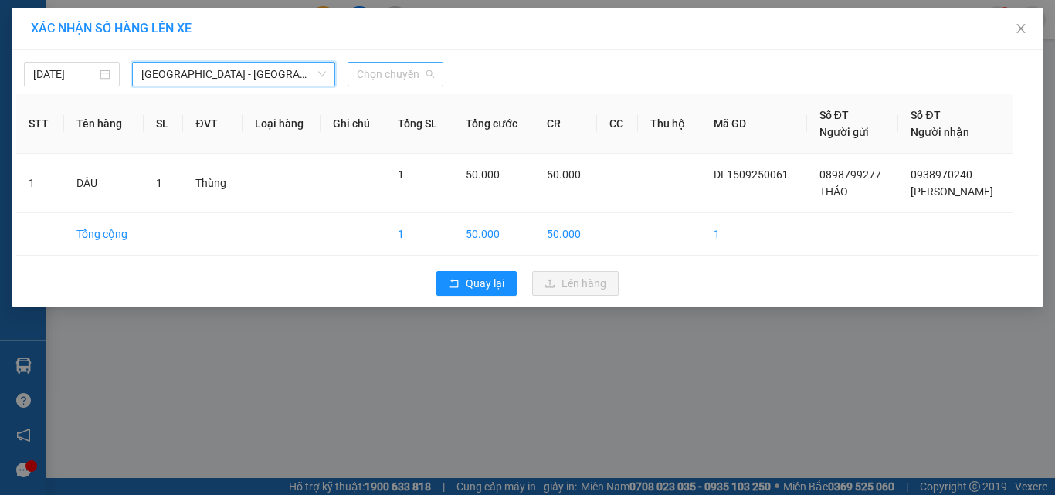
click at [403, 73] on span "Chọn chuyến" at bounding box center [395, 74] width 77 height 23
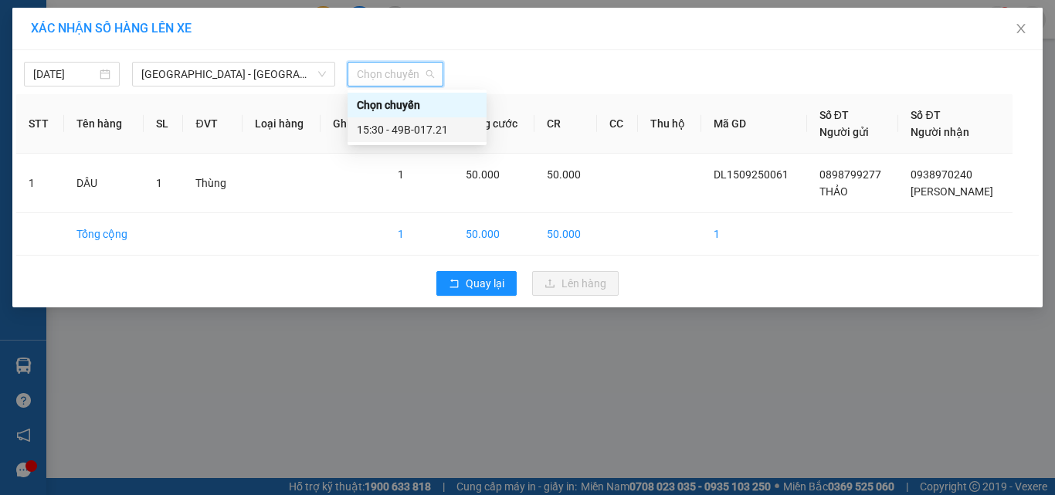
drag, startPoint x: 409, startPoint y: 138, endPoint x: 423, endPoint y: 139, distance: 14.7
click at [409, 139] on div "15:30 - 49B-017.21" at bounding box center [417, 129] width 139 height 25
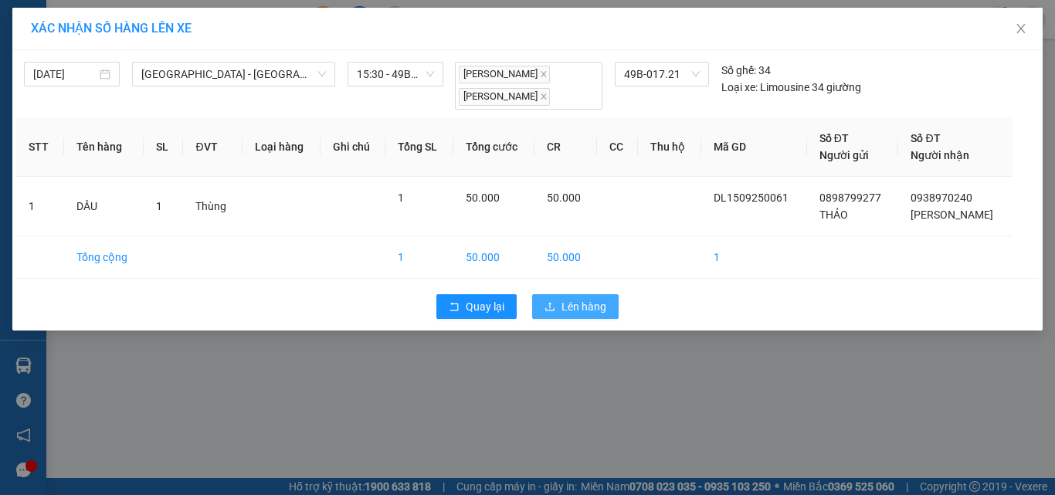
click at [576, 313] on span "Lên hàng" at bounding box center [584, 306] width 45 height 17
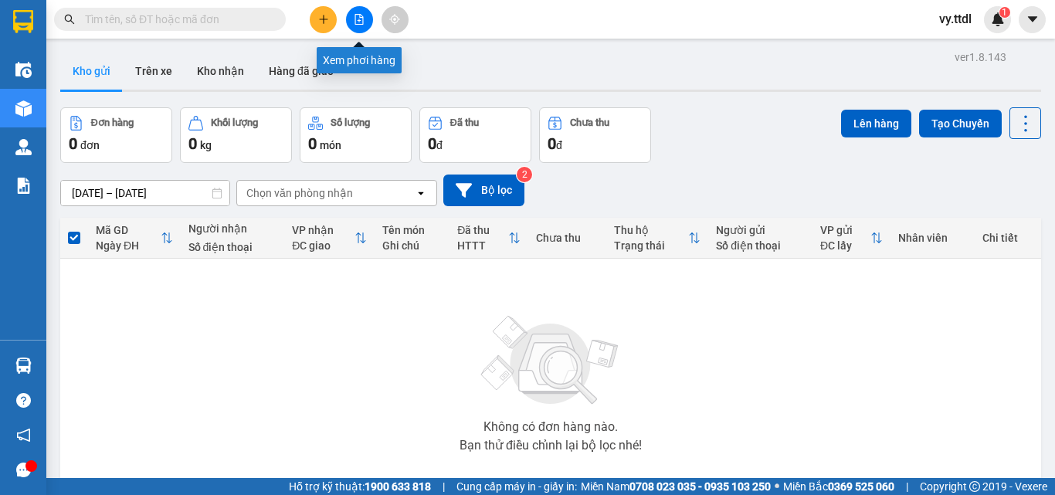
click at [368, 18] on button at bounding box center [359, 19] width 27 height 27
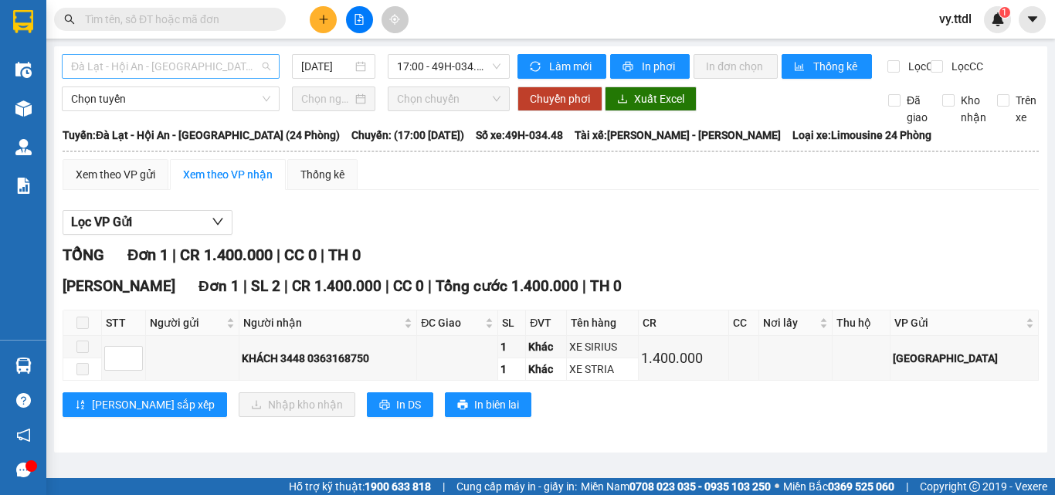
click at [265, 66] on span "Đà Lạt - Hội An - [GEOGRAPHIC_DATA] (24 Phòng)" at bounding box center [170, 66] width 199 height 23
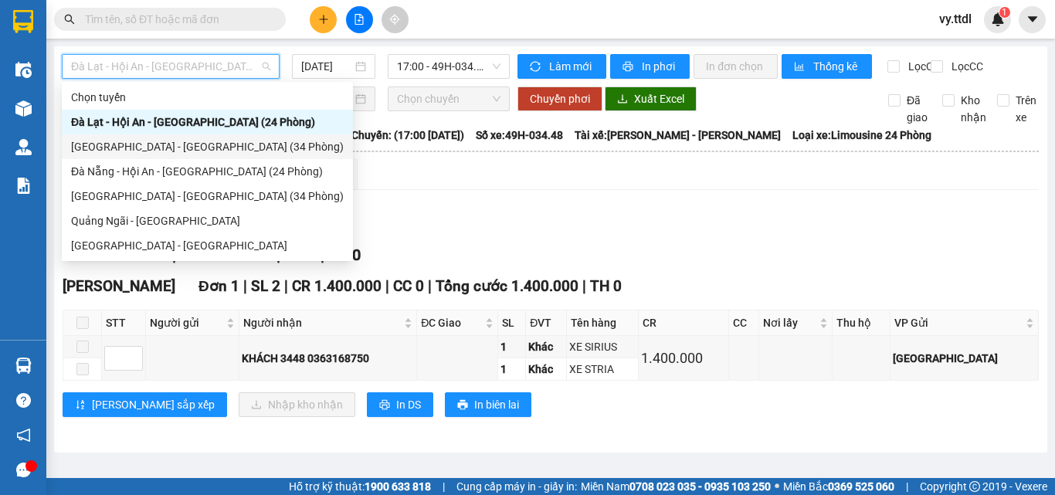
click at [219, 142] on div "[GEOGRAPHIC_DATA] - [GEOGRAPHIC_DATA] (34 Phòng)" at bounding box center [207, 146] width 273 height 17
type input "[DATE]"
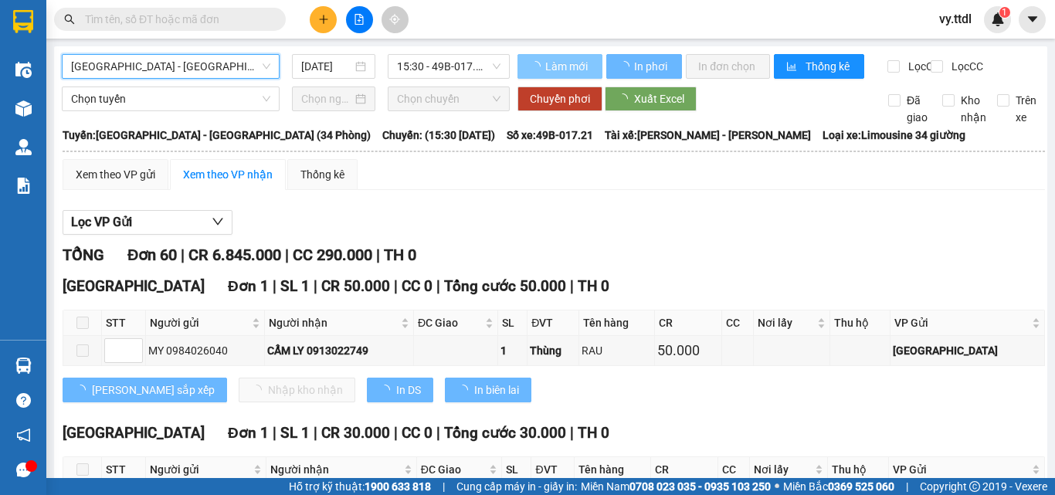
click at [551, 70] on span "Làm mới" at bounding box center [567, 66] width 45 height 17
click at [556, 67] on span "Làm mới" at bounding box center [567, 66] width 45 height 17
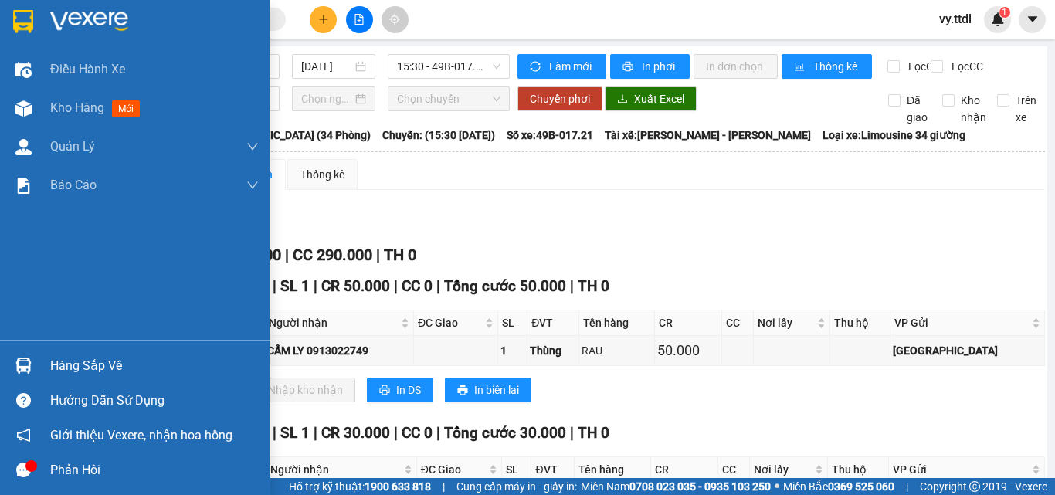
click at [60, 0] on div at bounding box center [135, 25] width 270 height 50
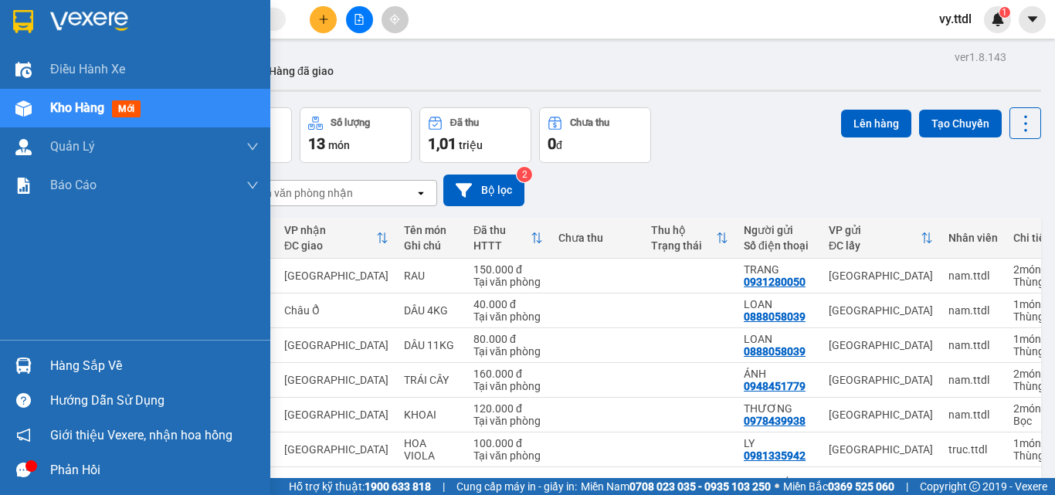
click at [40, 14] on div at bounding box center [135, 25] width 270 height 50
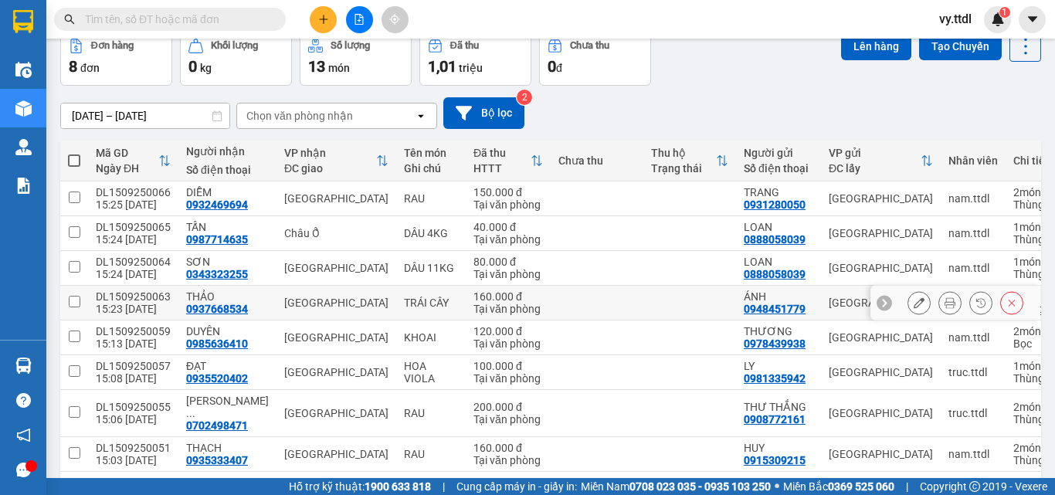
scroll to position [128, 0]
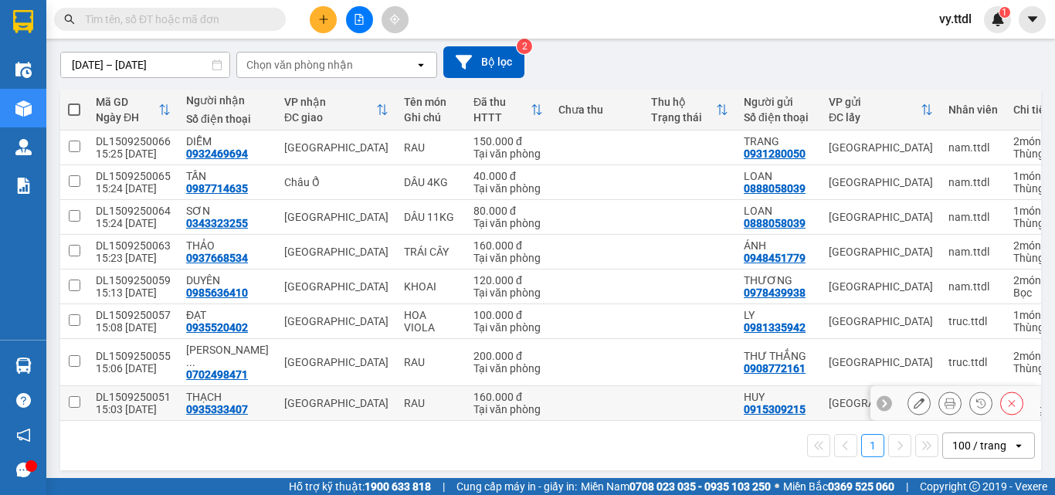
click at [76, 396] on input "checkbox" at bounding box center [75, 402] width 12 height 12
checkbox input "true"
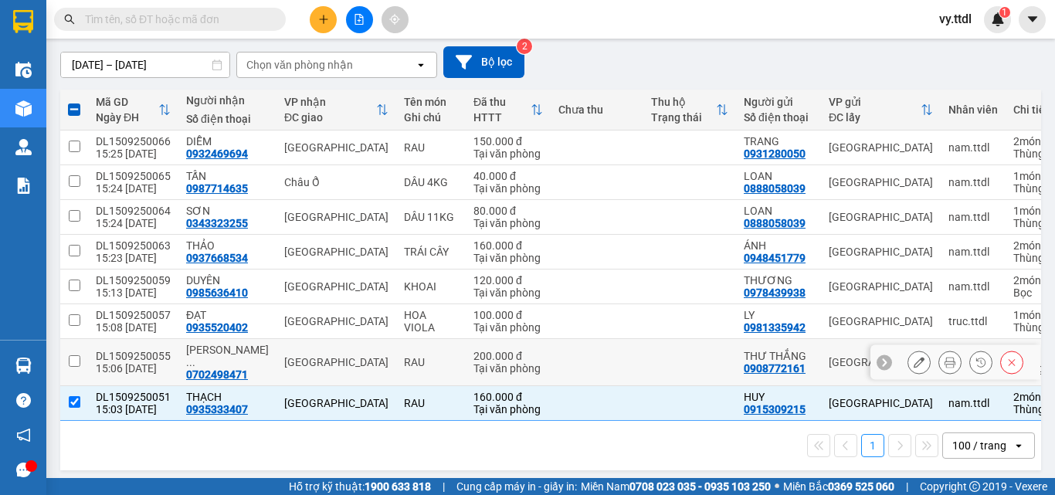
click at [73, 358] on input "checkbox" at bounding box center [75, 361] width 12 height 12
checkbox input "true"
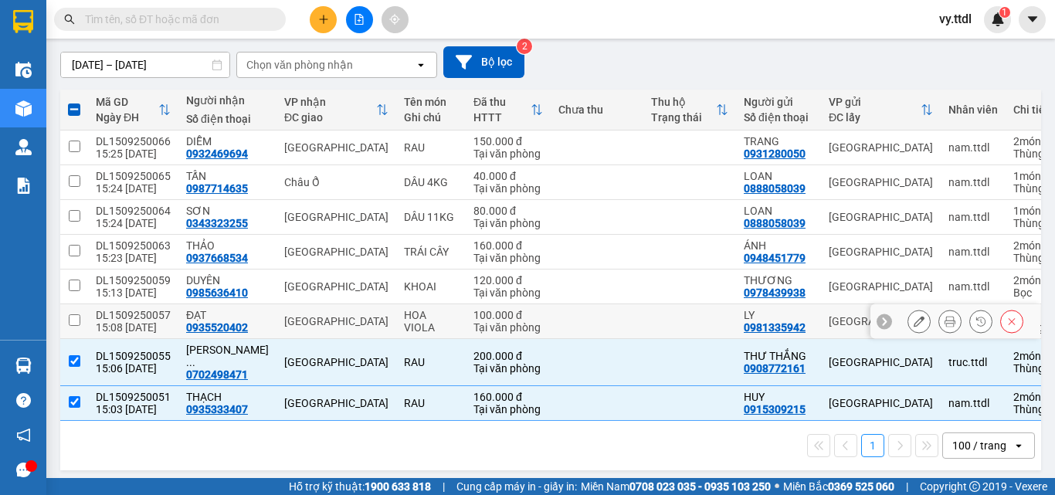
click at [77, 325] on input "checkbox" at bounding box center [75, 320] width 12 height 12
checkbox input "true"
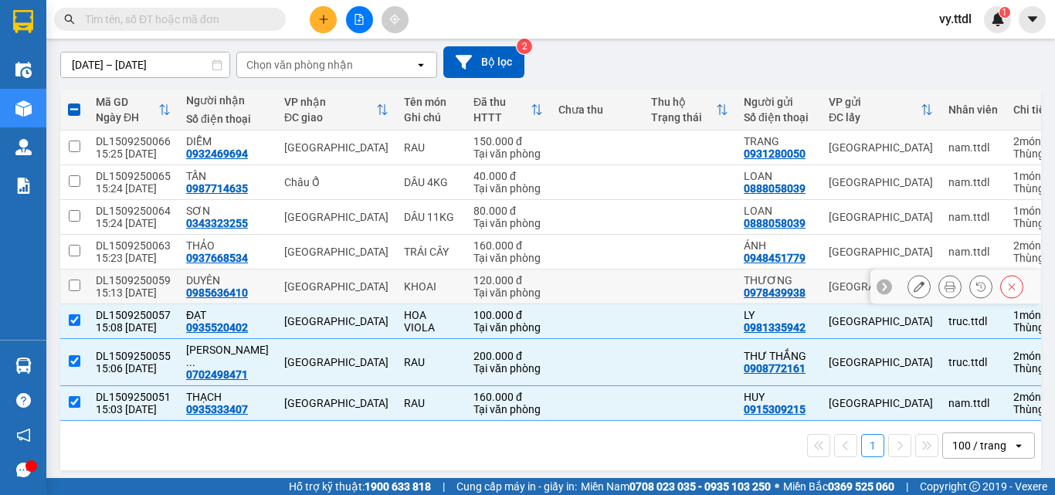
click at [79, 287] on input "checkbox" at bounding box center [75, 286] width 12 height 12
checkbox input "true"
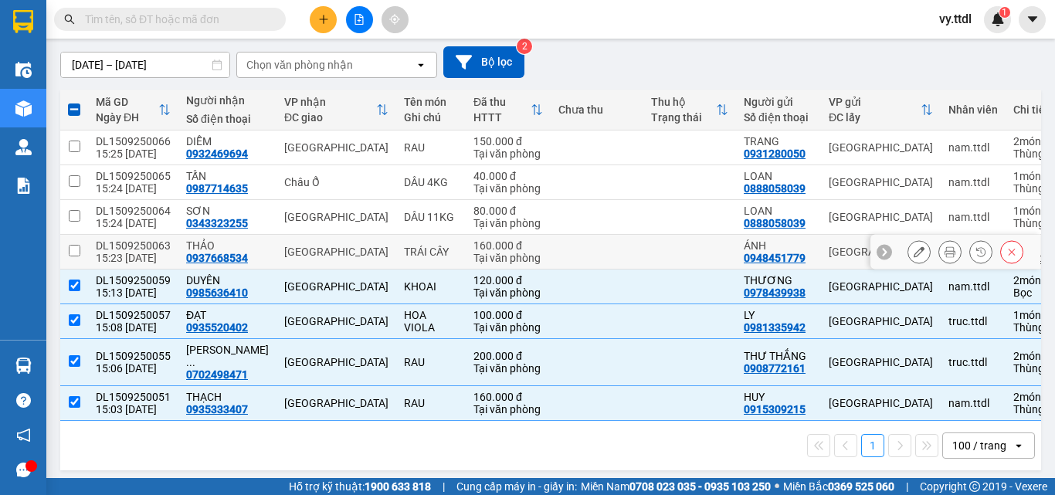
click at [73, 250] on input "checkbox" at bounding box center [75, 251] width 12 height 12
checkbox input "true"
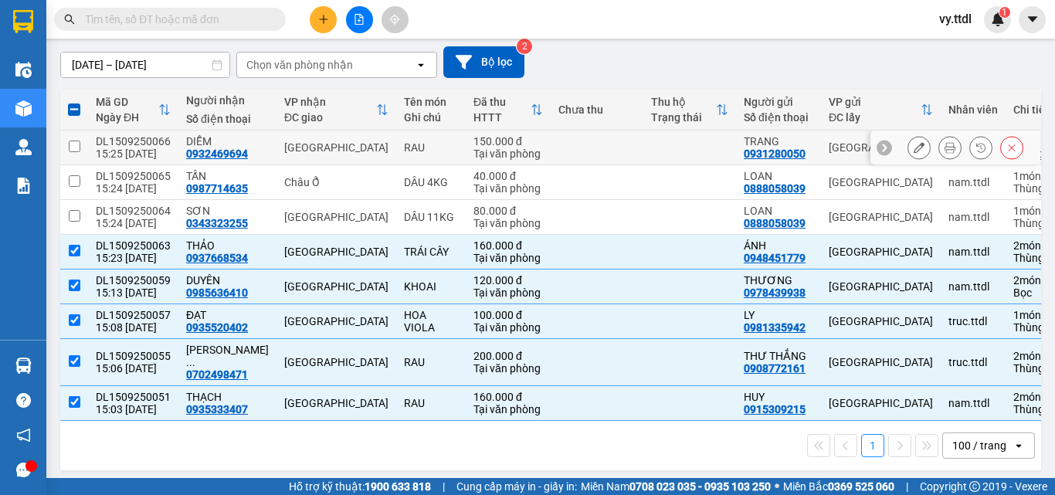
click at [75, 150] on input "checkbox" at bounding box center [75, 147] width 12 height 12
checkbox input "true"
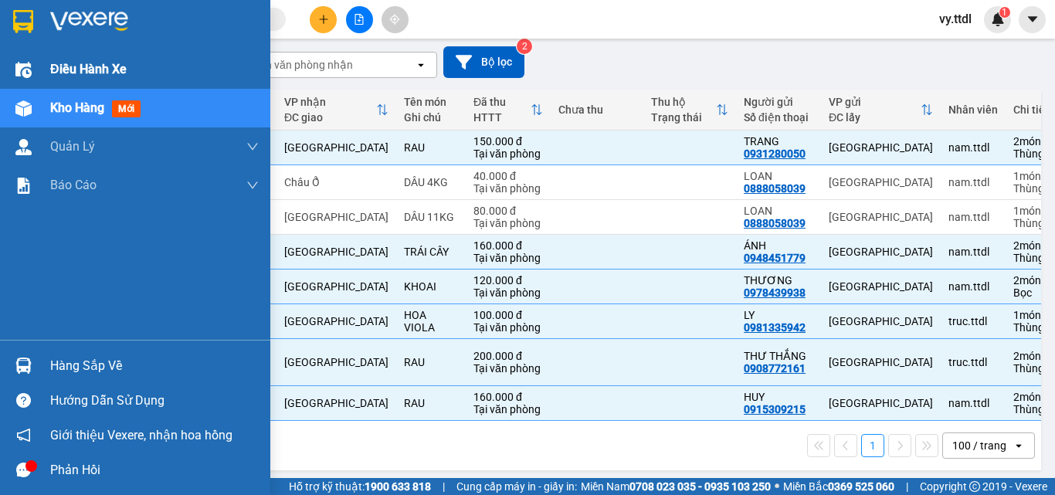
drag, startPoint x: 8, startPoint y: 11, endPoint x: 181, endPoint y: 80, distance: 185.5
click at [8, 10] on div at bounding box center [135, 25] width 270 height 50
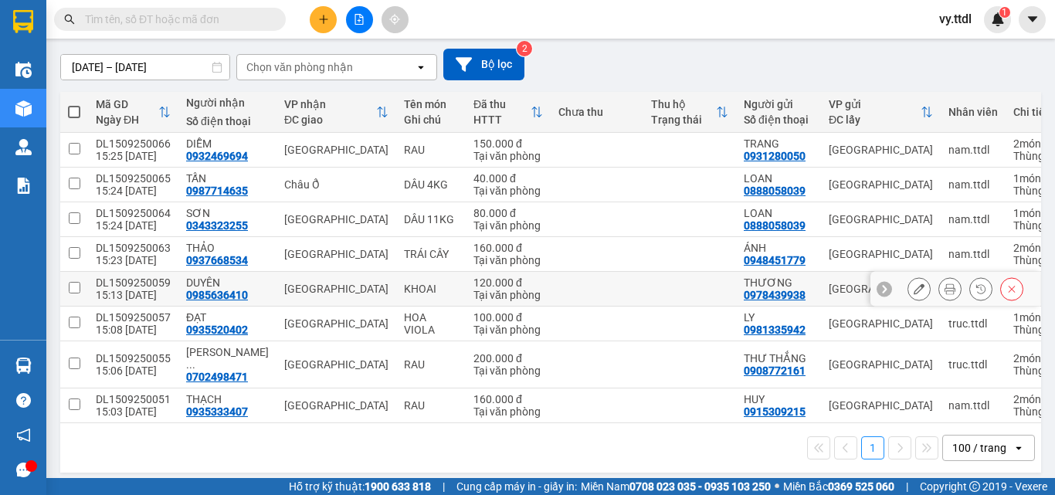
scroll to position [128, 0]
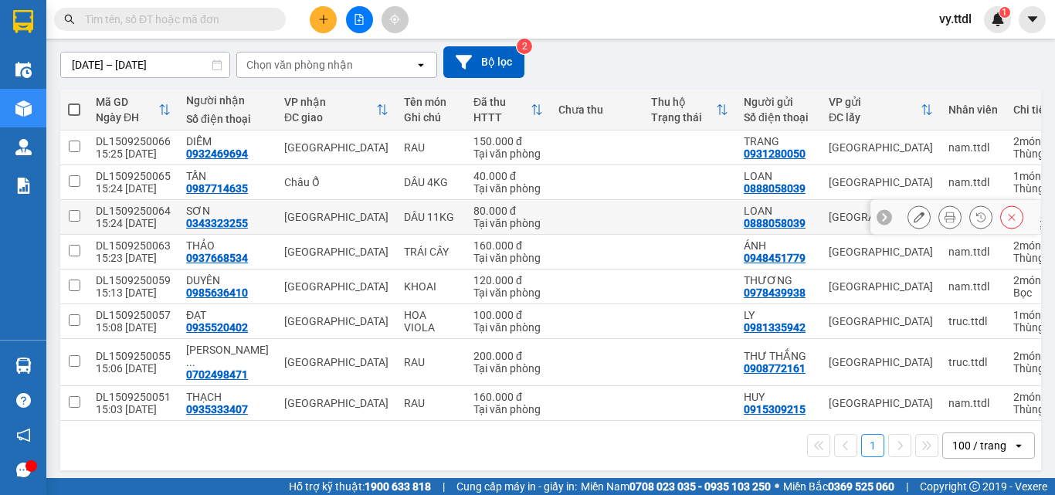
click at [73, 221] on input "checkbox" at bounding box center [75, 216] width 12 height 12
checkbox input "true"
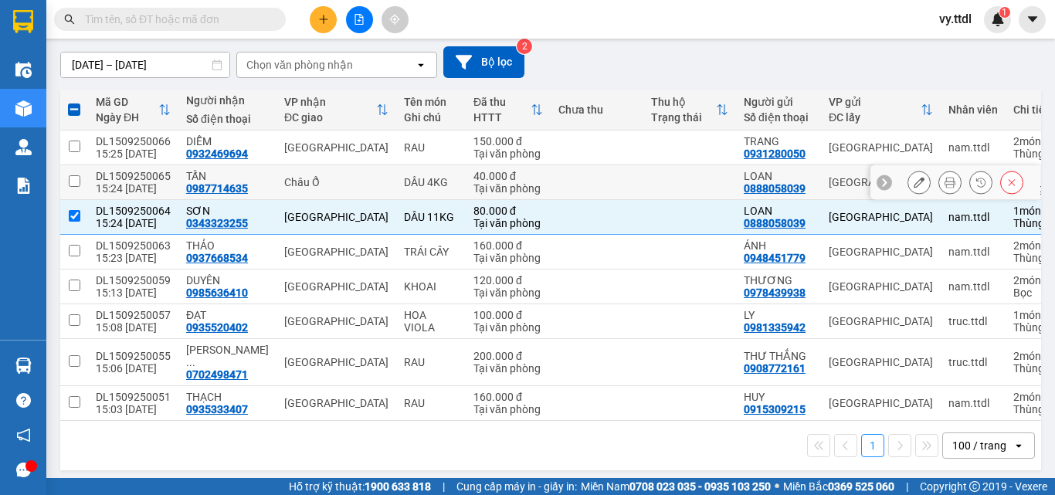
click at [71, 187] on td at bounding box center [74, 182] width 28 height 35
checkbox input "true"
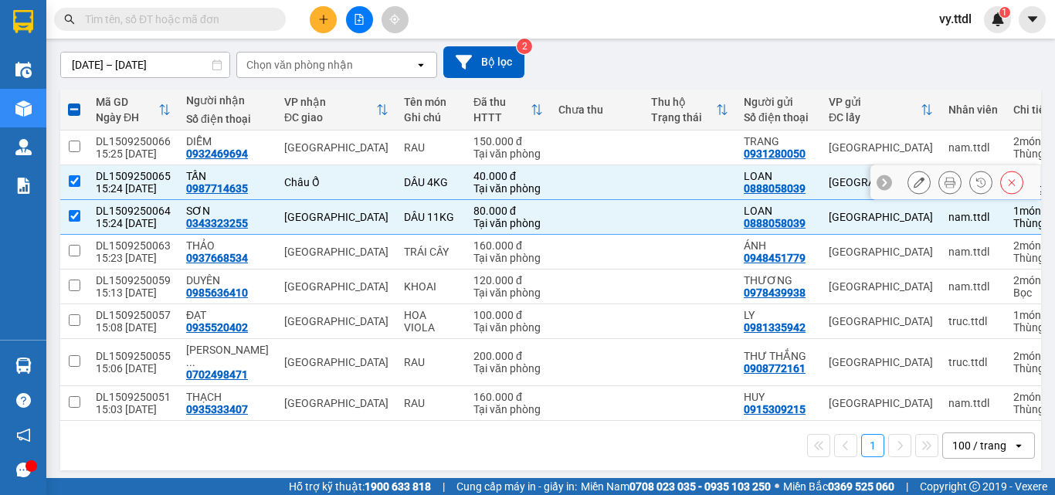
scroll to position [0, 0]
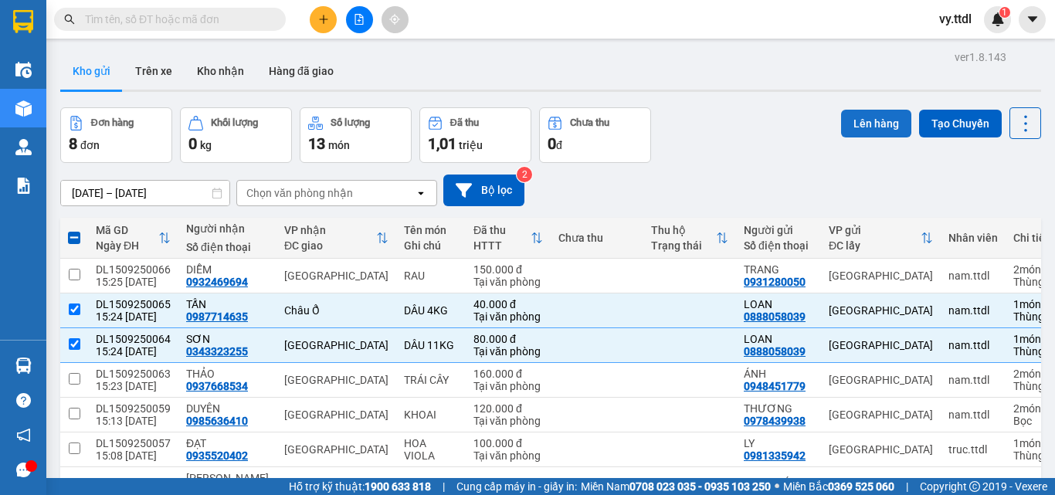
click at [851, 120] on button "Lên hàng" at bounding box center [876, 124] width 70 height 28
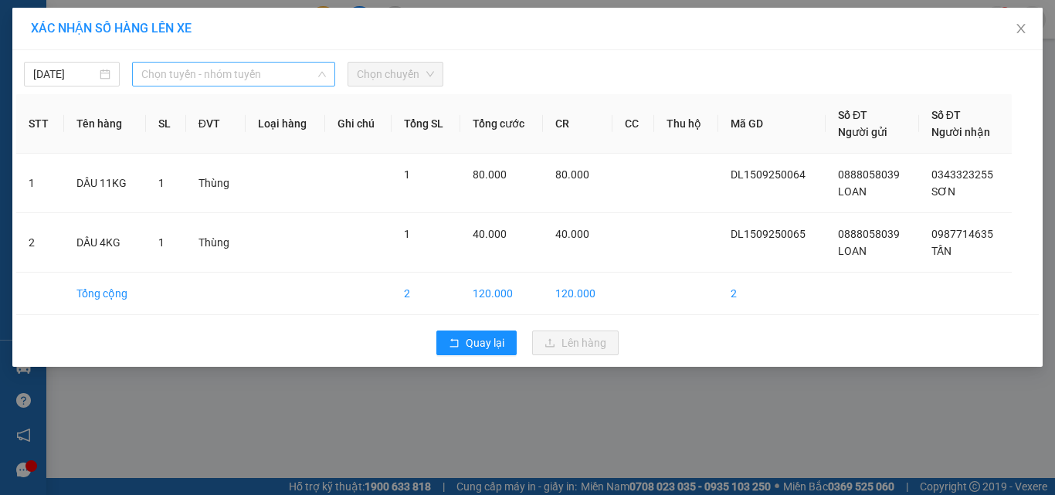
click at [170, 73] on span "Chọn tuyến - nhóm tuyến" at bounding box center [233, 74] width 185 height 23
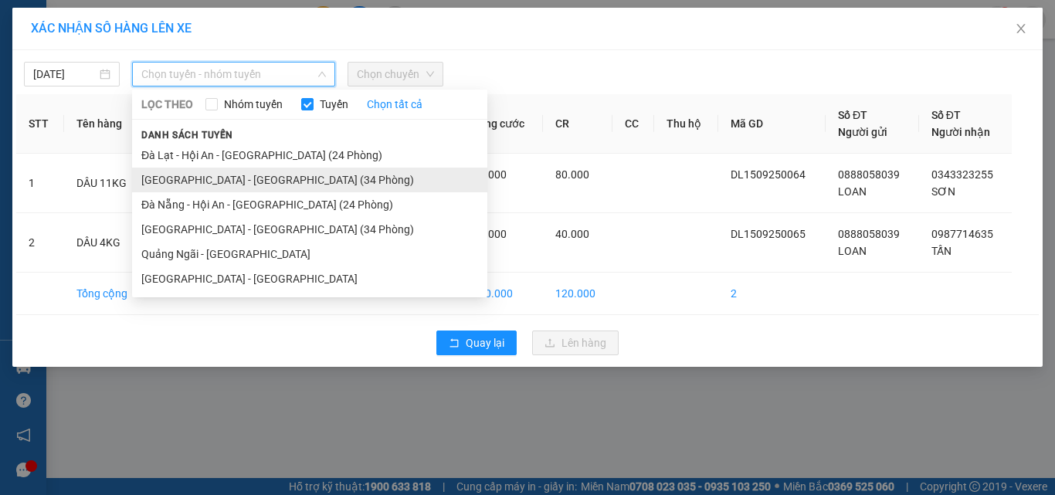
drag, startPoint x: 209, startPoint y: 182, endPoint x: 348, endPoint y: 119, distance: 152.8
click at [210, 182] on li "[GEOGRAPHIC_DATA] - [GEOGRAPHIC_DATA] (34 Phòng)" at bounding box center [309, 180] width 355 height 25
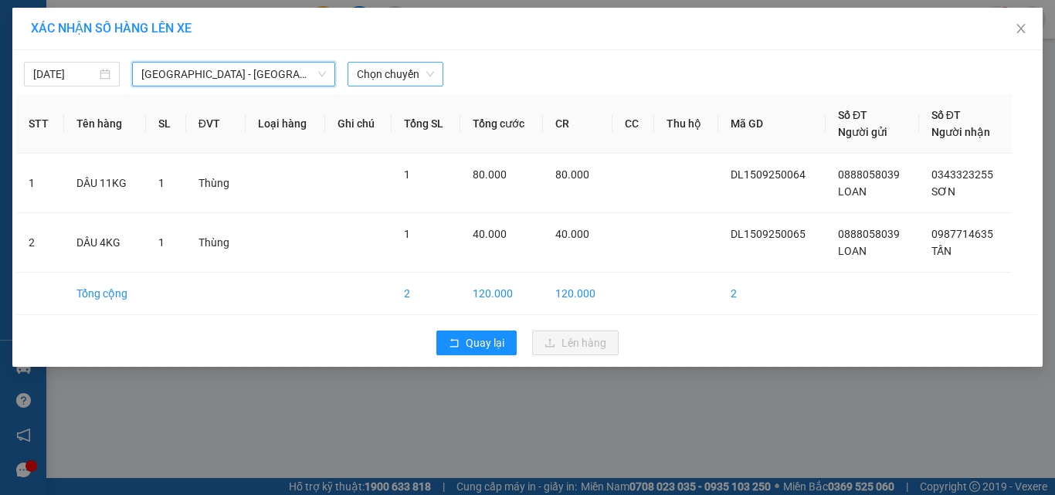
click at [386, 70] on span "Chọn chuyến" at bounding box center [395, 74] width 77 height 23
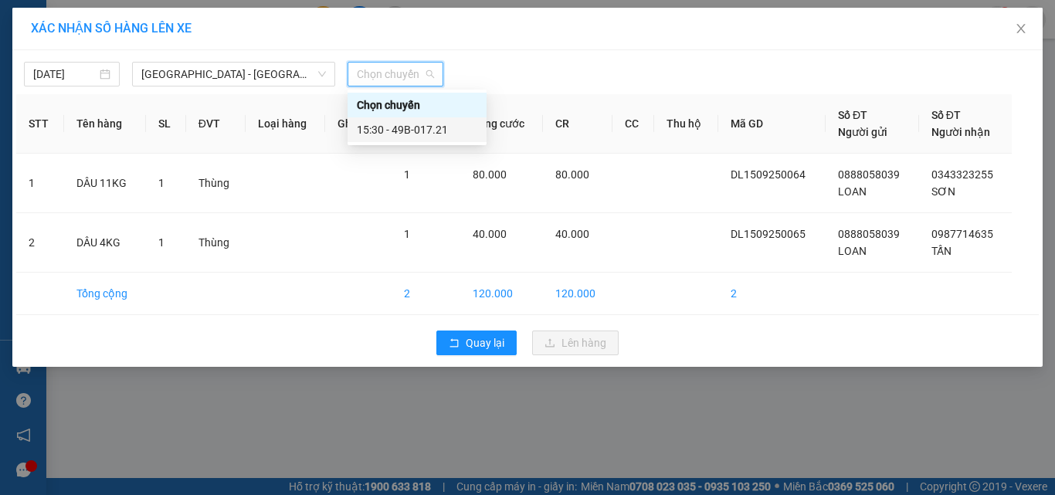
click at [412, 126] on div "15:30 - 49B-017.21" at bounding box center [417, 129] width 121 height 17
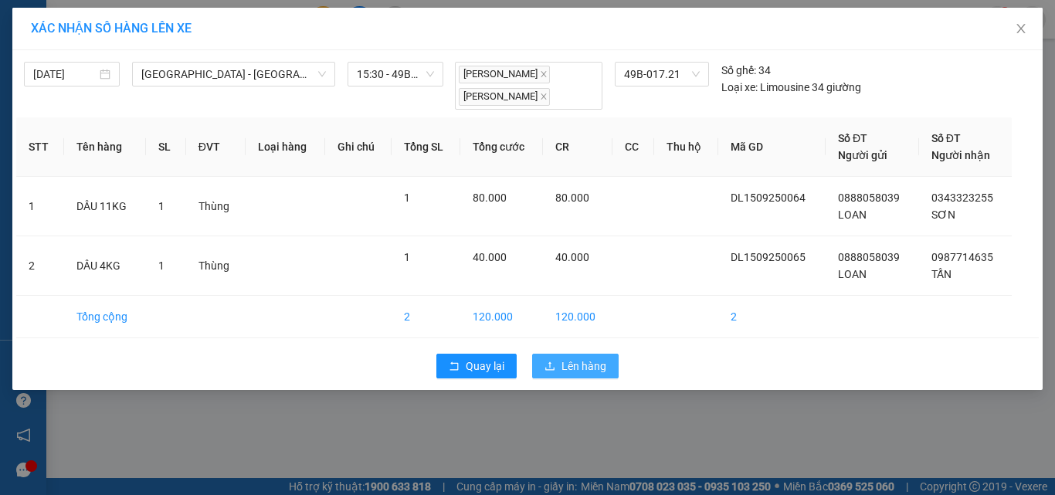
click at [590, 367] on span "Lên hàng" at bounding box center [584, 366] width 45 height 17
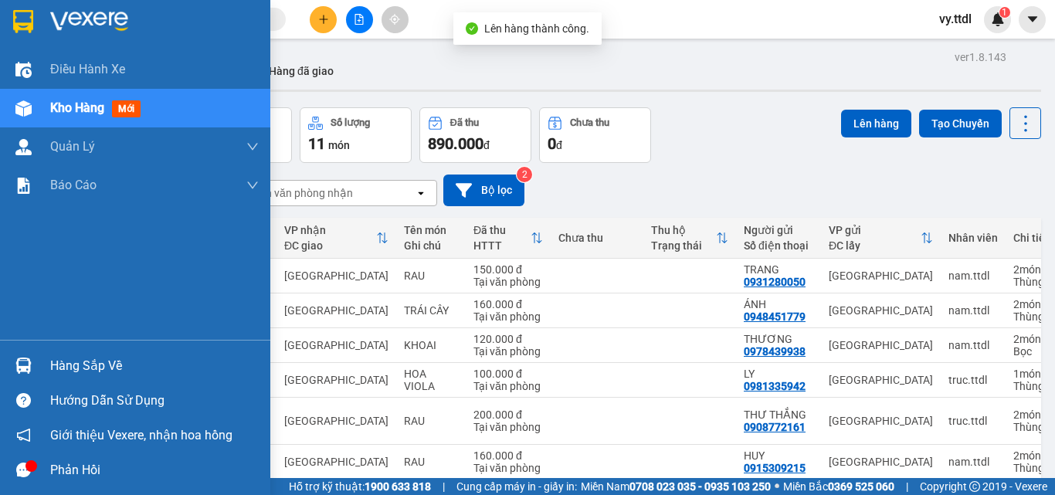
click at [93, 20] on img at bounding box center [89, 21] width 78 height 23
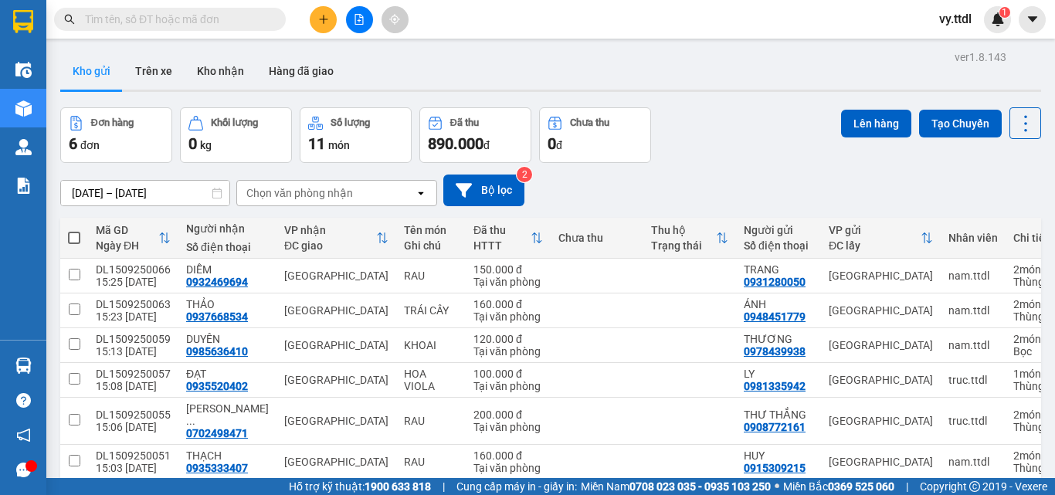
drag, startPoint x: 487, startPoint y: 73, endPoint x: 56, endPoint y: 0, distance: 436.5
click at [473, 73] on div "Kho gửi Trên xe Kho nhận Hàng đã giao" at bounding box center [550, 73] width 981 height 41
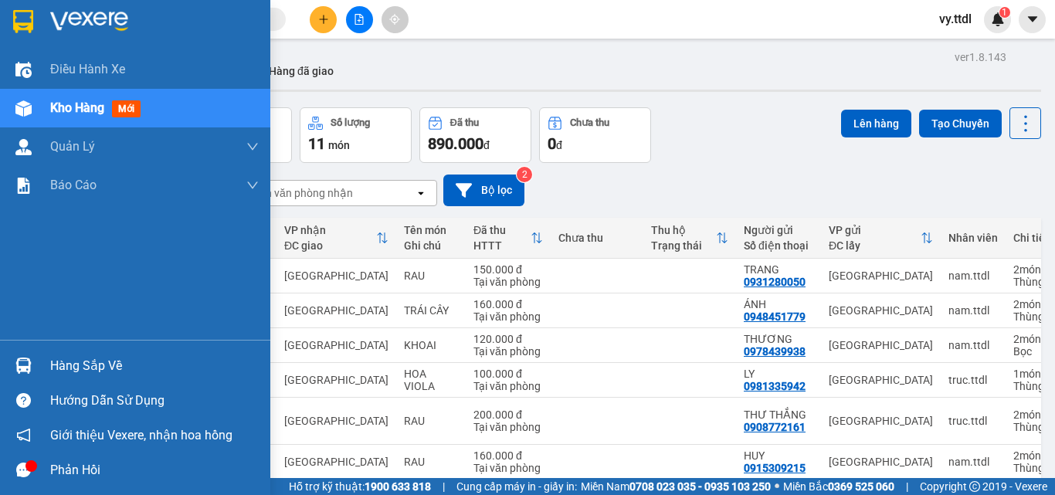
click at [52, 28] on img at bounding box center [89, 21] width 78 height 23
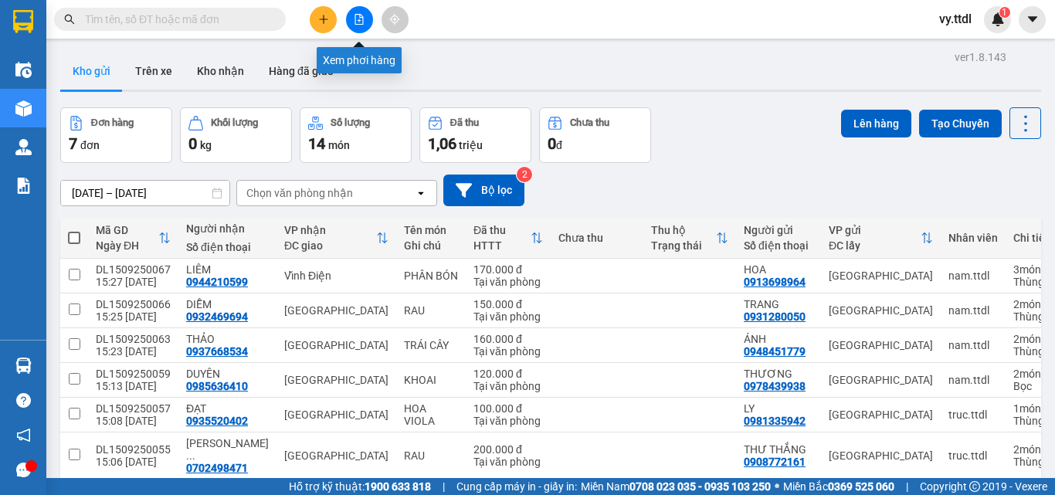
click at [357, 20] on icon "file-add" at bounding box center [359, 19] width 11 height 11
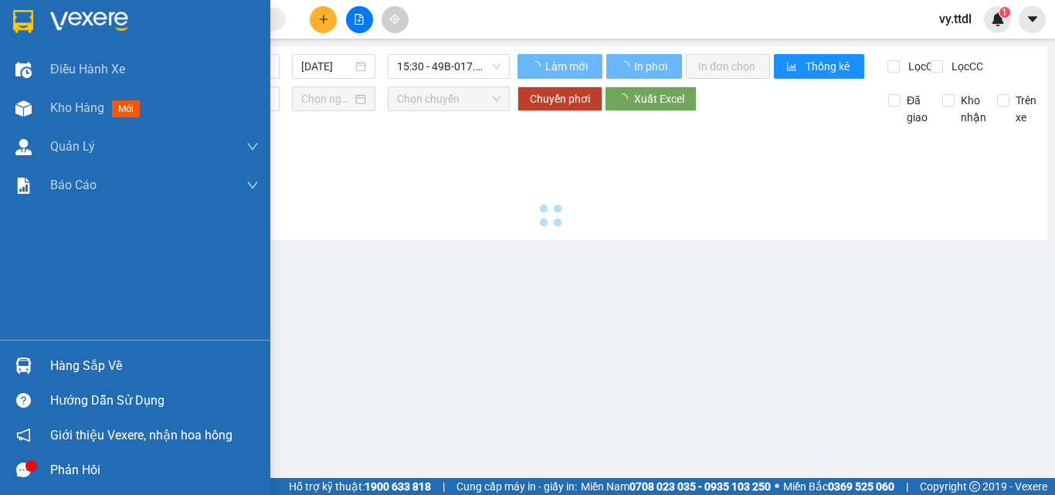
click at [22, 10] on img at bounding box center [23, 21] width 20 height 23
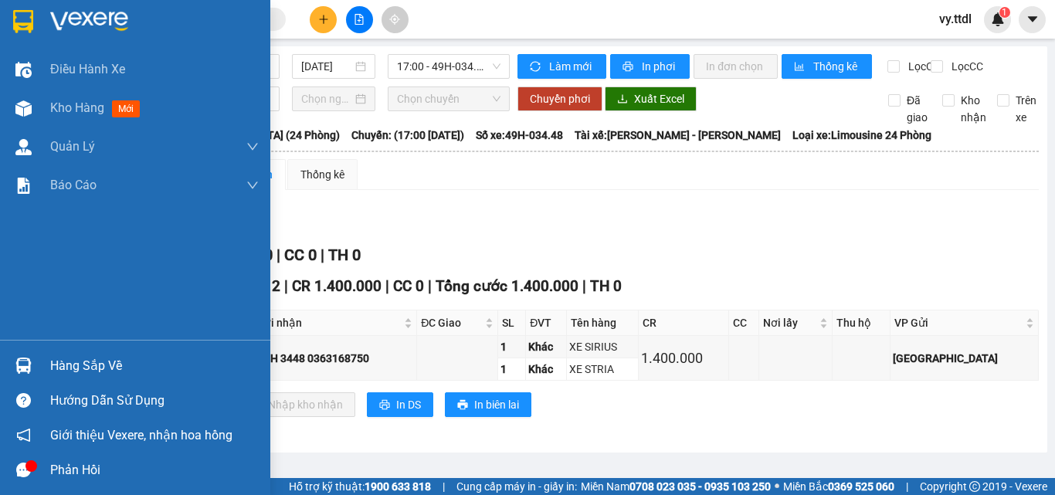
click at [35, 37] on div at bounding box center [135, 25] width 270 height 50
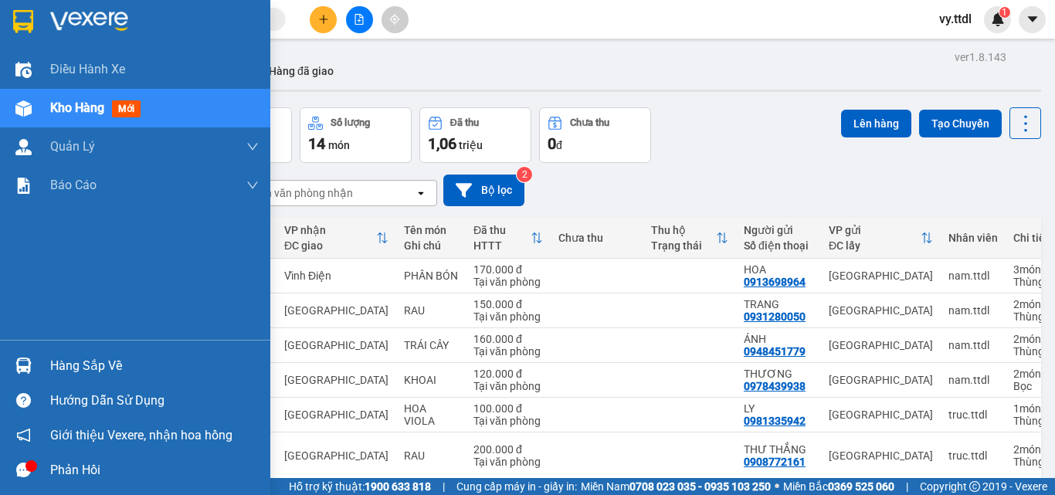
click at [52, 15] on img at bounding box center [89, 21] width 78 height 23
click at [29, 22] on img at bounding box center [23, 21] width 20 height 23
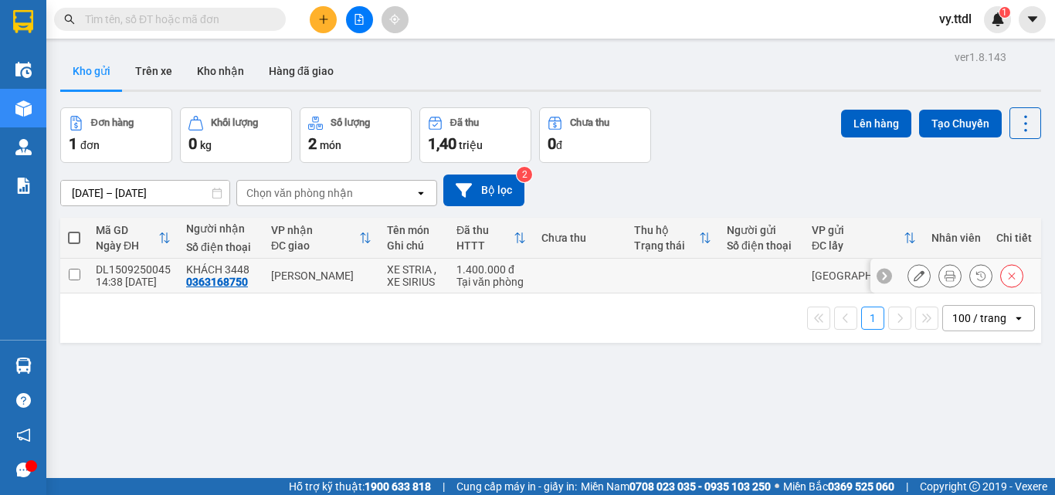
click at [81, 269] on td at bounding box center [74, 276] width 28 height 35
checkbox input "true"
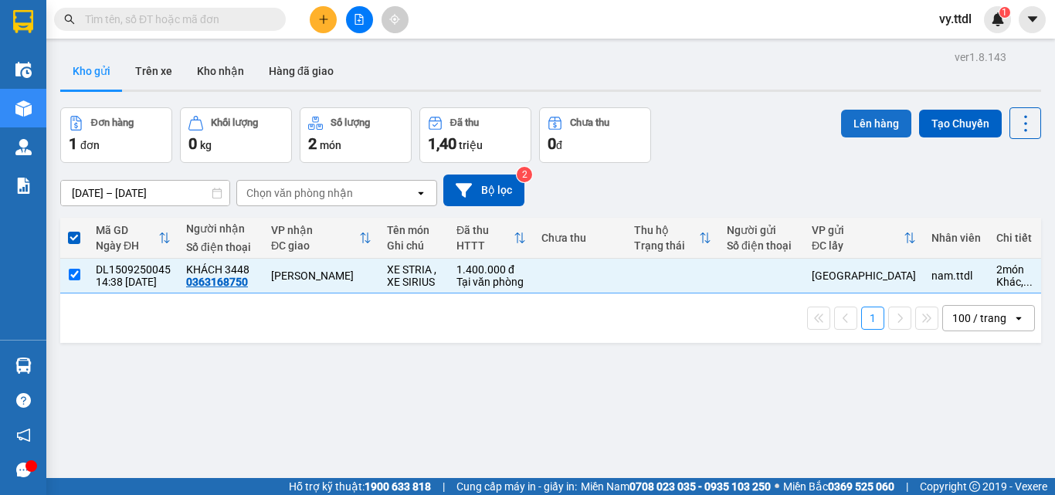
click at [858, 121] on button "Lên hàng" at bounding box center [876, 124] width 70 height 28
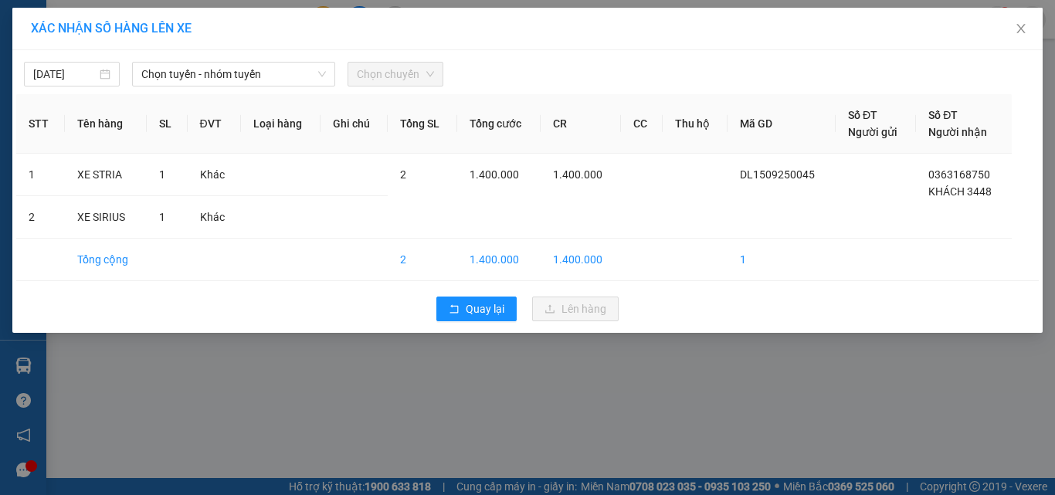
drag, startPoint x: 256, startPoint y: 89, endPoint x: 260, endPoint y: 71, distance: 18.2
click at [256, 88] on div "15/09/2025 Chọn tuyến - nhóm tuyến Chọn chuyến STT Tên hàng SL ĐVT Loại hàng Gh…" at bounding box center [527, 191] width 1031 height 283
click at [261, 68] on span "Chọn tuyến - nhóm tuyến" at bounding box center [233, 74] width 185 height 23
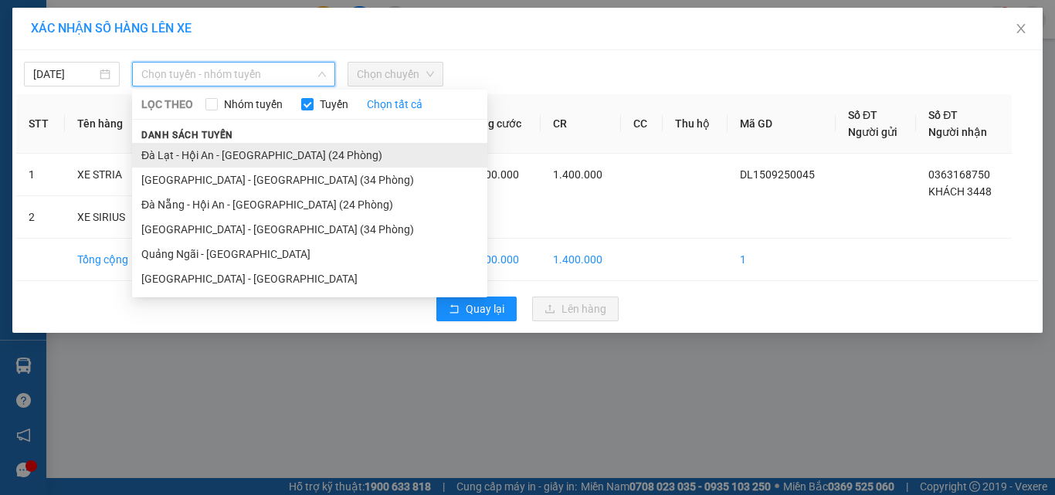
click at [276, 157] on li "Đà Lạt - Hội An - [GEOGRAPHIC_DATA] (24 Phòng)" at bounding box center [309, 155] width 355 height 25
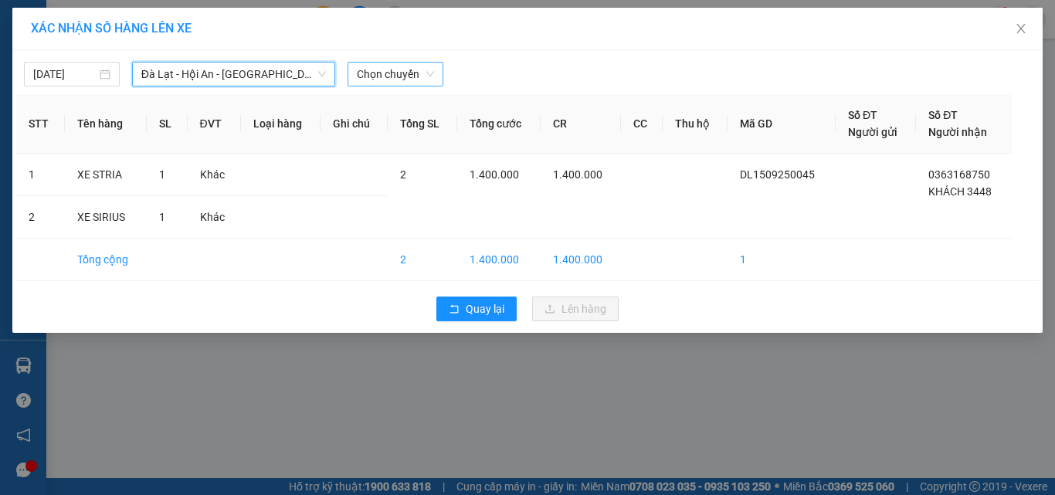
click at [406, 80] on span "Chọn chuyến" at bounding box center [395, 74] width 77 height 23
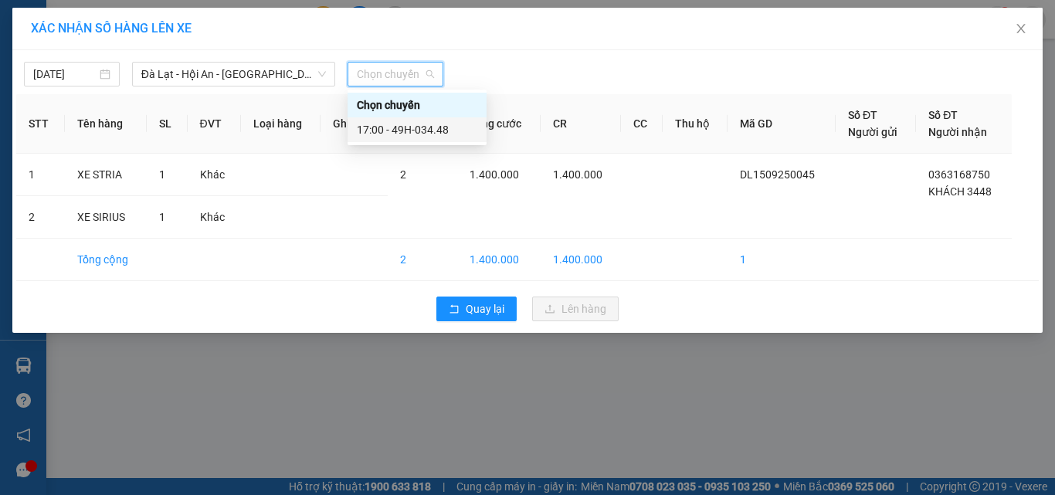
click at [440, 124] on div "17:00 - 49H-034.48" at bounding box center [417, 129] width 121 height 17
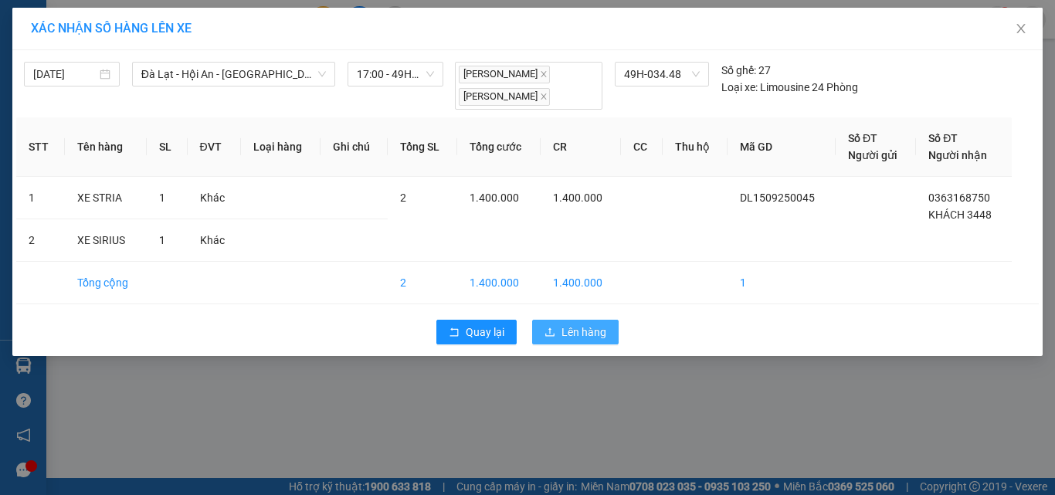
click at [575, 324] on span "Lên hàng" at bounding box center [584, 332] width 45 height 17
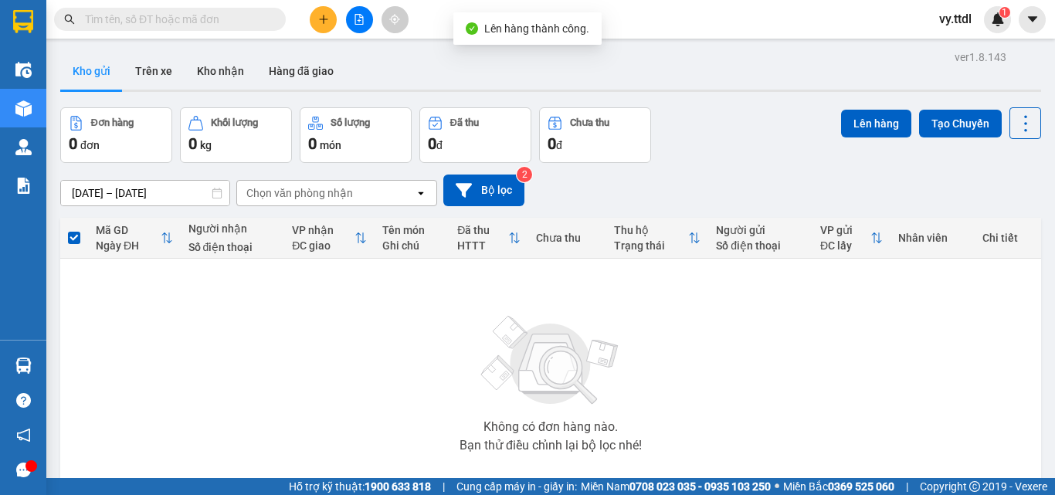
click at [360, 18] on icon "file-add" at bounding box center [359, 19] width 8 height 11
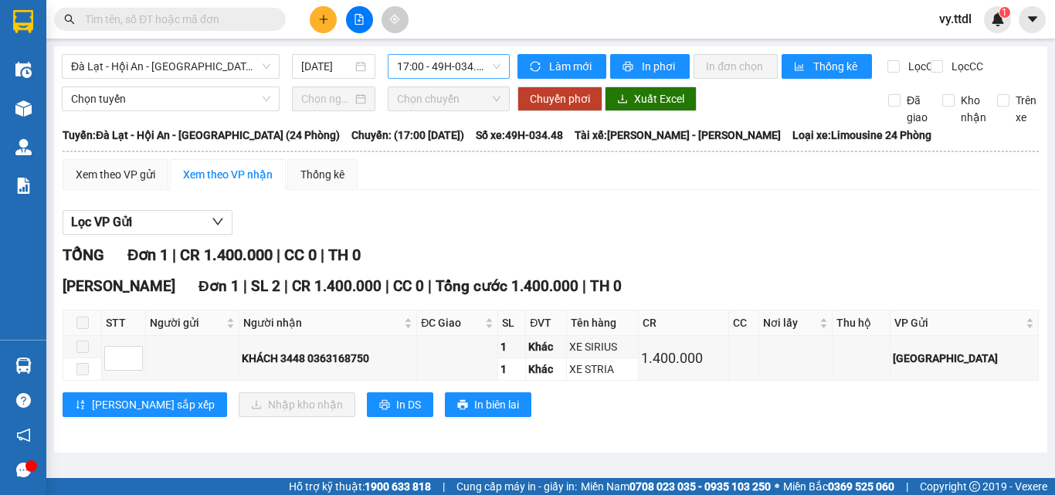
click at [437, 65] on span "17:00 - 49H-034.48" at bounding box center [449, 66] width 104 height 23
click at [216, 63] on span "Đà Lạt - Hội An - [GEOGRAPHIC_DATA] (24 Phòng)" at bounding box center [170, 66] width 199 height 23
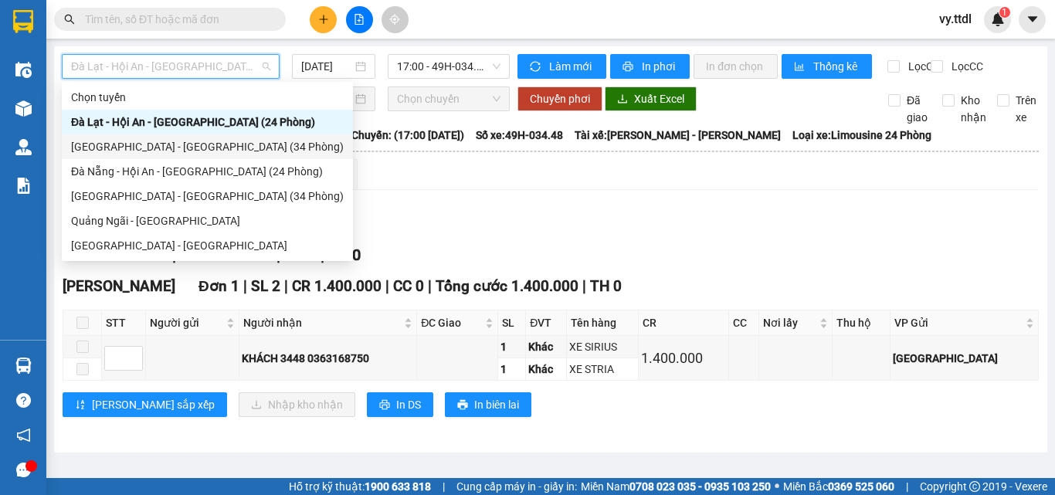
click at [201, 150] on div "[GEOGRAPHIC_DATA] - [GEOGRAPHIC_DATA] (34 Phòng)" at bounding box center [207, 146] width 273 height 17
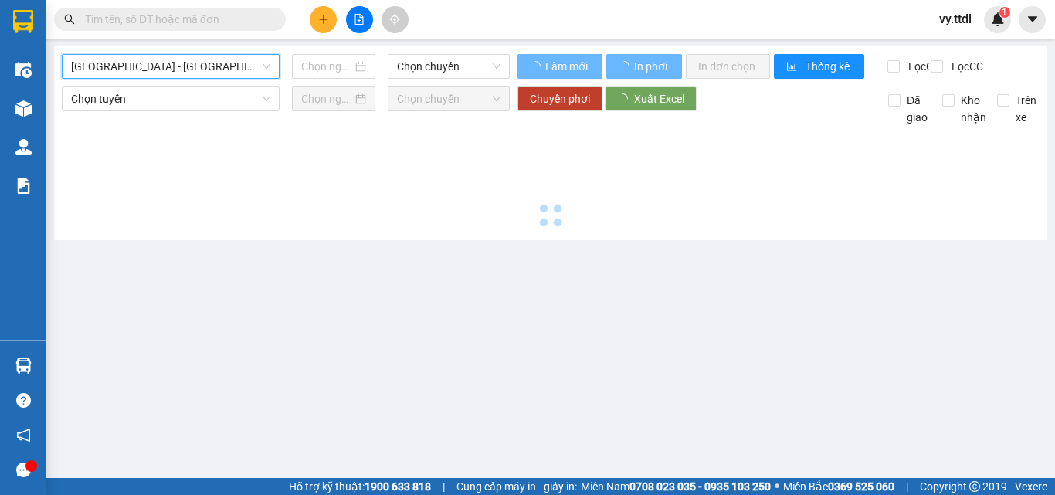
type input "[DATE]"
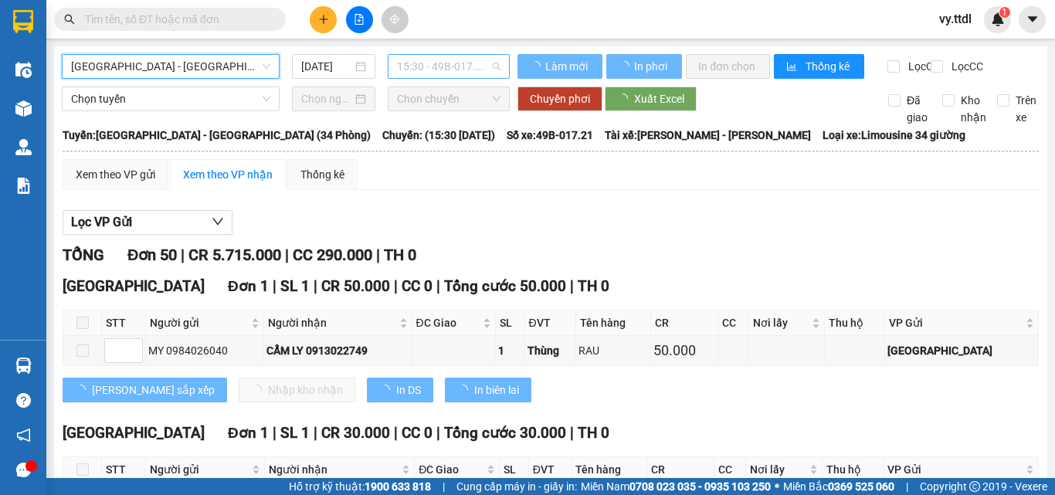
click at [449, 65] on span "15:30 - 49B-017.21" at bounding box center [449, 66] width 104 height 23
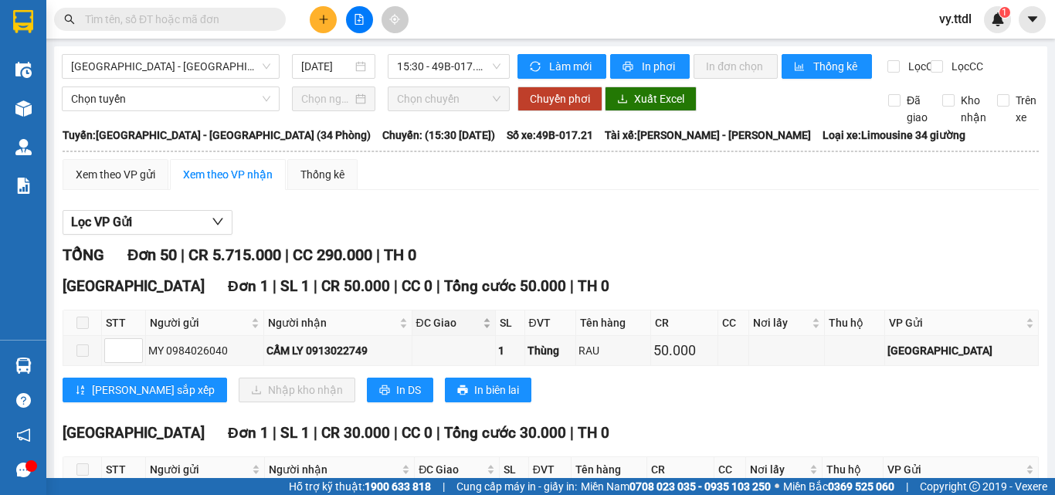
drag, startPoint x: 596, startPoint y: 222, endPoint x: 478, endPoint y: 324, distance: 155.5
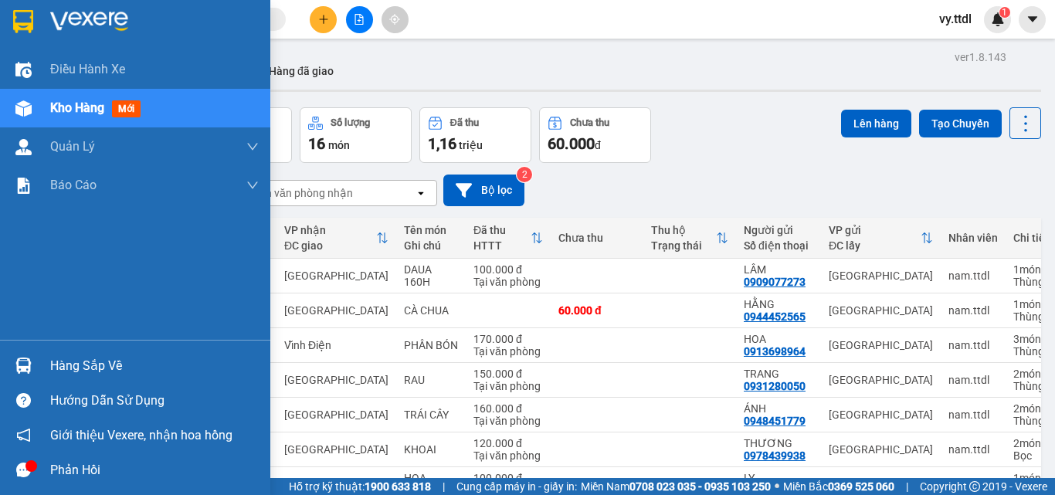
click at [32, 32] on img at bounding box center [23, 21] width 20 height 23
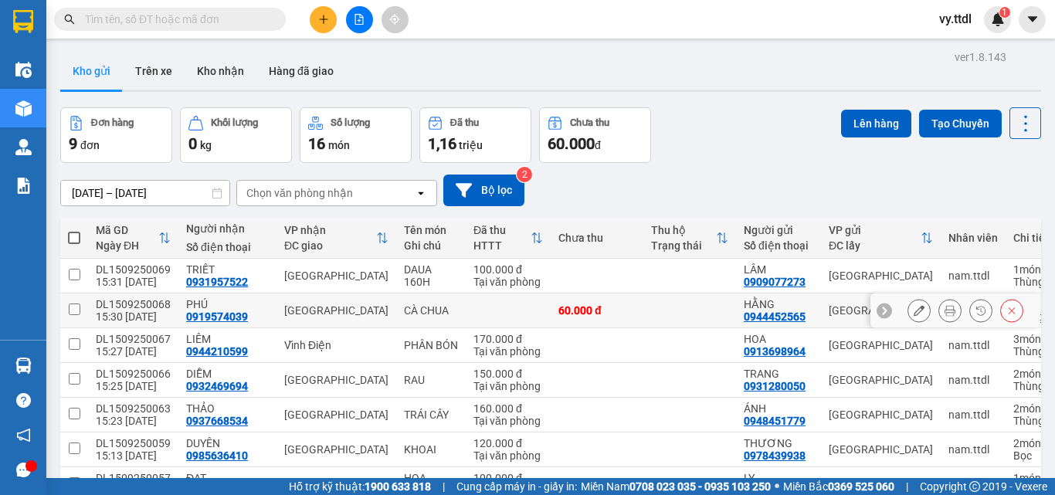
scroll to position [77, 0]
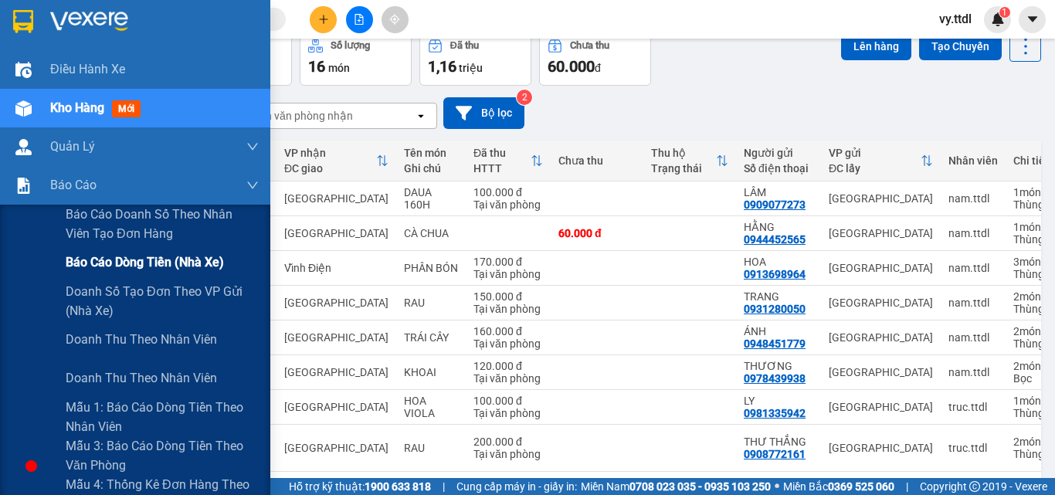
click at [127, 277] on div "Báo cáo dòng tiền (nhà xe)" at bounding box center [162, 262] width 193 height 39
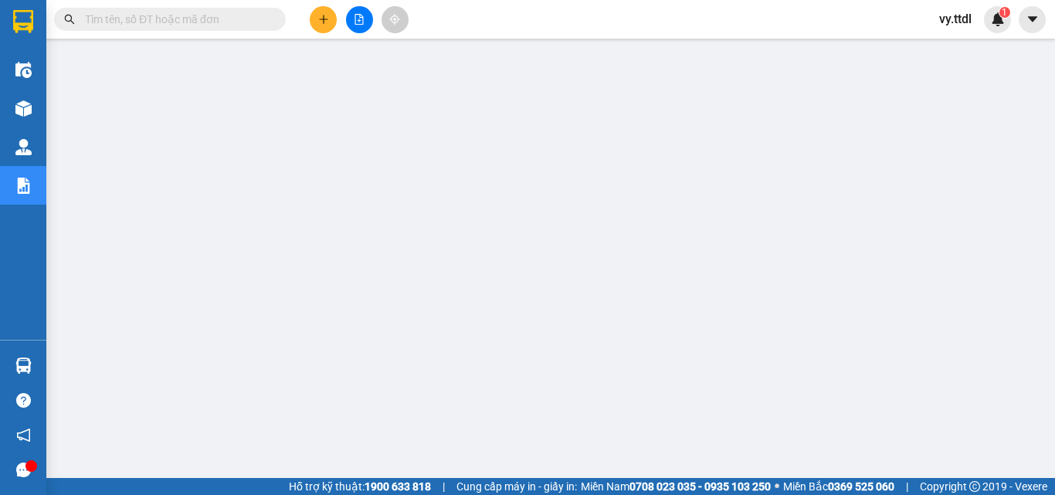
drag, startPoint x: 555, startPoint y: 23, endPoint x: 426, endPoint y: 5, distance: 131.1
click at [543, 22] on div "Kết quả tìm kiếm ( 0 ) Bộ lọc Ngày tạo đơn gần nhất No Data vy.ttdl 1" at bounding box center [527, 19] width 1055 height 39
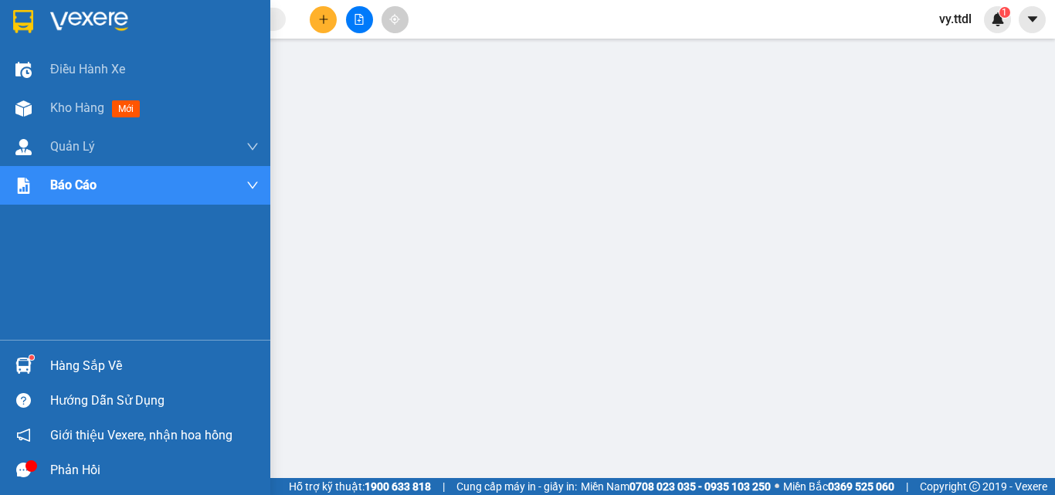
click at [19, 21] on img at bounding box center [23, 21] width 20 height 23
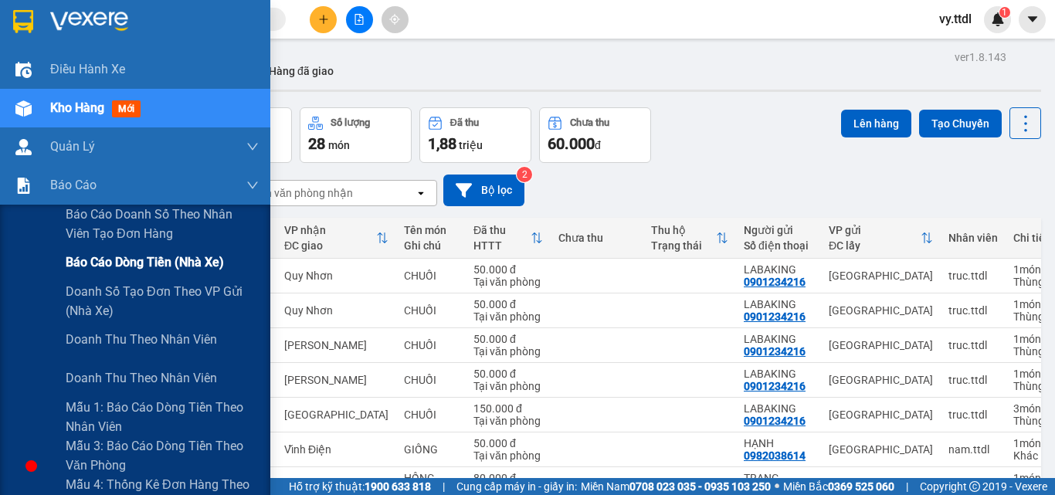
click at [117, 266] on span "Báo cáo dòng tiền (nhà xe)" at bounding box center [145, 262] width 158 height 19
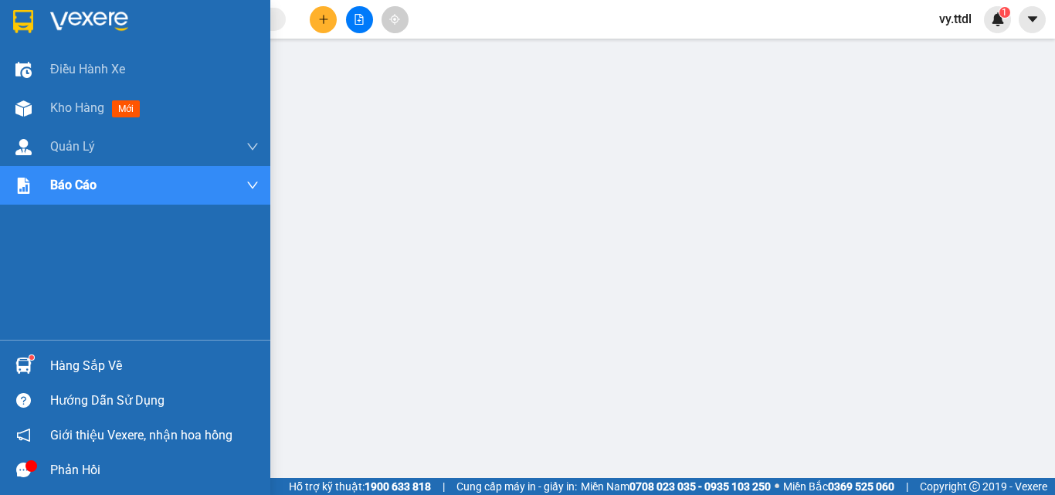
click at [25, 22] on img at bounding box center [23, 21] width 20 height 23
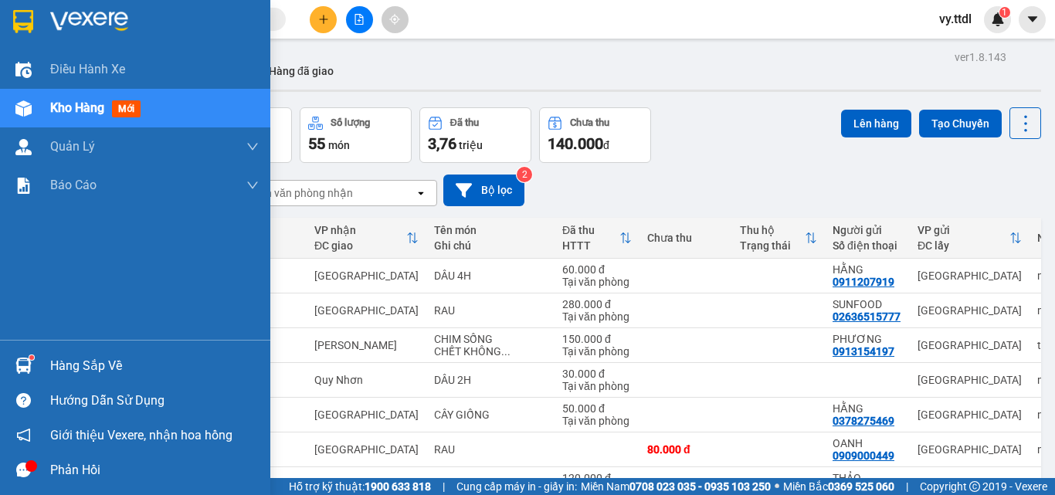
click at [22, 20] on img at bounding box center [23, 21] width 20 height 23
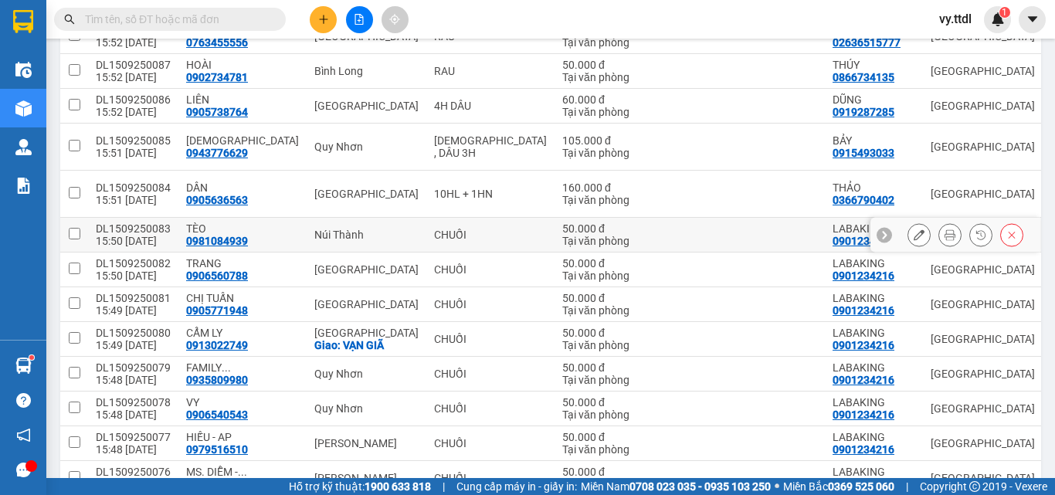
scroll to position [1082, 0]
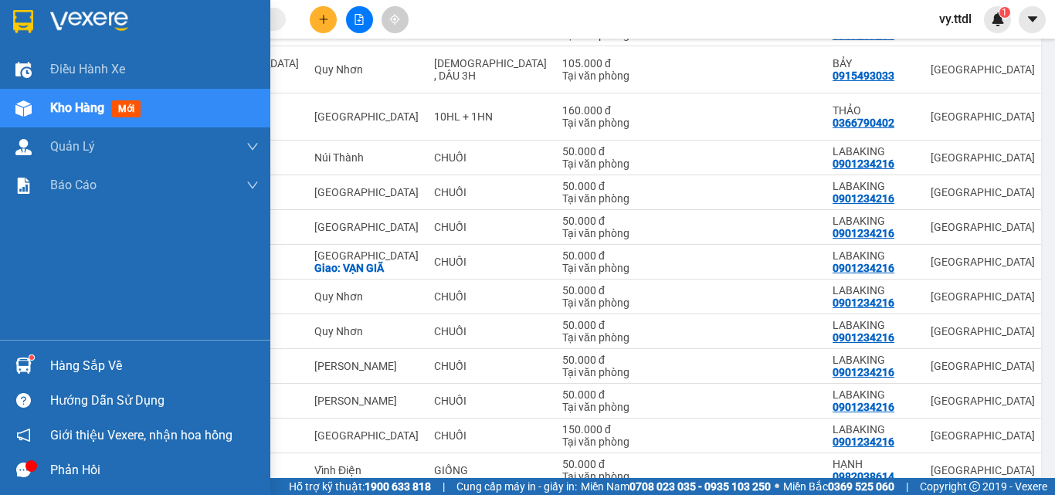
click at [14, 23] on img at bounding box center [23, 21] width 20 height 23
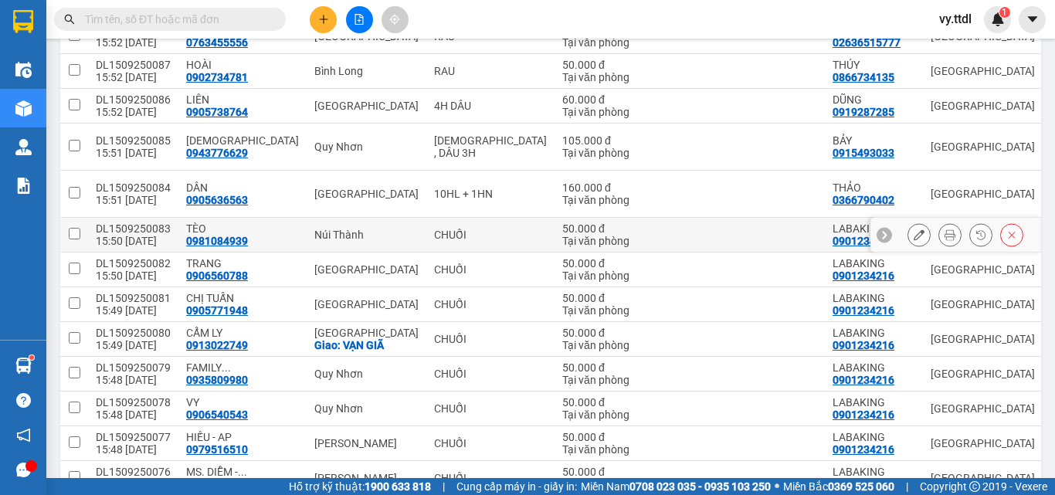
scroll to position [927, 0]
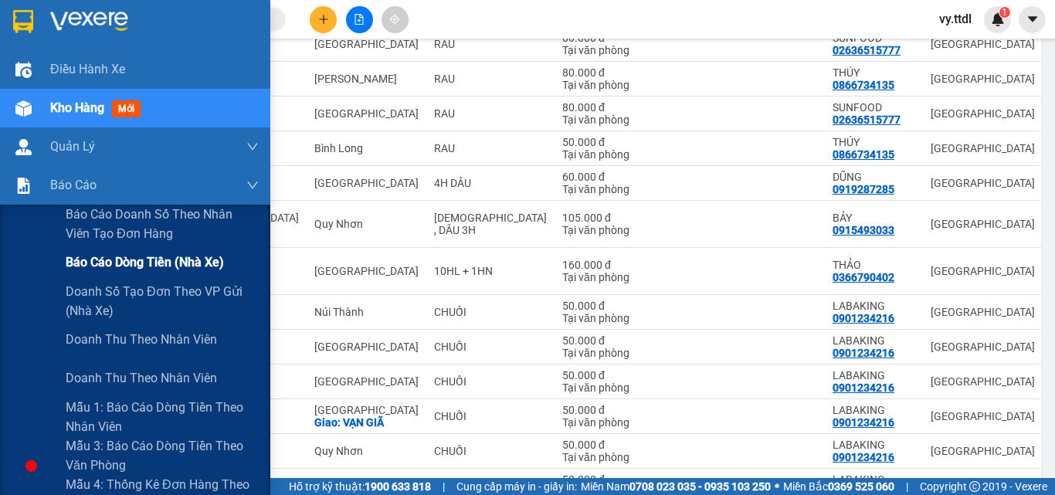
click at [141, 260] on span "Báo cáo dòng tiền (nhà xe)" at bounding box center [145, 262] width 158 height 19
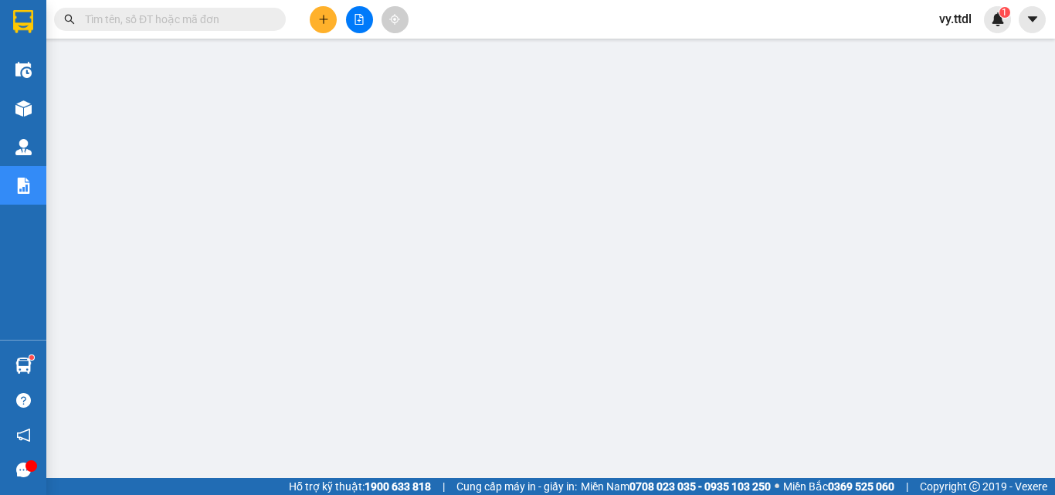
scroll to position [271, 0]
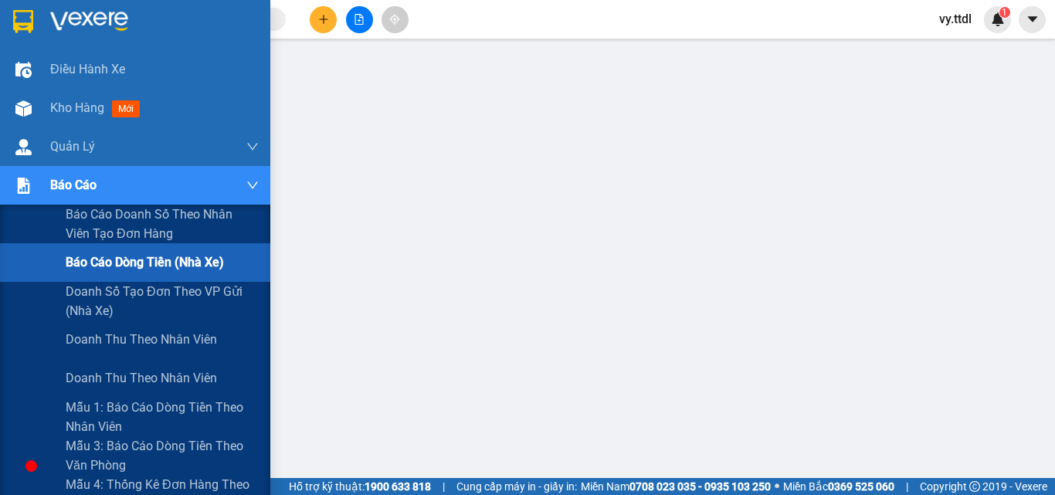
click at [138, 278] on div "Báo cáo dòng tiền (nhà xe)" at bounding box center [162, 262] width 193 height 39
click at [179, 266] on span "Báo cáo dòng tiền (nhà xe)" at bounding box center [145, 262] width 158 height 19
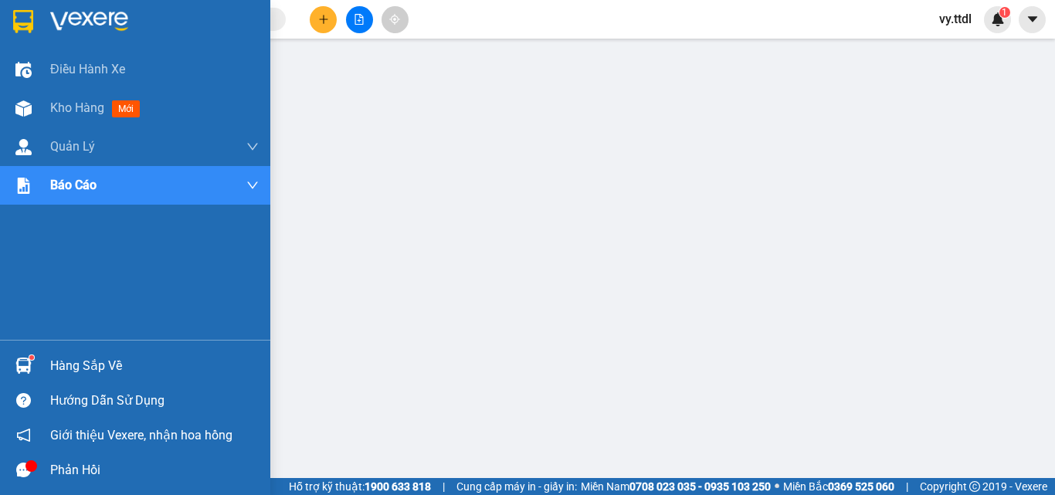
click at [26, 22] on img at bounding box center [23, 21] width 20 height 23
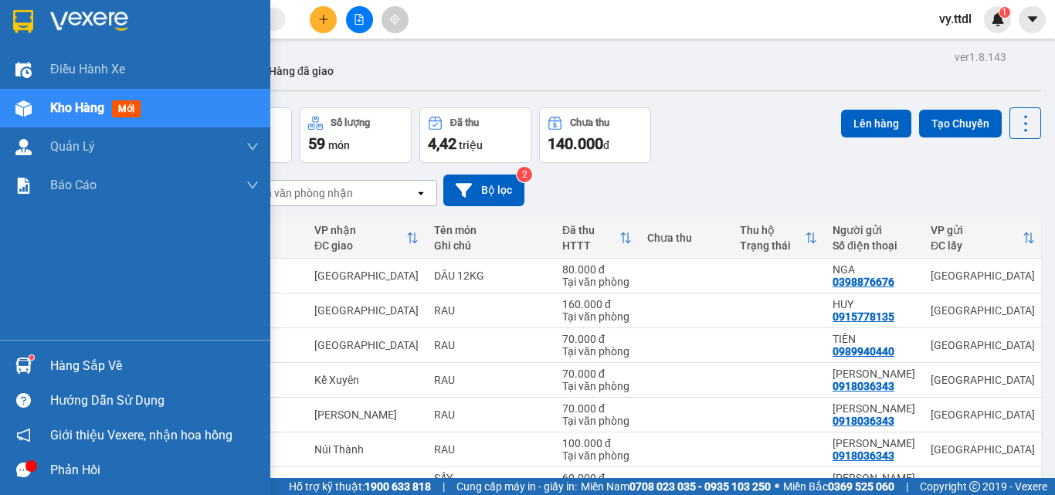
click at [26, 8] on div at bounding box center [23, 21] width 27 height 27
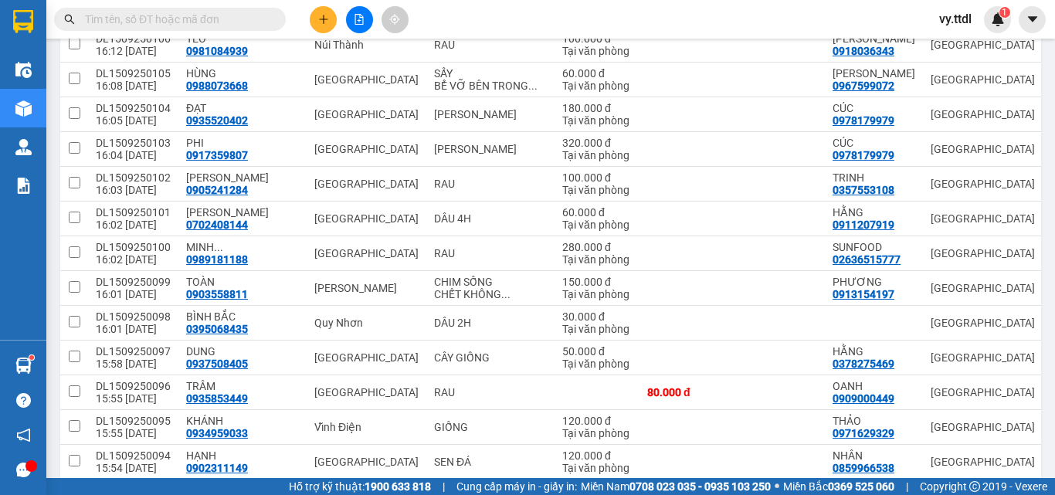
scroll to position [96, 0]
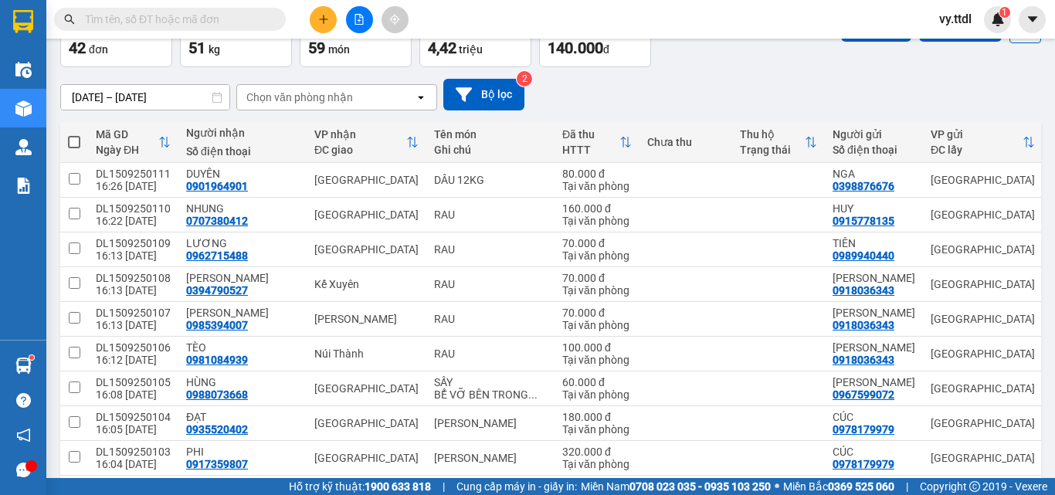
click at [74, 141] on span at bounding box center [74, 142] width 12 height 12
click at [74, 134] on input "checkbox" at bounding box center [74, 134] width 0 height 0
checkbox input "true"
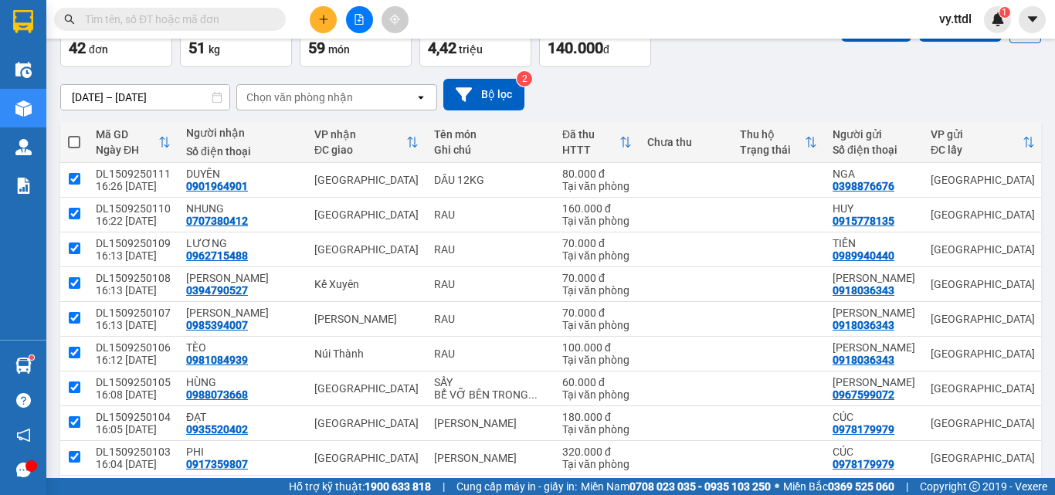
checkbox input "true"
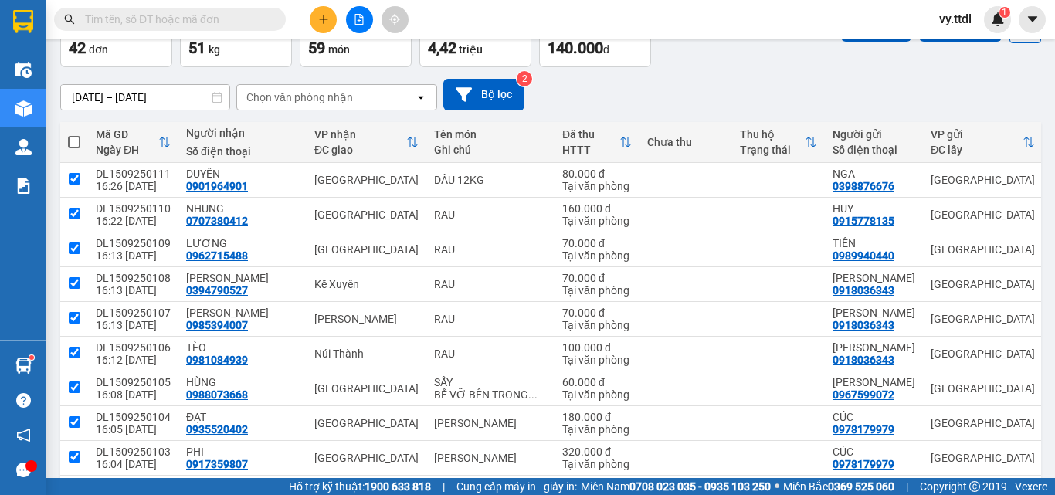
checkbox input "true"
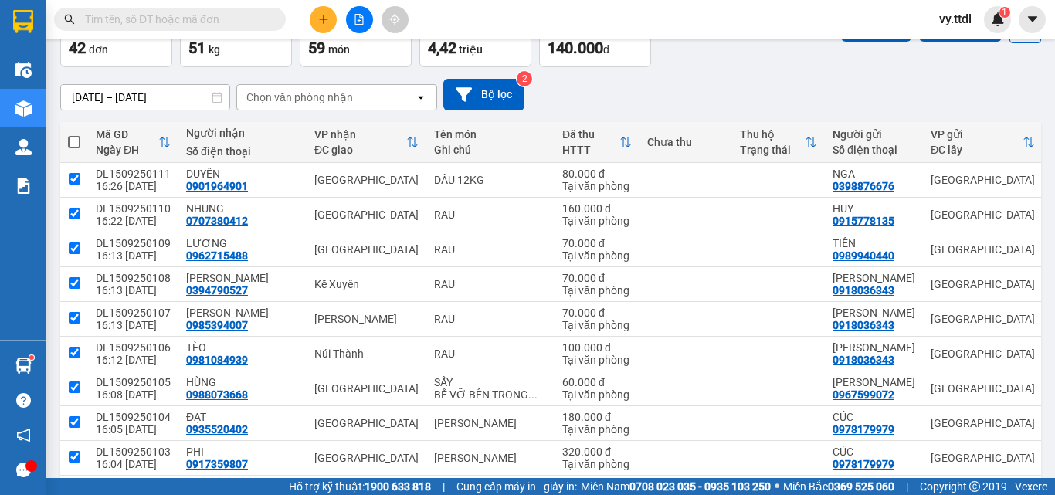
checkbox input "true"
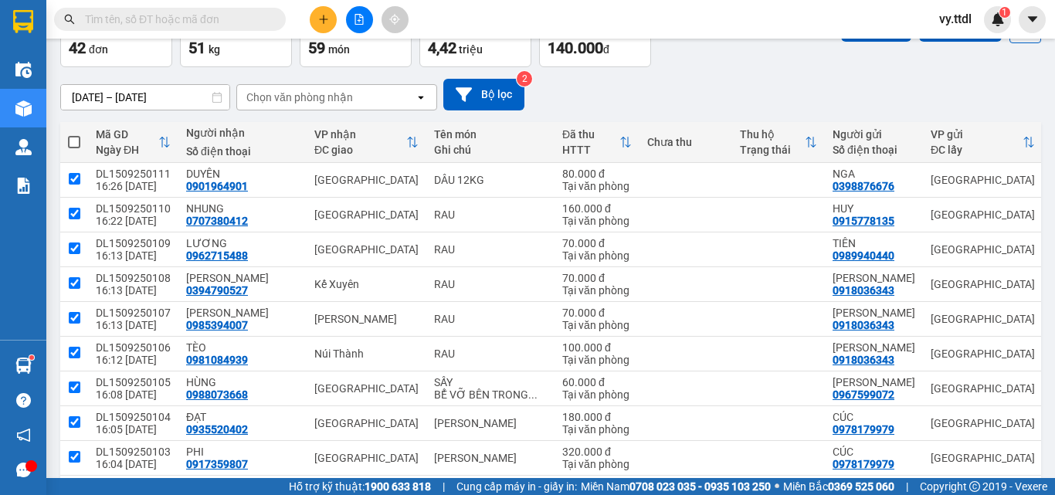
checkbox input "true"
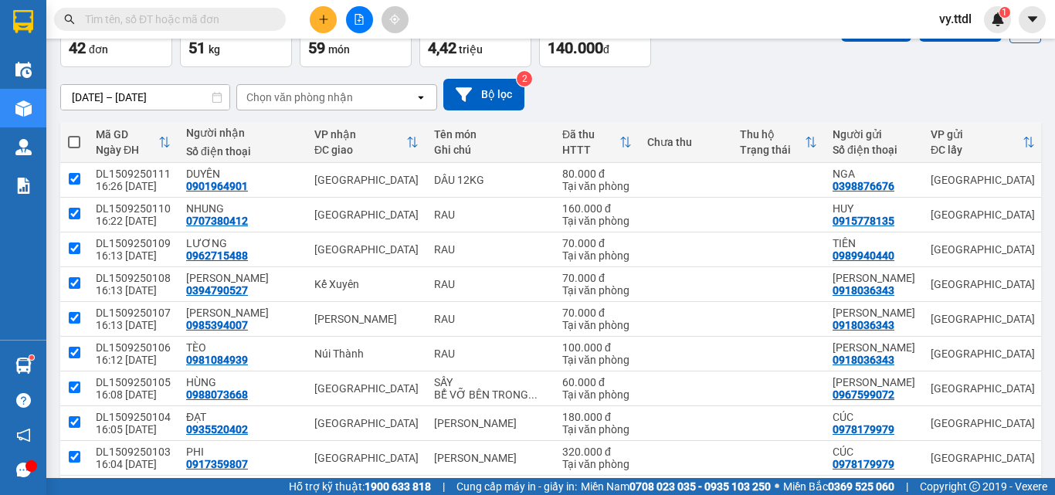
checkbox input "true"
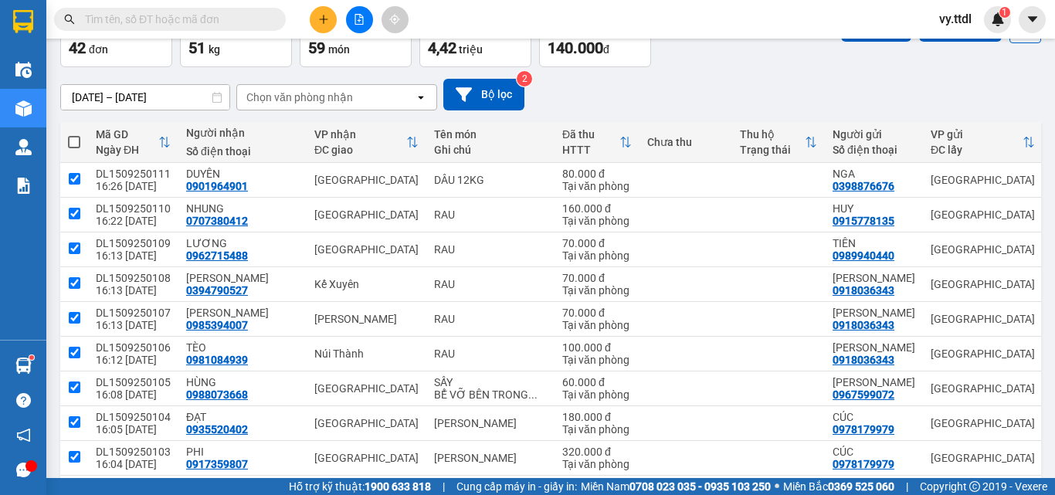
checkbox input "true"
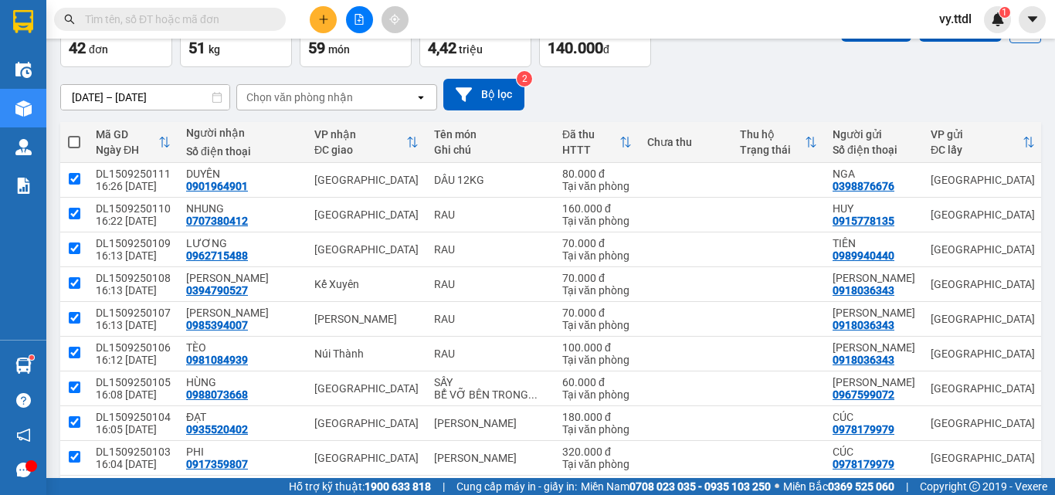
checkbox input "true"
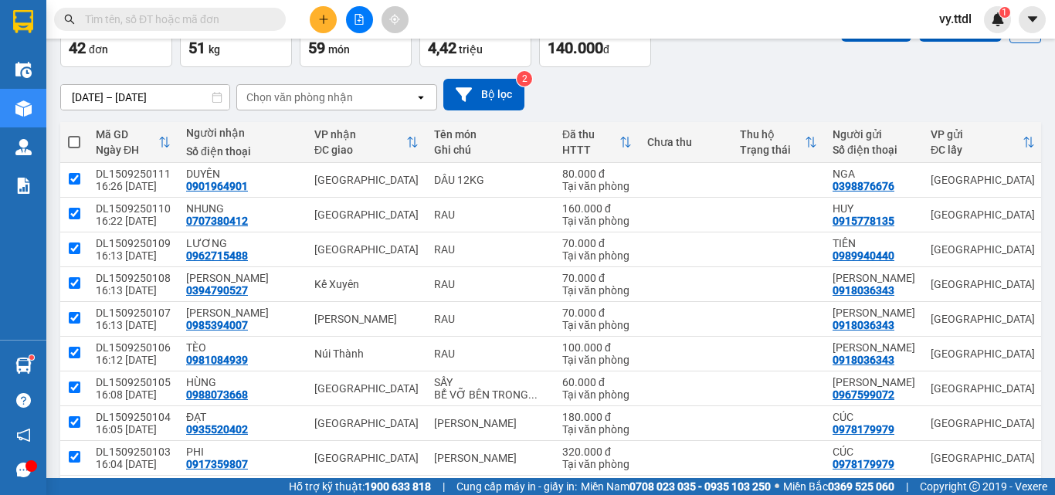
checkbox input "true"
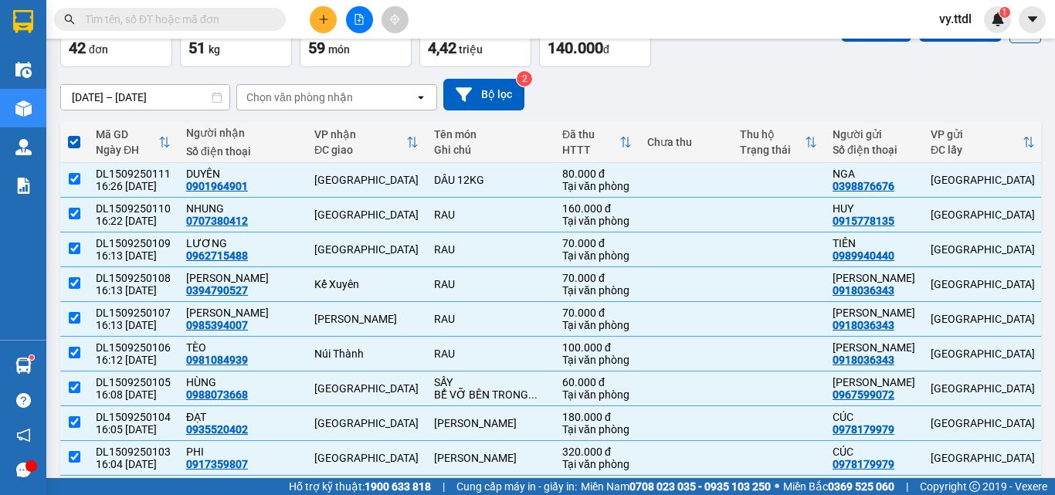
scroll to position [0, 0]
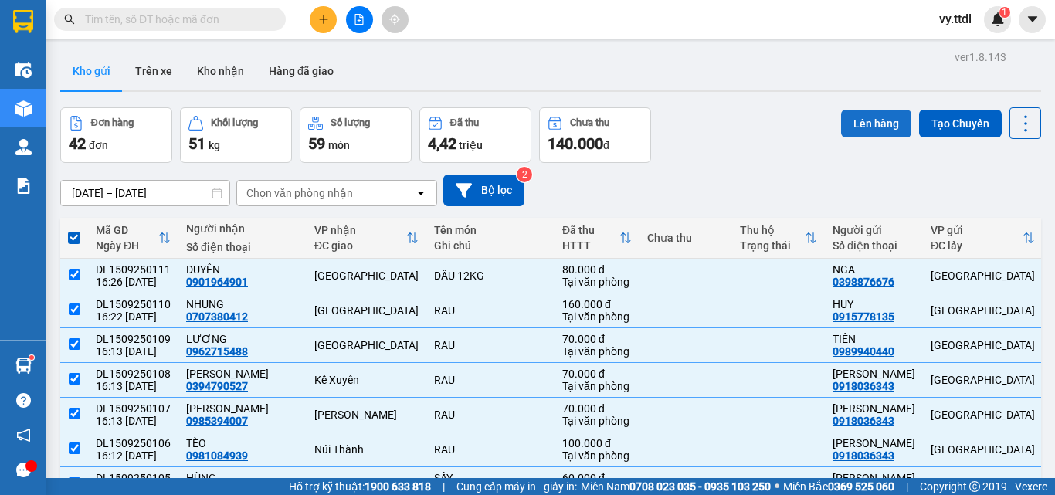
click at [883, 121] on button "Lên hàng" at bounding box center [876, 124] width 70 height 28
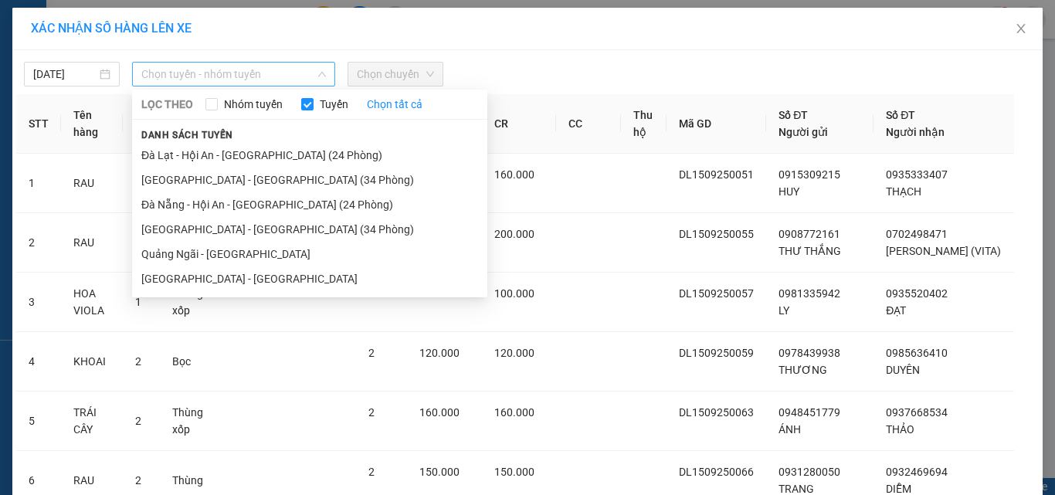
click at [185, 73] on span "Chọn tuyến - nhóm tuyến" at bounding box center [233, 74] width 185 height 23
click at [243, 152] on li "Đà Lạt - Hội An - [GEOGRAPHIC_DATA] (24 Phòng)" at bounding box center [309, 155] width 355 height 25
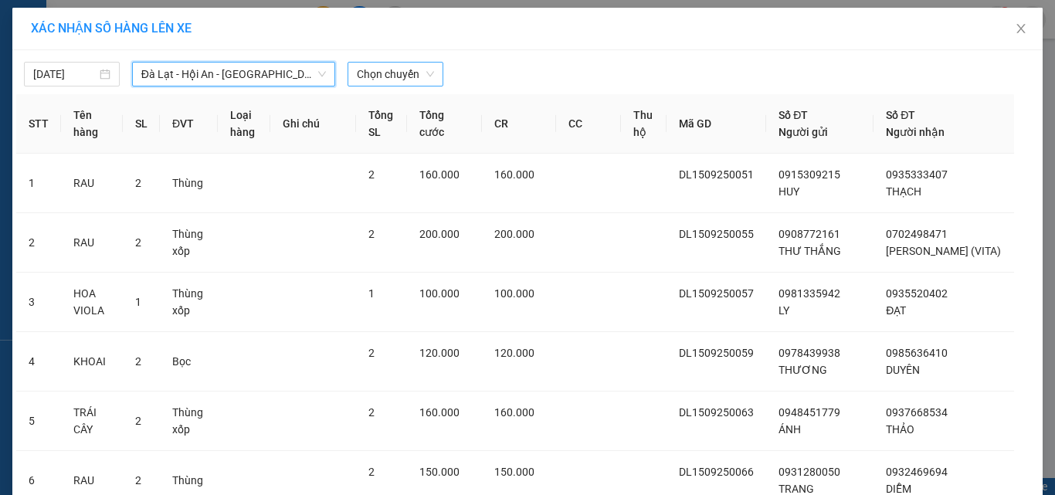
click at [415, 62] on div "[DATE] [GEOGRAPHIC_DATA] - Hội An - [GEOGRAPHIC_DATA] (24 Phòng) [GEOGRAPHIC_DA…" at bounding box center [527, 70] width 1023 height 32
click at [415, 79] on span "Chọn chuyến" at bounding box center [395, 74] width 77 height 23
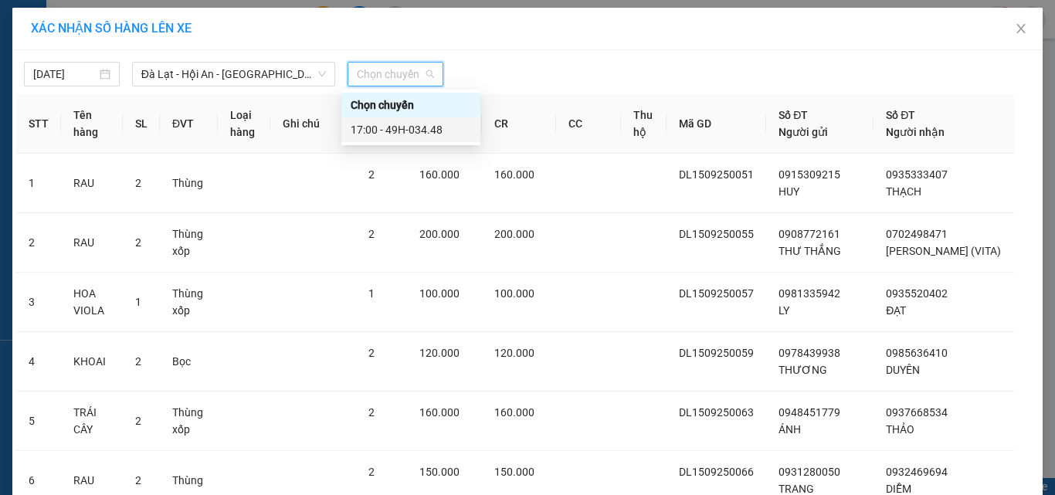
click at [427, 131] on div "17:00 - 49H-034.48" at bounding box center [411, 129] width 121 height 17
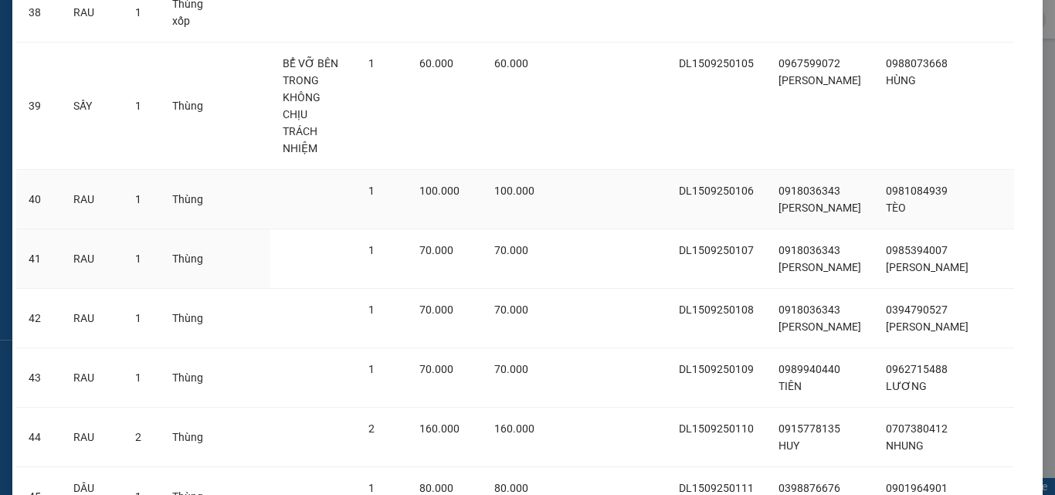
scroll to position [2543, 0]
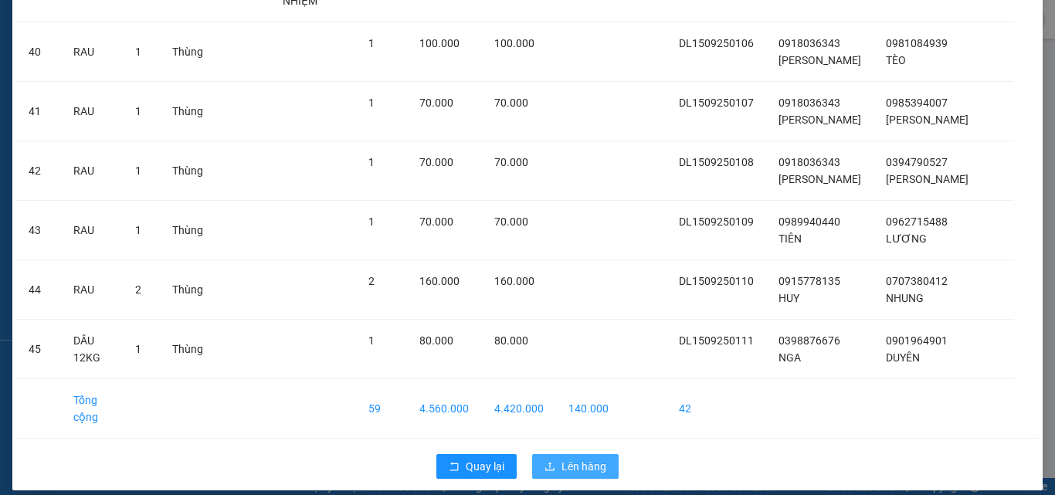
click at [576, 458] on span "Lên hàng" at bounding box center [584, 466] width 45 height 17
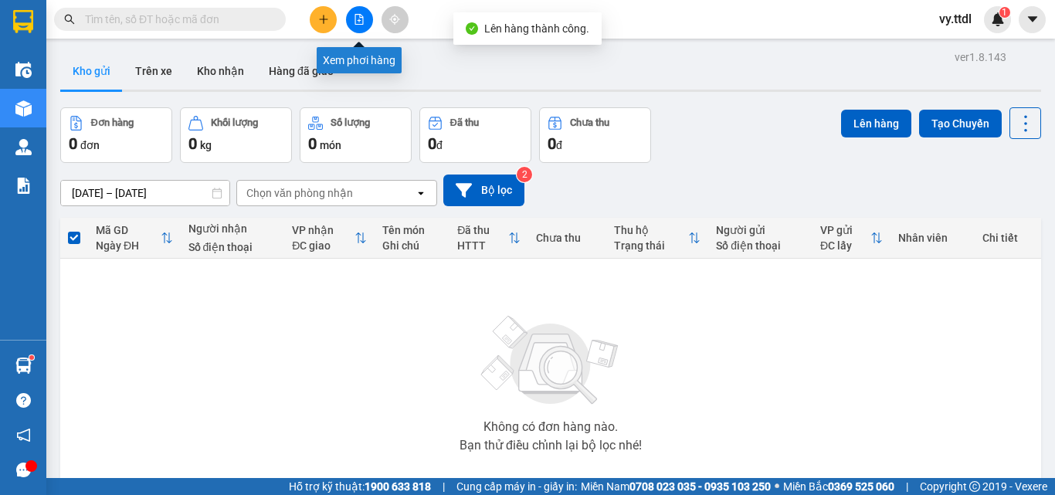
click at [366, 21] on button at bounding box center [359, 19] width 27 height 27
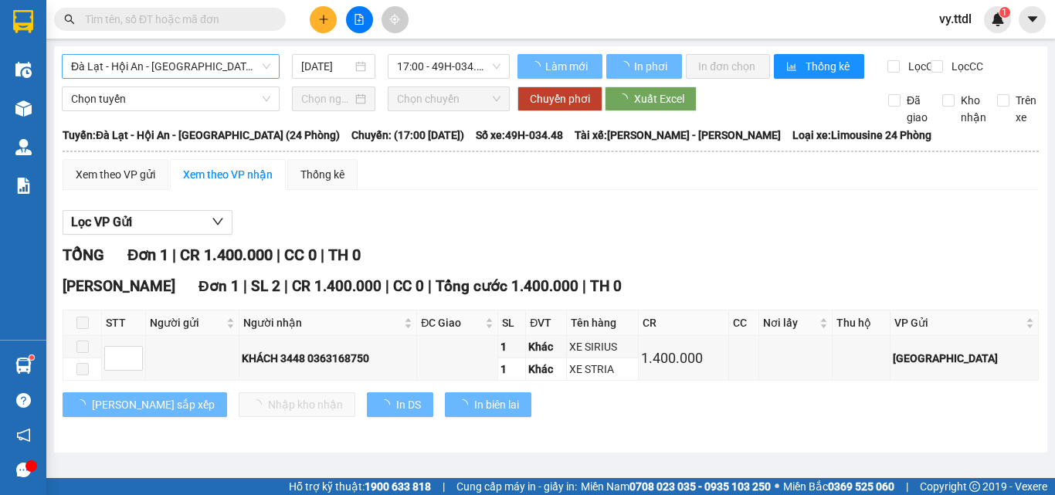
click at [197, 73] on span "Đà Lạt - Hội An - [GEOGRAPHIC_DATA] (24 Phòng)" at bounding box center [170, 66] width 199 height 23
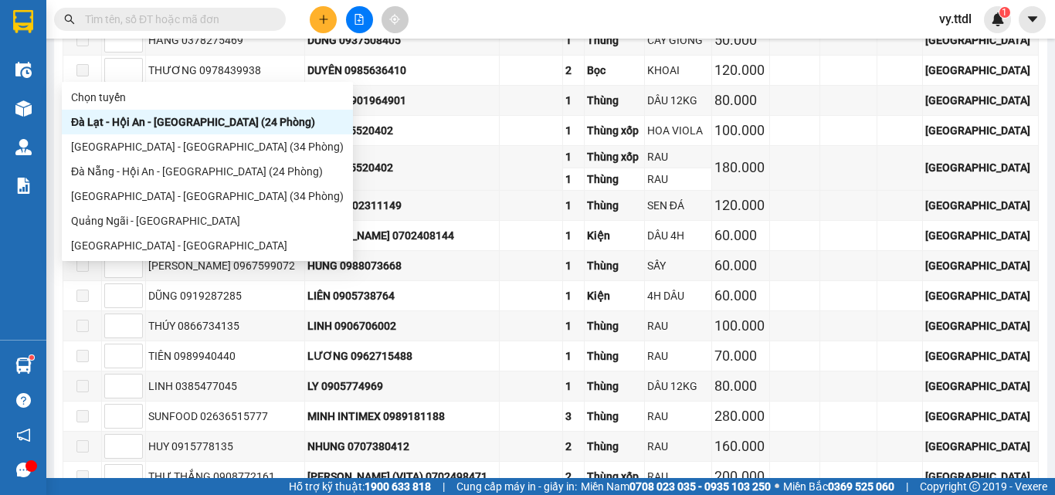
scroll to position [2318, 0]
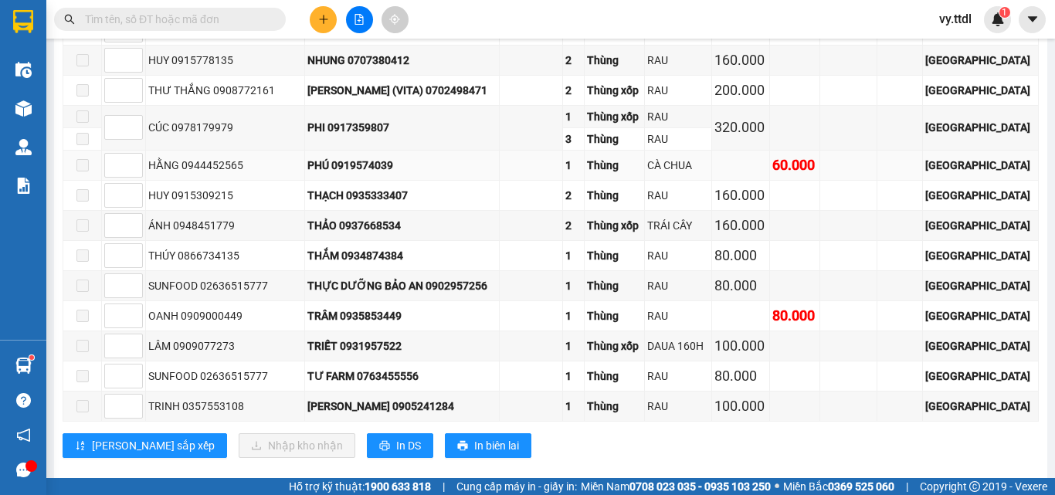
click at [448, 181] on td "PHÚ 0919574039" at bounding box center [402, 166] width 195 height 30
click at [108, 173] on input at bounding box center [123, 165] width 37 height 23
type input "1"
click at [127, 328] on span "Decrease Value" at bounding box center [133, 321] width 17 height 14
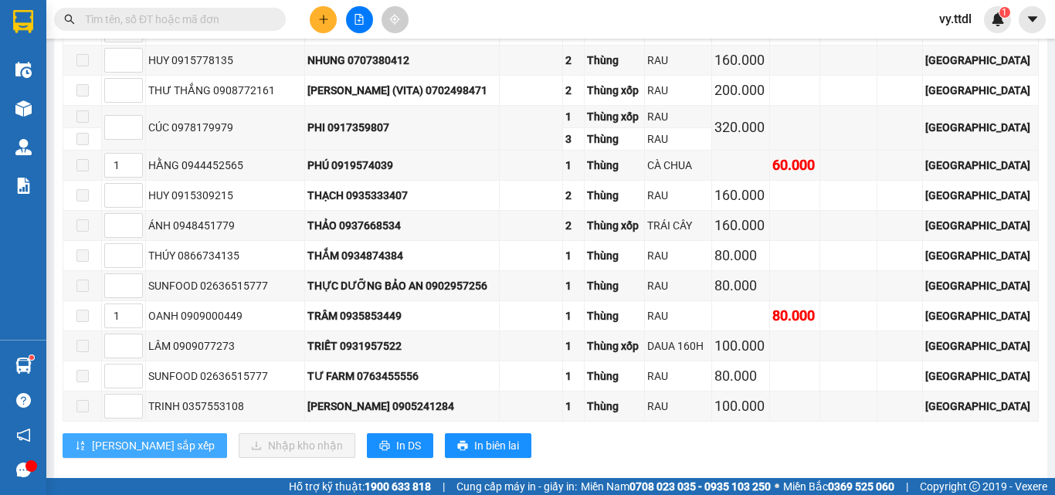
click at [127, 454] on span "[PERSON_NAME] sắp xếp" at bounding box center [153, 445] width 123 height 17
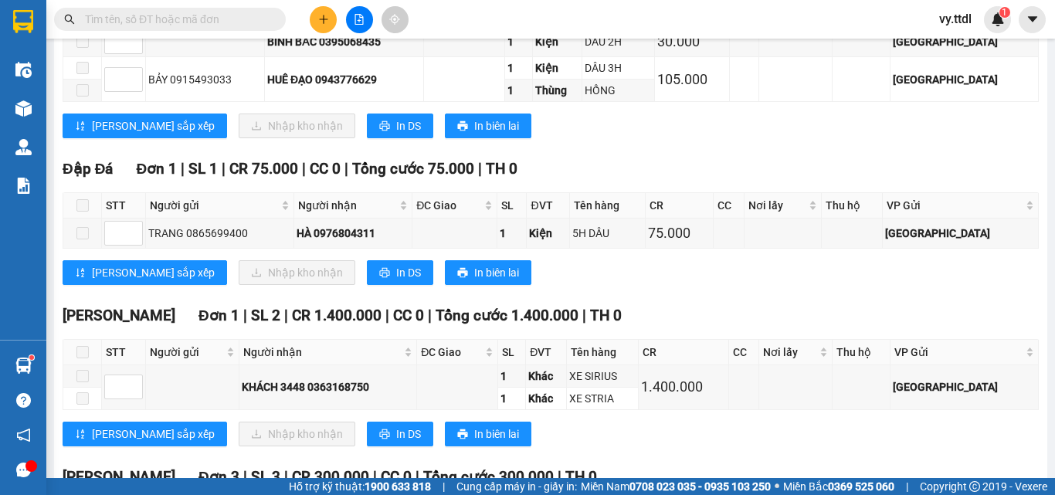
scroll to position [77, 0]
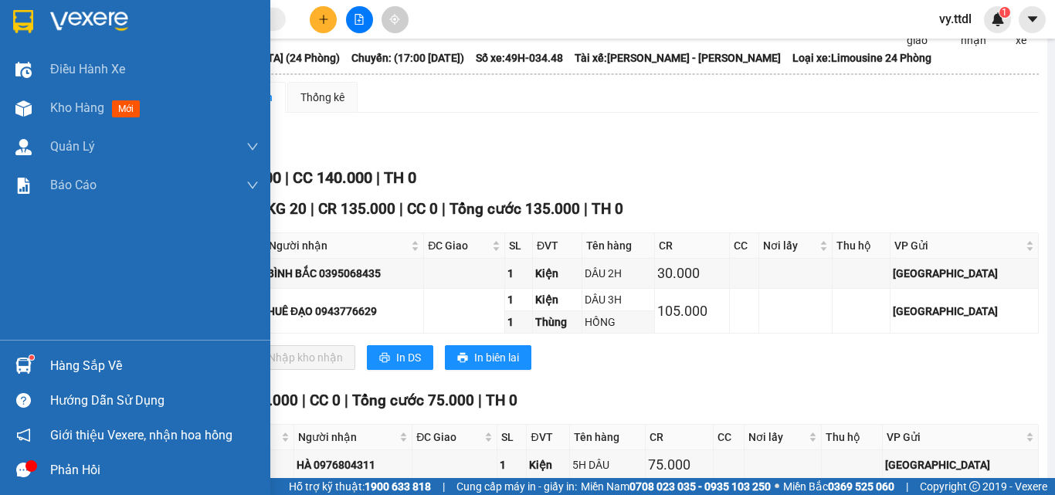
click at [24, 21] on img at bounding box center [23, 21] width 20 height 23
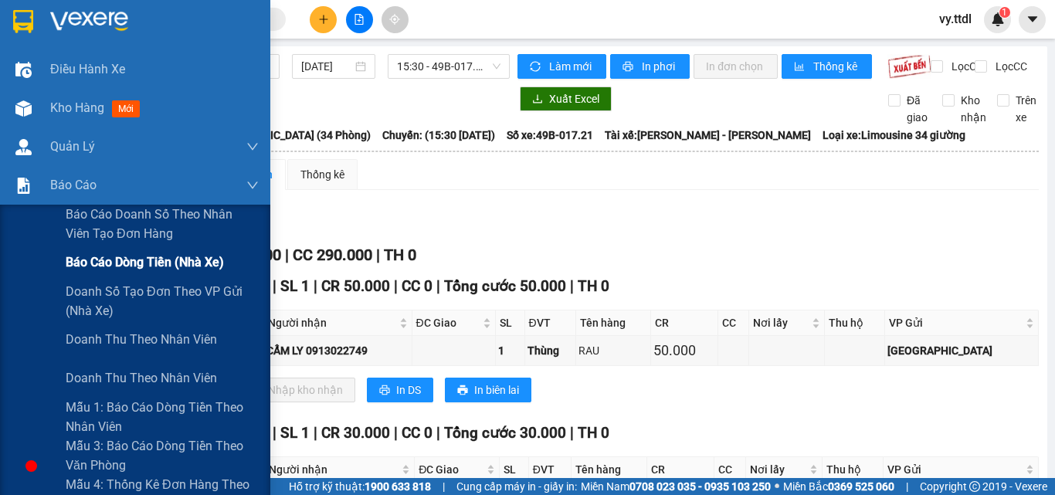
click at [102, 259] on span "Báo cáo dòng tiền (nhà xe)" at bounding box center [145, 262] width 158 height 19
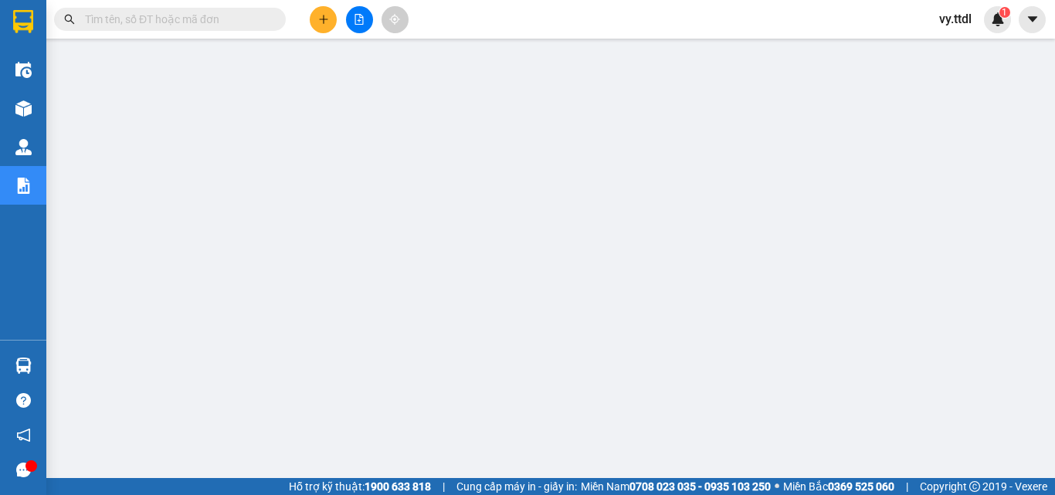
click at [596, 25] on div "Kết quả tìm kiếm ( 0 ) Bộ lọc Ngày tạo đơn gần nhất No Data vy.ttdl 1" at bounding box center [527, 19] width 1055 height 39
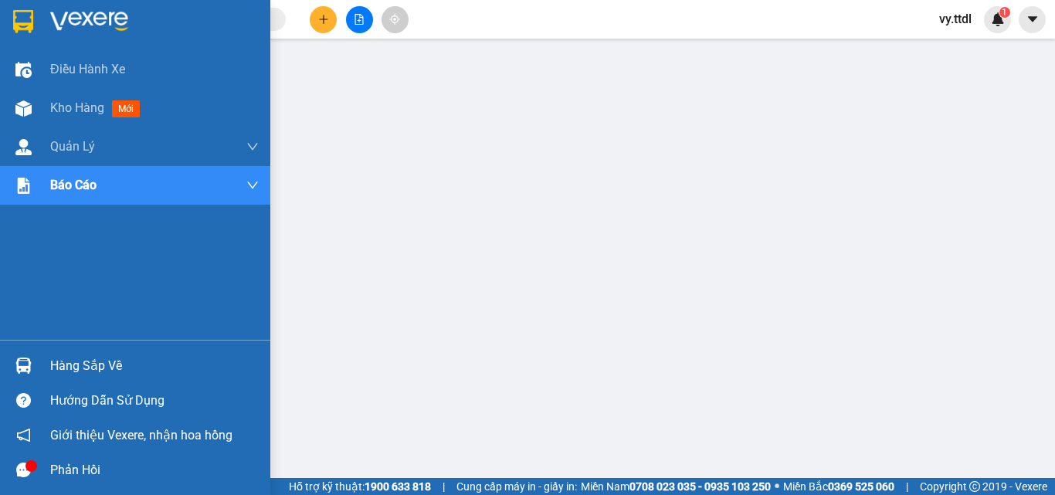
click at [45, 18] on div at bounding box center [135, 25] width 270 height 50
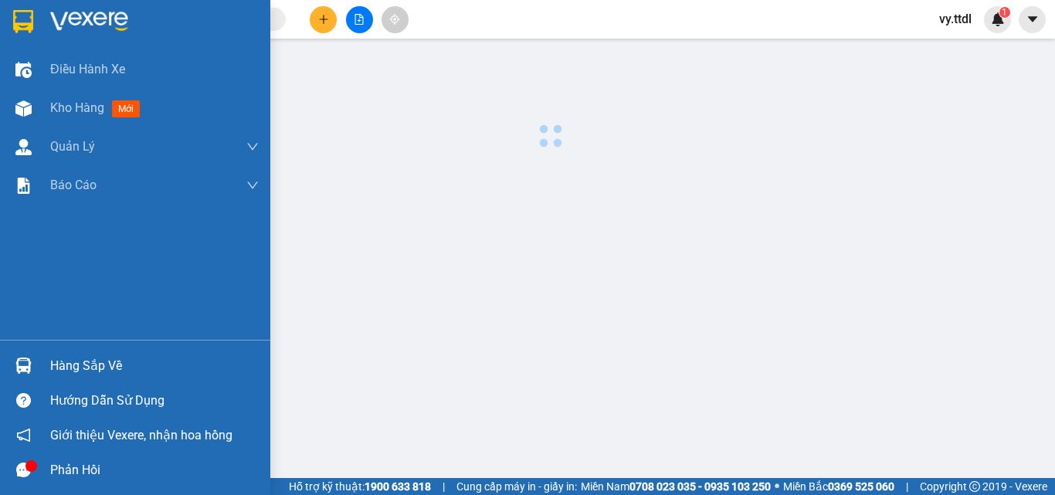
click at [42, 19] on div at bounding box center [135, 25] width 270 height 50
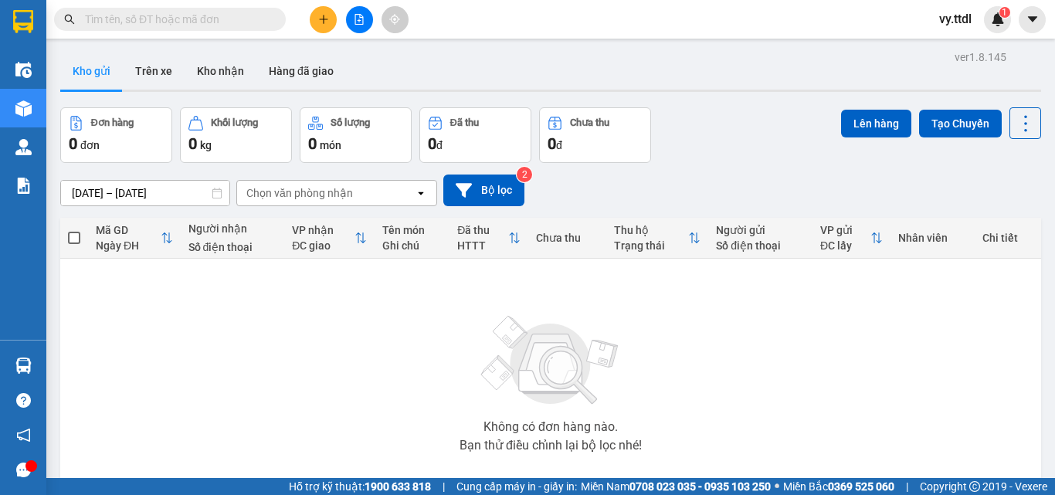
click at [678, 188] on div "09/09/2025 – 15/09/2025 Press the down arrow key to interact with the calendar …" at bounding box center [550, 191] width 981 height 32
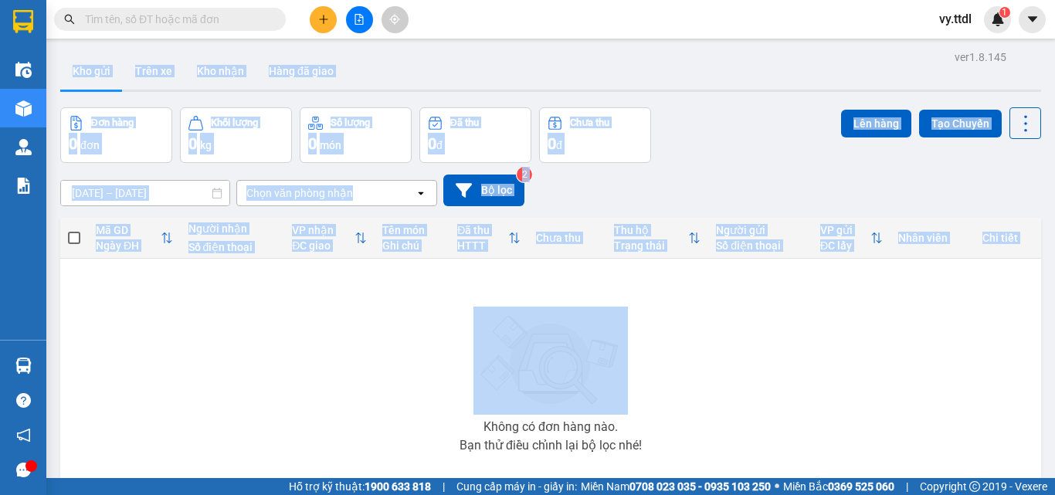
drag, startPoint x: 57, startPoint y: 46, endPoint x: 991, endPoint y: 275, distance: 961.6
click at [991, 275] on div "ver 1.8.145 Kho gửi Trên xe Kho nhận Hàng đã giao Đơn hàng 0 đơn Khối lượng 0 k…" at bounding box center [551, 301] width 994 height 510
click at [933, 170] on div "09/09/2025 – 15/09/2025 Press the down arrow key to interact with the calendar …" at bounding box center [550, 190] width 981 height 55
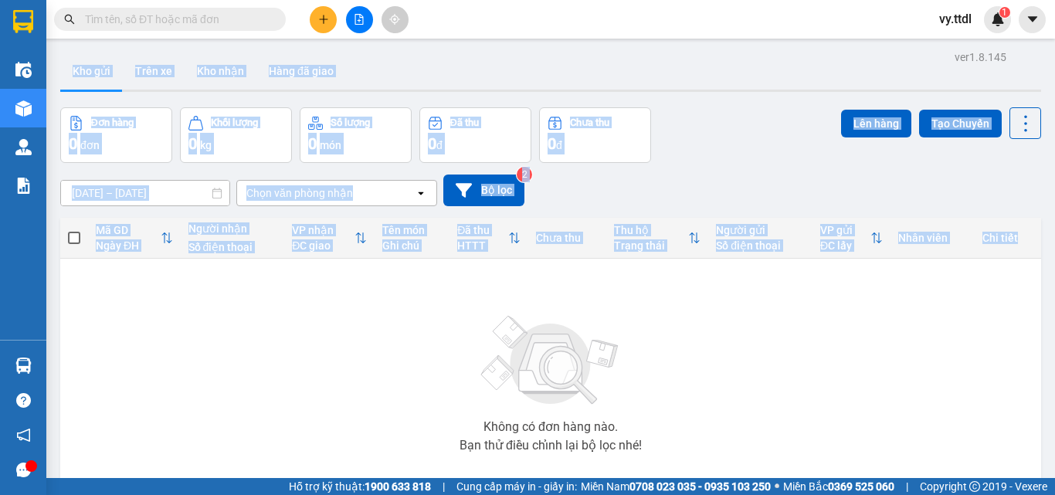
drag, startPoint x: 1013, startPoint y: 248, endPoint x: 55, endPoint y: 65, distance: 975.4
click at [55, 65] on div "ver 1.8.145 Kho gửi Trên xe Kho nhận Hàng đã giao Đơn hàng 0 đơn Khối lượng 0 k…" at bounding box center [551, 301] width 994 height 510
drag, startPoint x: 457, startPoint y: 69, endPoint x: 467, endPoint y: 88, distance: 22.1
click at [457, 69] on div "Kho gửi Trên xe Kho nhận Hàng đã giao" at bounding box center [550, 73] width 981 height 41
click at [764, 48] on div "ver 1.8.145 Kho gửi Trên xe Kho nhận Hàng đã giao Đơn hàng 0 đơn Khối lượng 0 k…" at bounding box center [551, 301] width 994 height 510
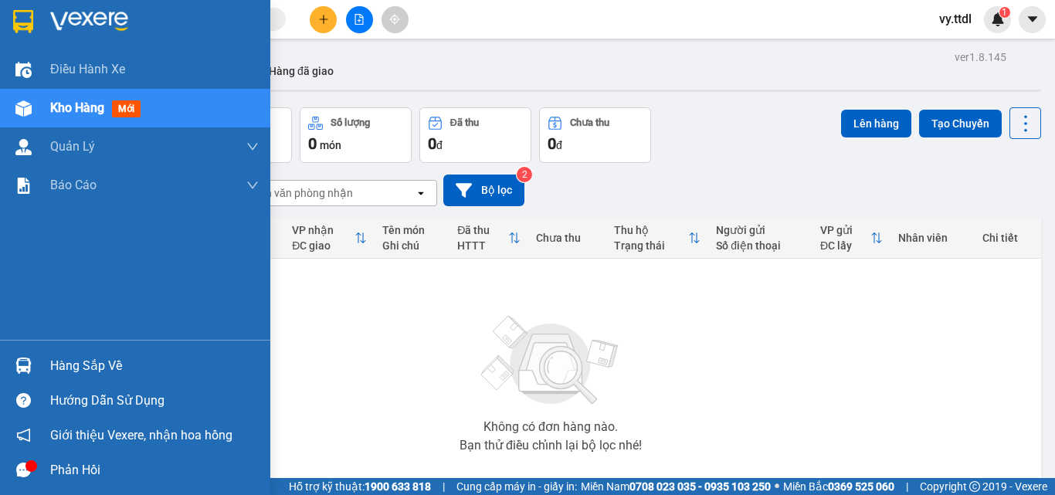
click at [29, 8] on div at bounding box center [23, 21] width 27 height 27
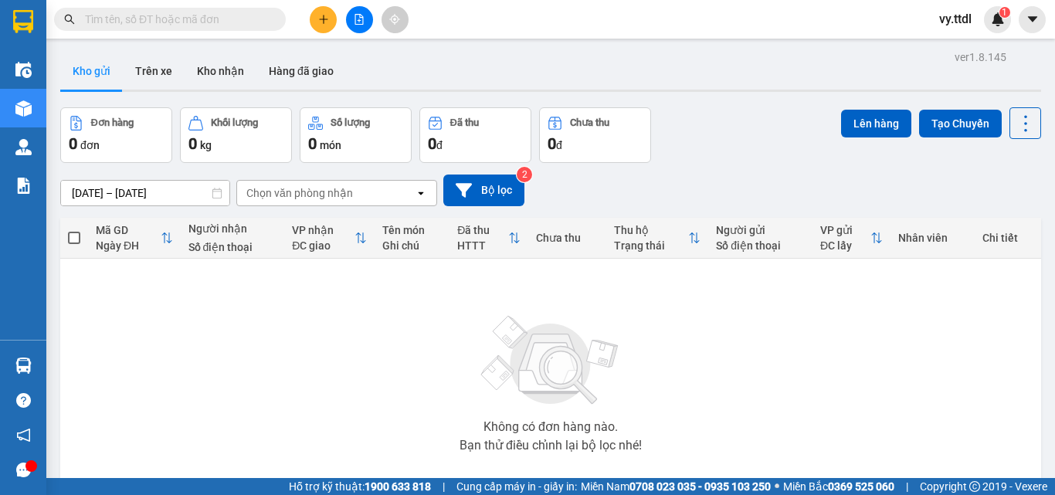
click at [699, 109] on div "Đơn hàng 0 đơn Khối lượng 0 kg Số lượng 0 món Đã thu 0 đ Chưa thu 0 đ Lên hàng …" at bounding box center [550, 135] width 981 height 56
click at [689, 55] on div "Kho gửi Trên xe Kho nhận Hàng đã giao" at bounding box center [550, 73] width 981 height 41
